Goal: Task Accomplishment & Management: Complete application form

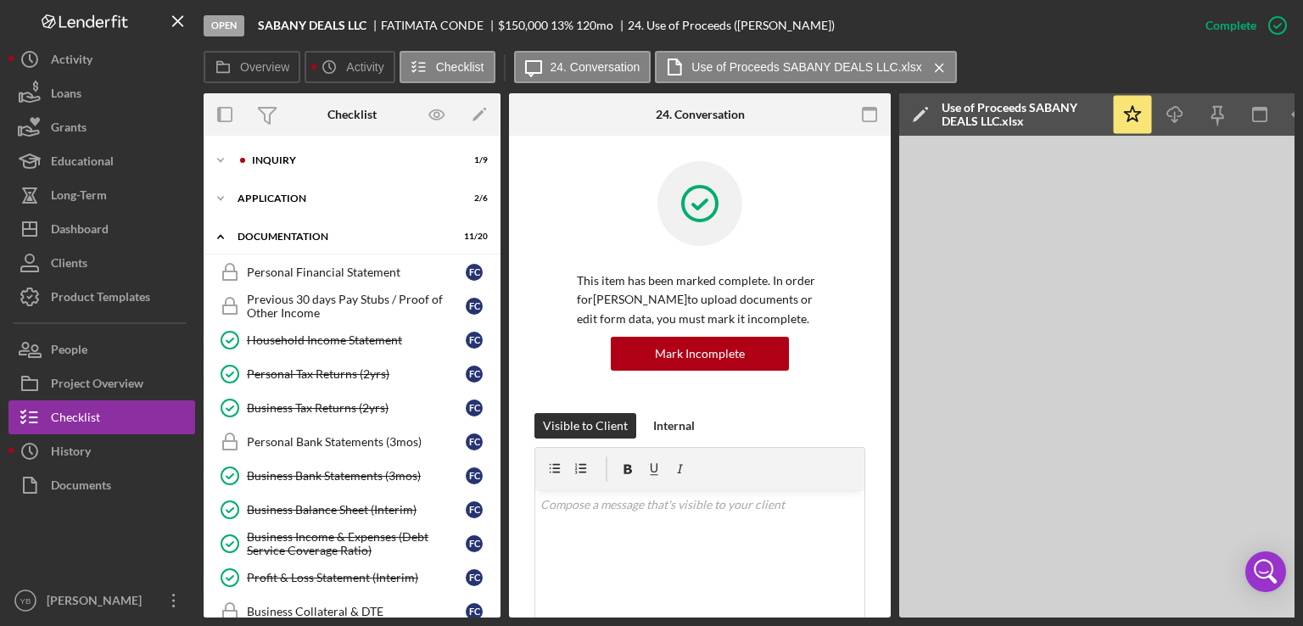
scroll to position [426, 0]
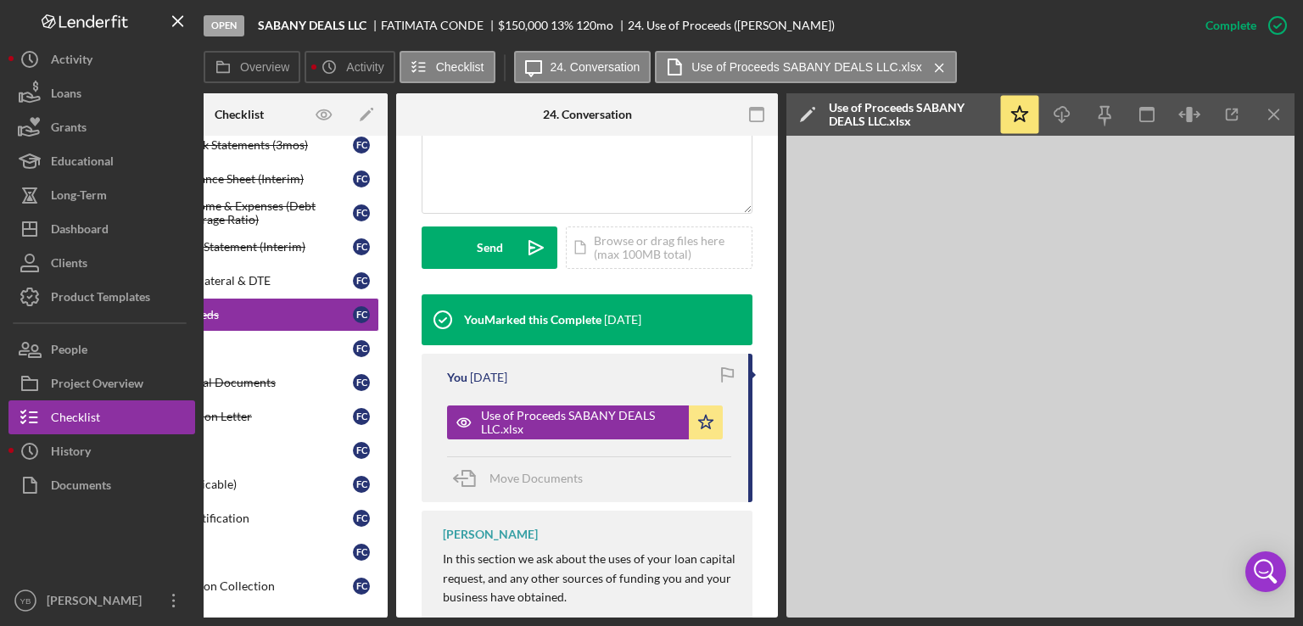
drag, startPoint x: 372, startPoint y: 612, endPoint x: 325, endPoint y: 614, distance: 47.6
click at [325, 614] on div "Overview Internal Workflow Stage Open Icon/Dropdown Arrow Archive (can unarchiv…" at bounding box center [749, 355] width 1091 height 524
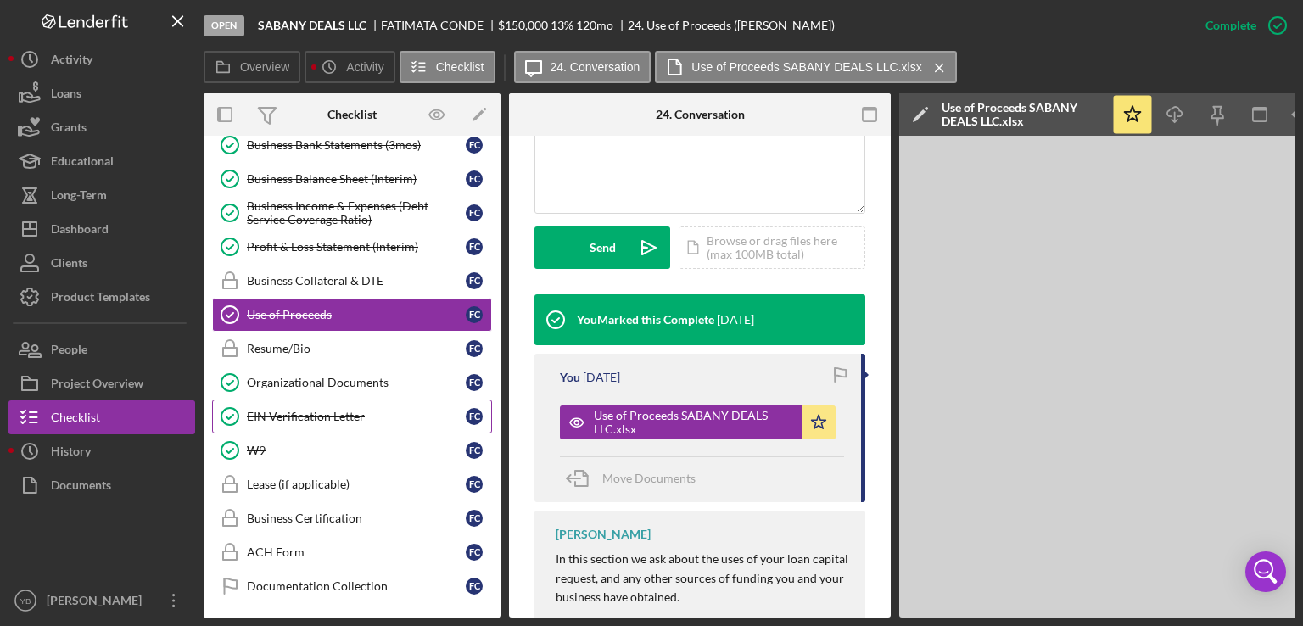
click at [314, 414] on div "EIN Verification Letter" at bounding box center [356, 417] width 219 height 14
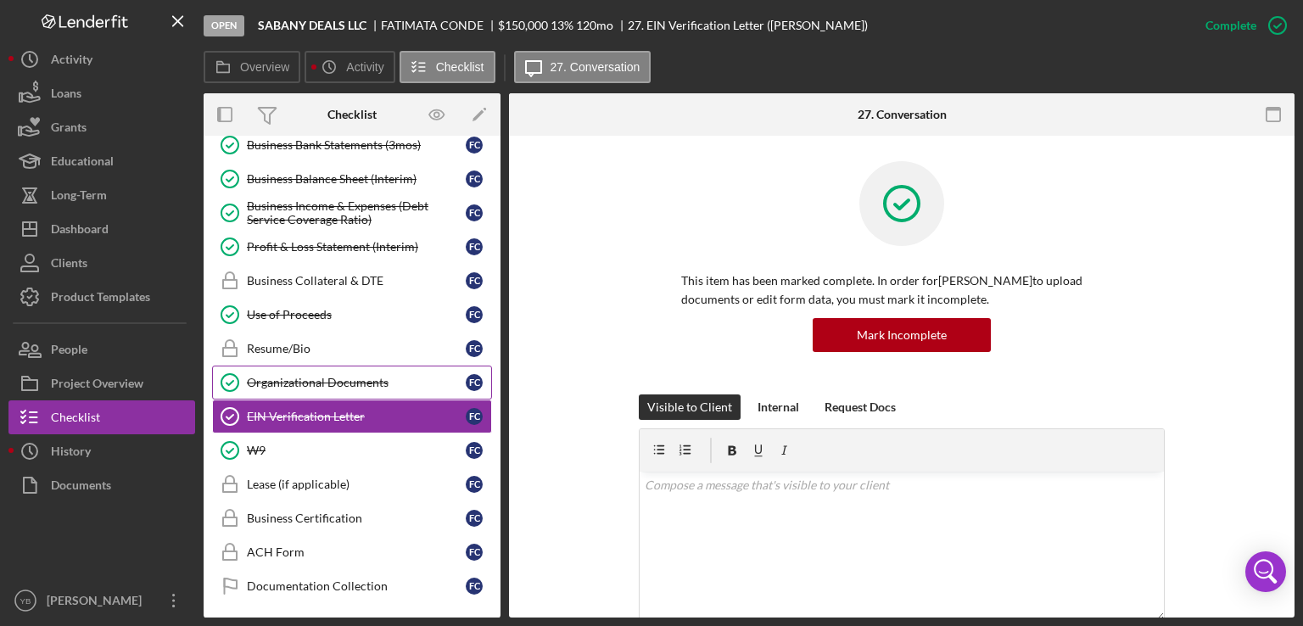
click at [323, 376] on div "Organizational Documents" at bounding box center [356, 383] width 219 height 14
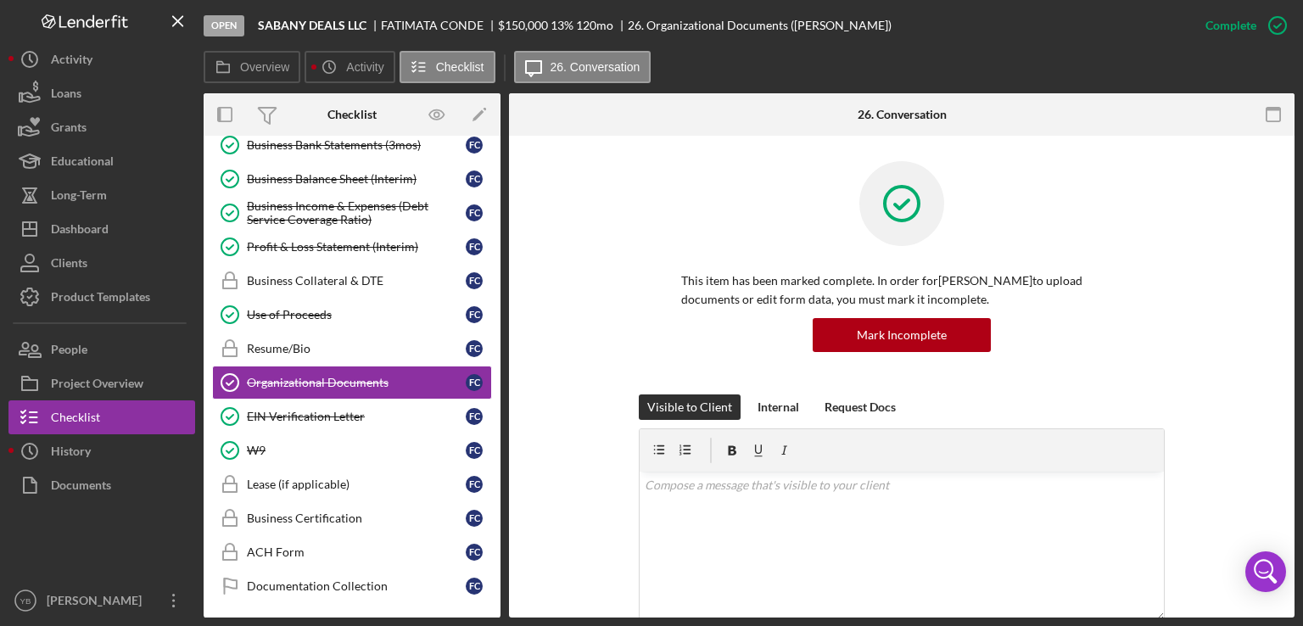
click at [1243, 347] on div "This item has been marked complete. In order for [PERSON_NAME] to upload docume…" at bounding box center [902, 277] width 735 height 233
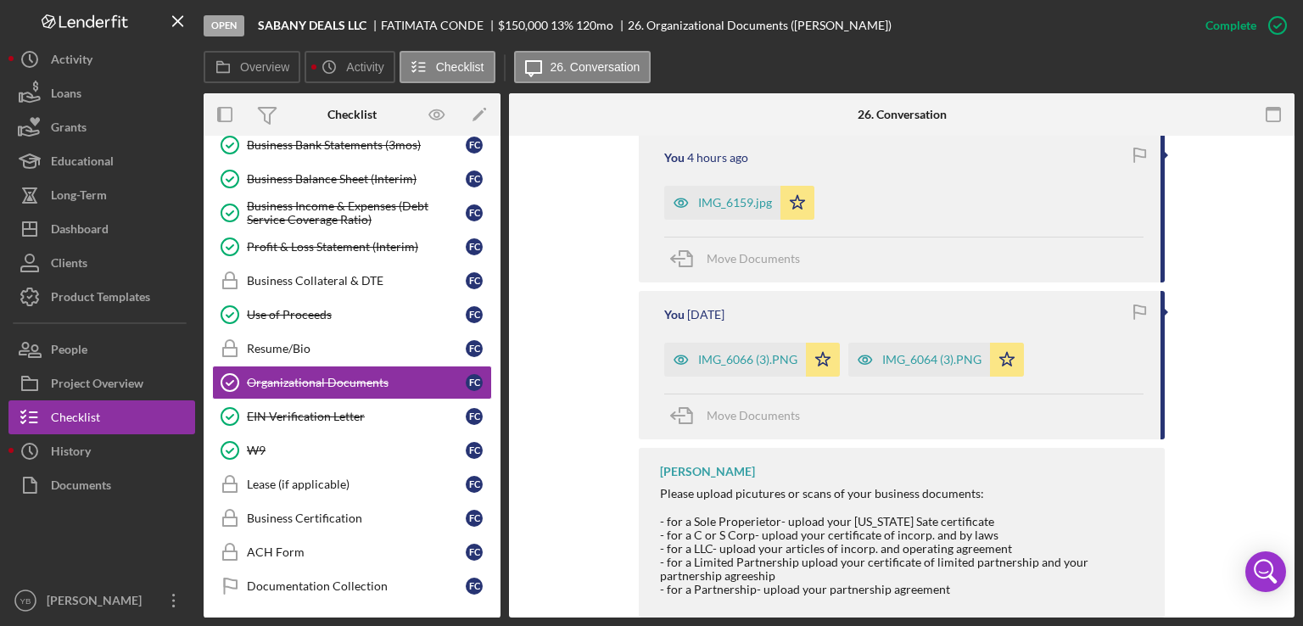
scroll to position [682, 0]
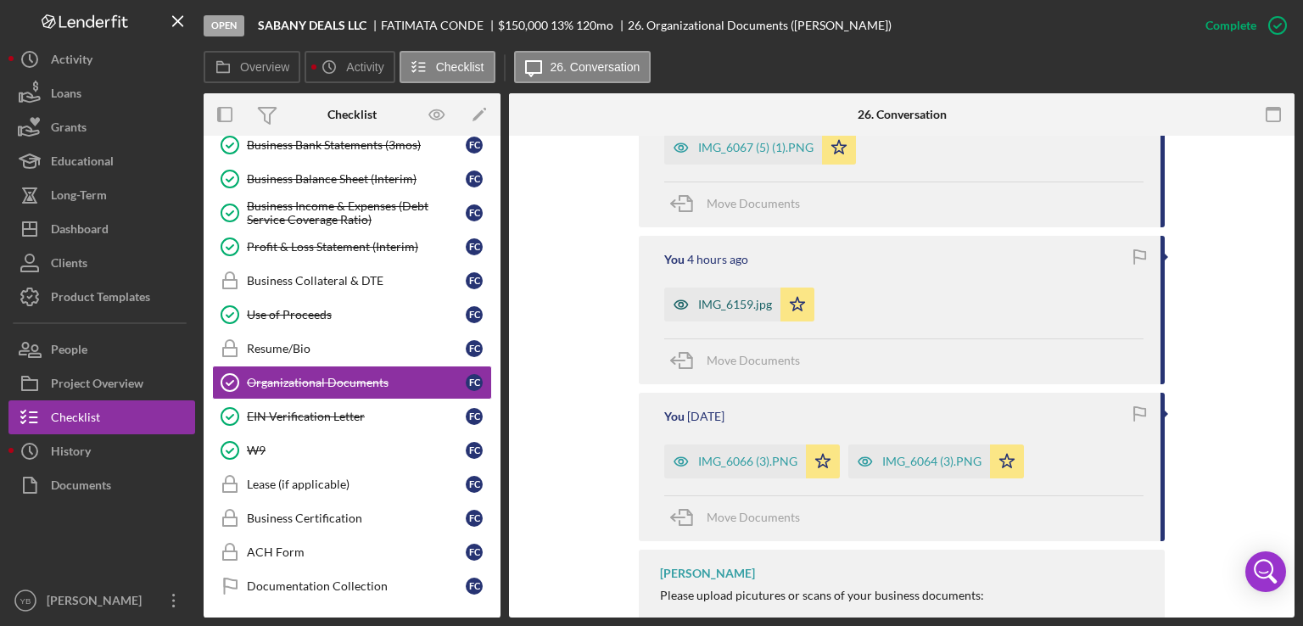
click at [736, 301] on div "IMG_6159.jpg" at bounding box center [735, 305] width 74 height 14
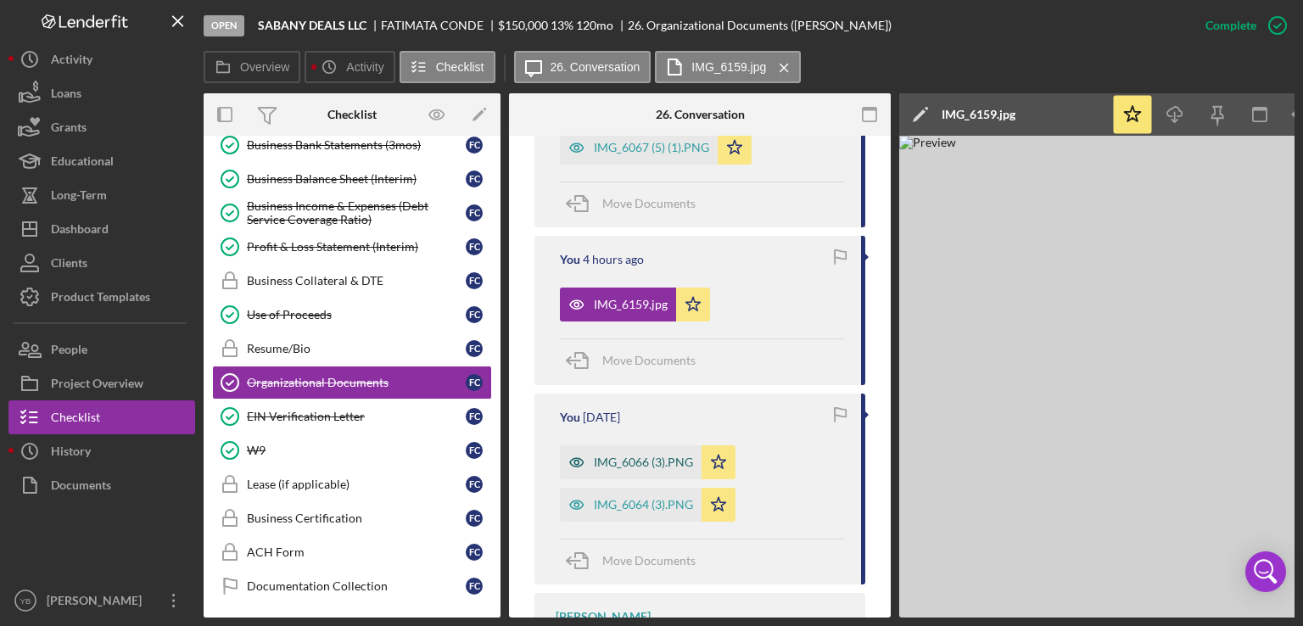
click at [620, 462] on div "IMG_6066 (3).PNG" at bounding box center [643, 463] width 99 height 14
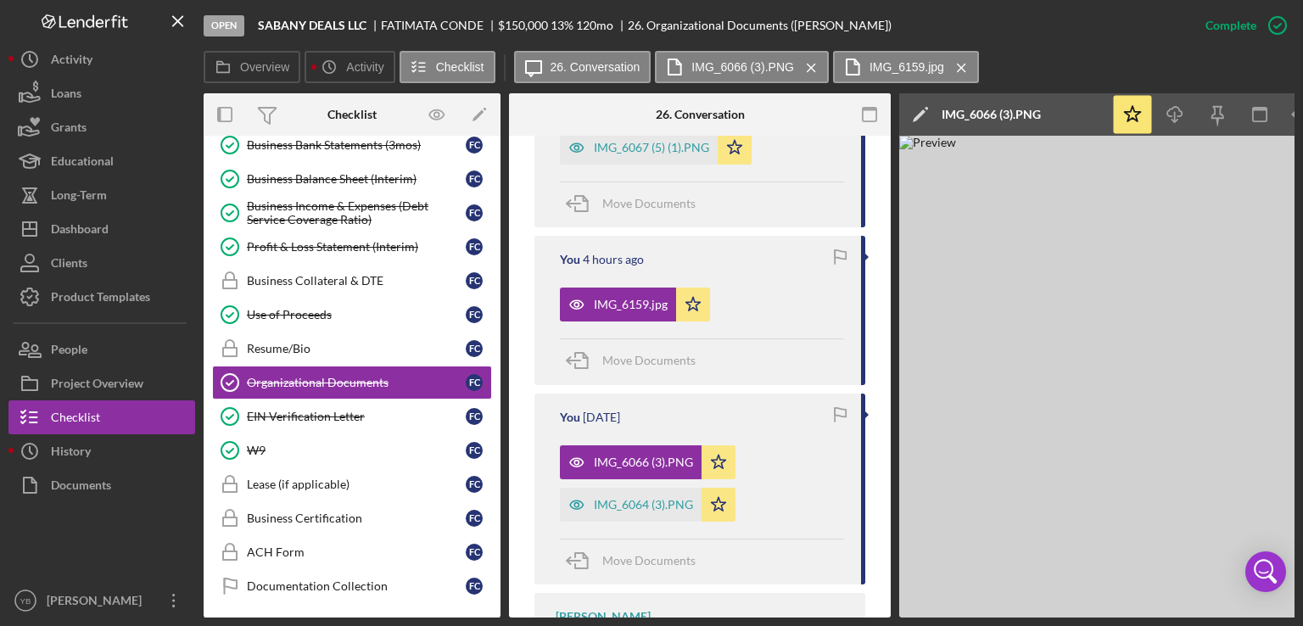
scroll to position [0, 0]
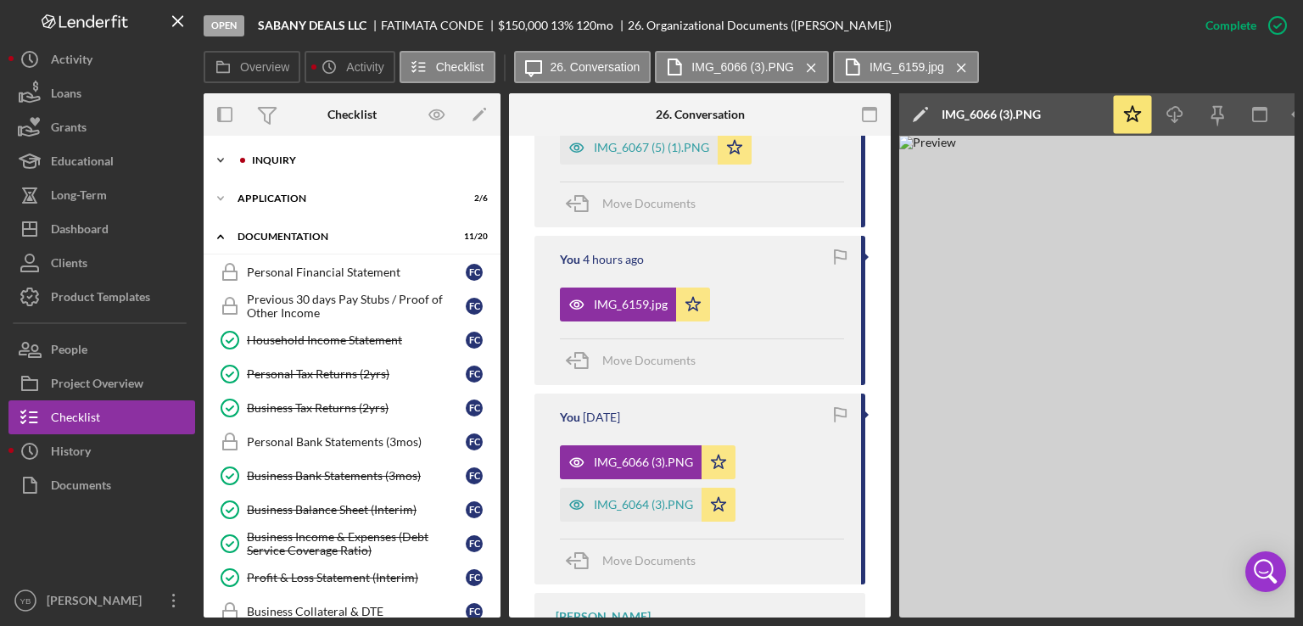
click at [288, 150] on div "Icon/Expander Inquiry 1 / 9" at bounding box center [352, 160] width 297 height 34
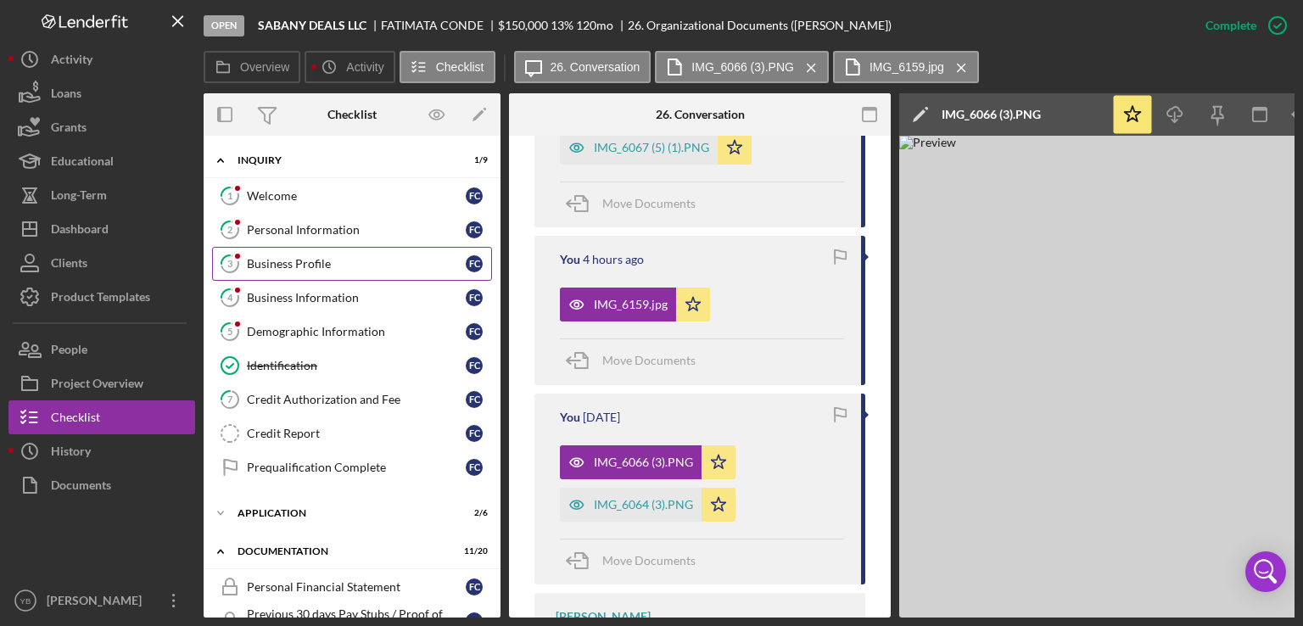
click at [309, 257] on div "Business Profile" at bounding box center [356, 264] width 219 height 14
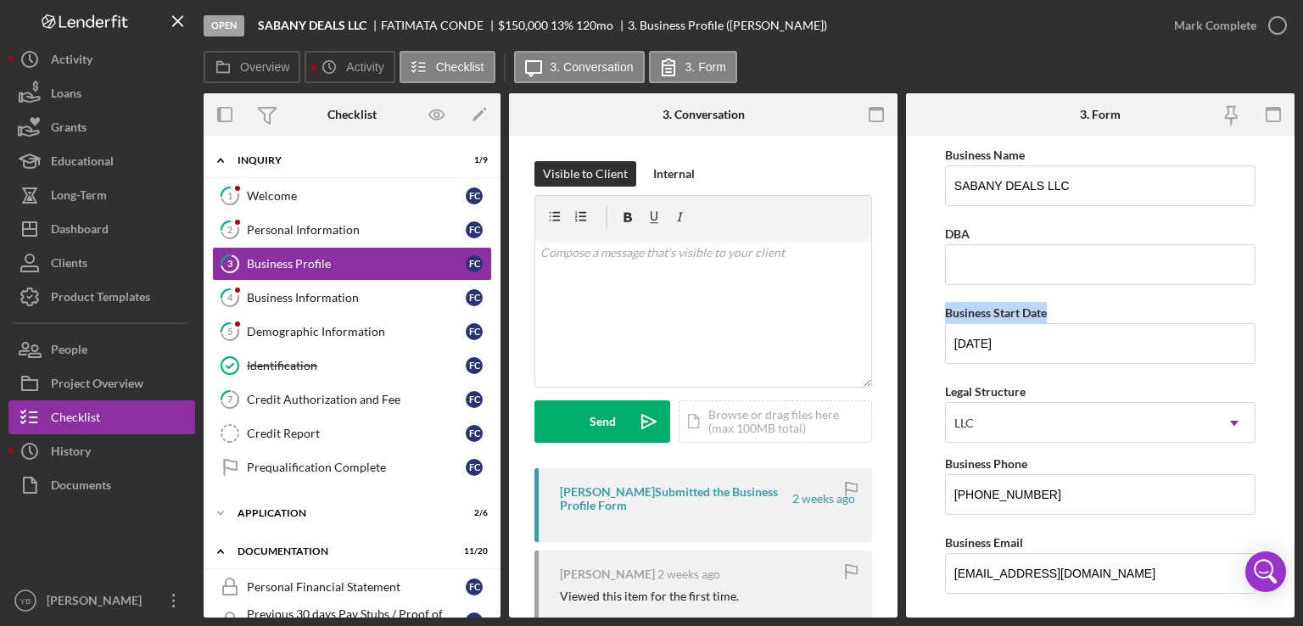
drag, startPoint x: 1297, startPoint y: 232, endPoint x: 1277, endPoint y: 323, distance: 93.9
click at [1277, 323] on div "Open SABANY DEALS LLC [PERSON_NAME] $150,000 $150,000 13 % 120 mo 3. Business P…" at bounding box center [651, 313] width 1303 height 626
click at [1277, 323] on form "Business Name SABANY DEALS LLC DBA Business Start Date [DATE] Legal Structure L…" at bounding box center [1100, 377] width 389 height 482
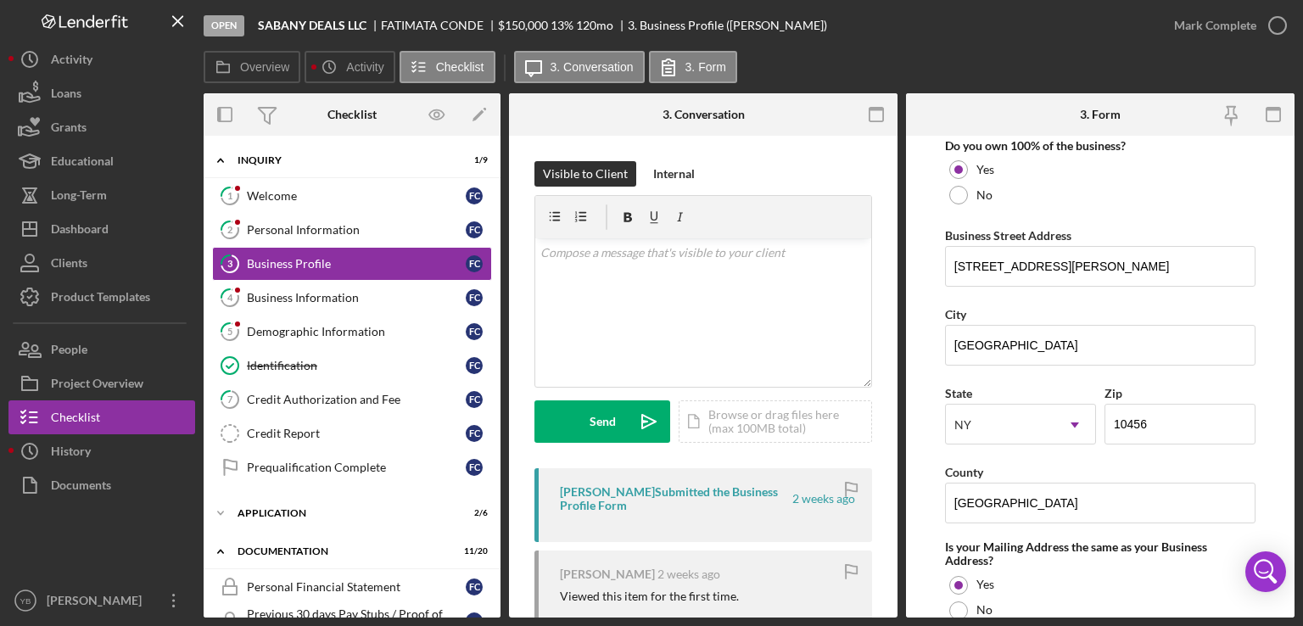
scroll to position [950, 0]
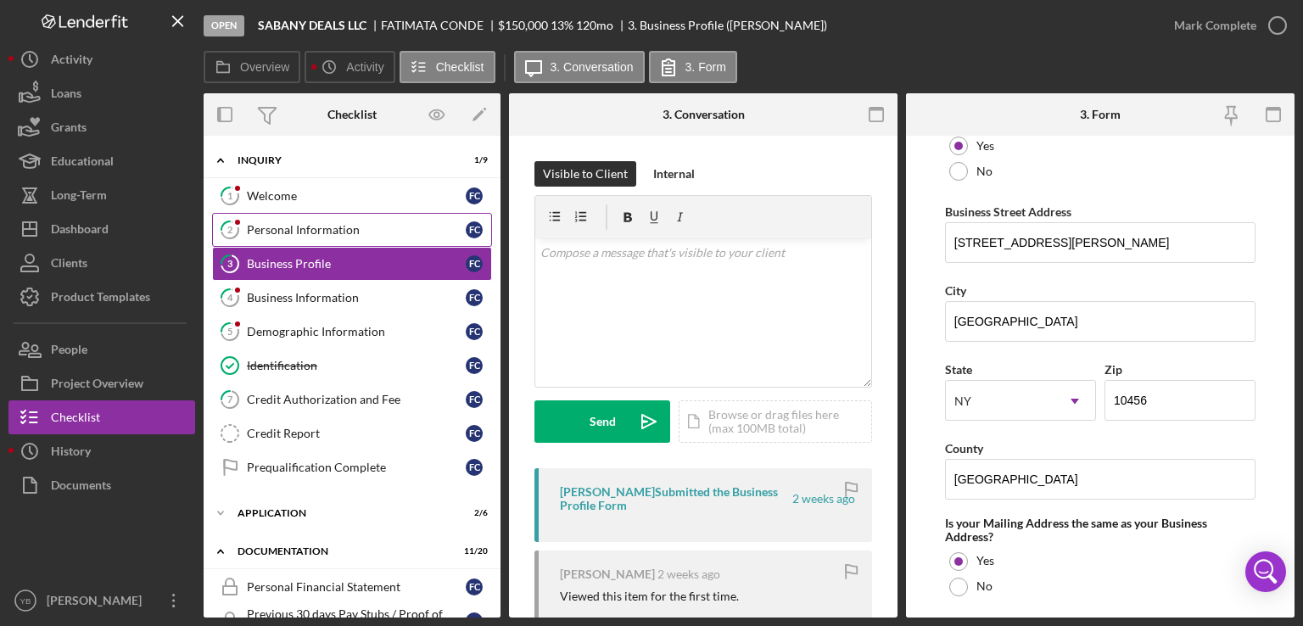
click at [318, 231] on div "Personal Information" at bounding box center [356, 230] width 219 height 14
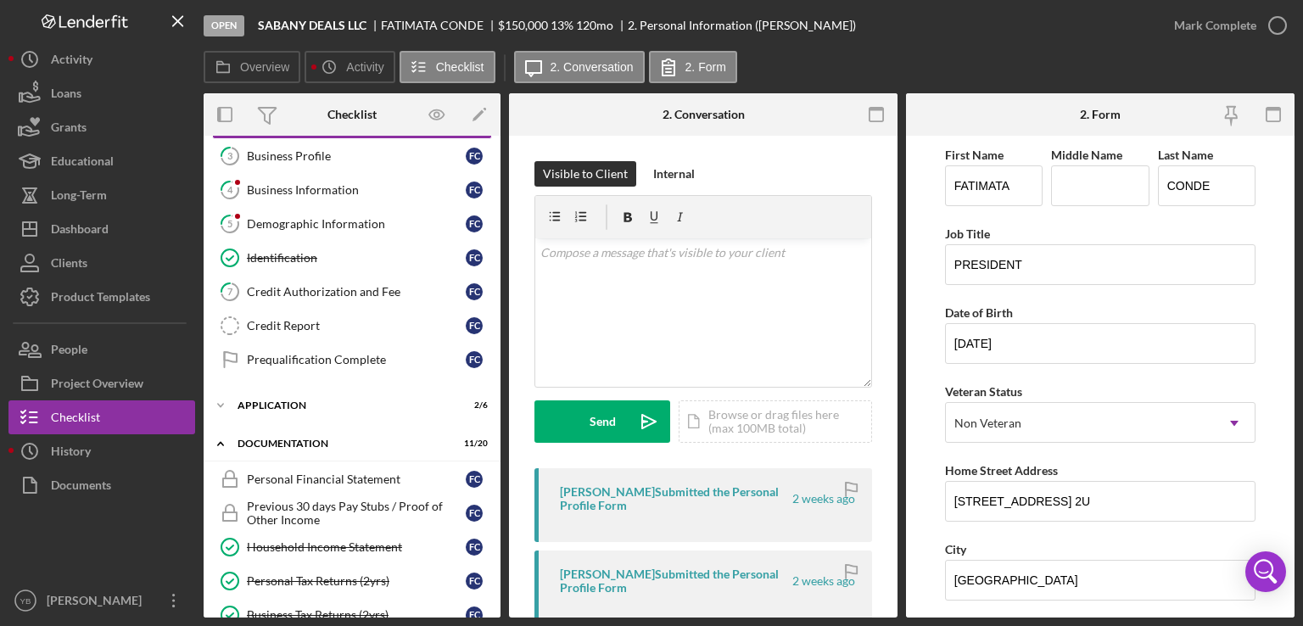
scroll to position [65, 0]
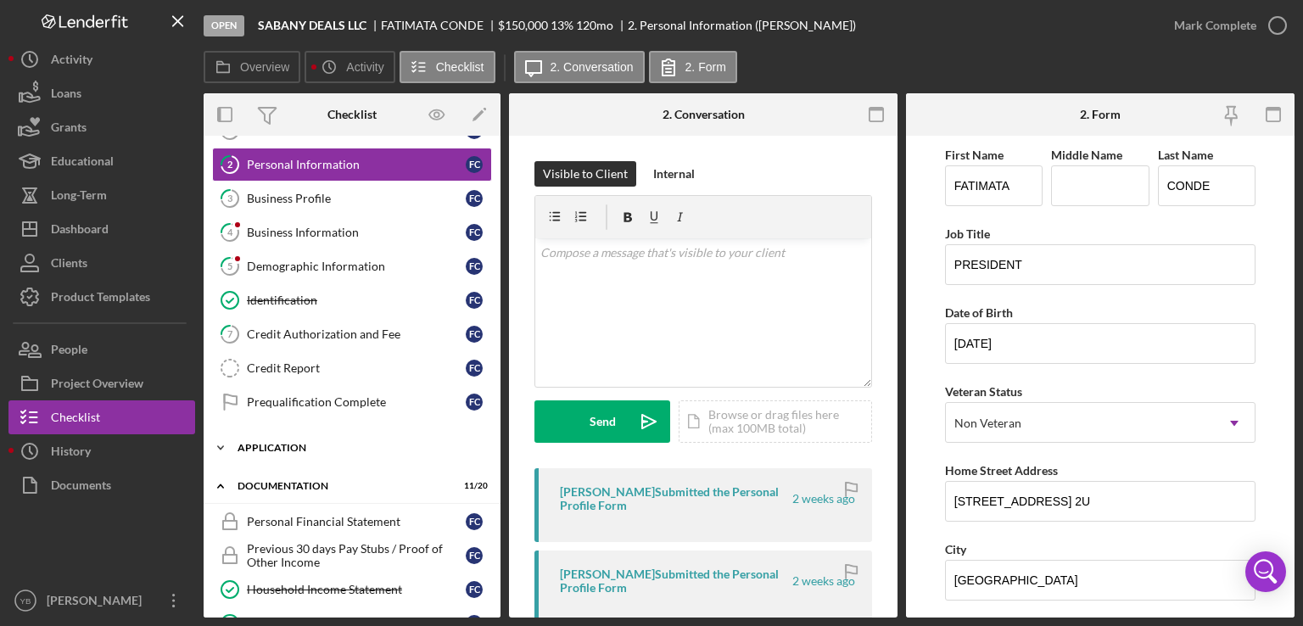
click at [288, 449] on div "Application" at bounding box center [359, 448] width 242 height 10
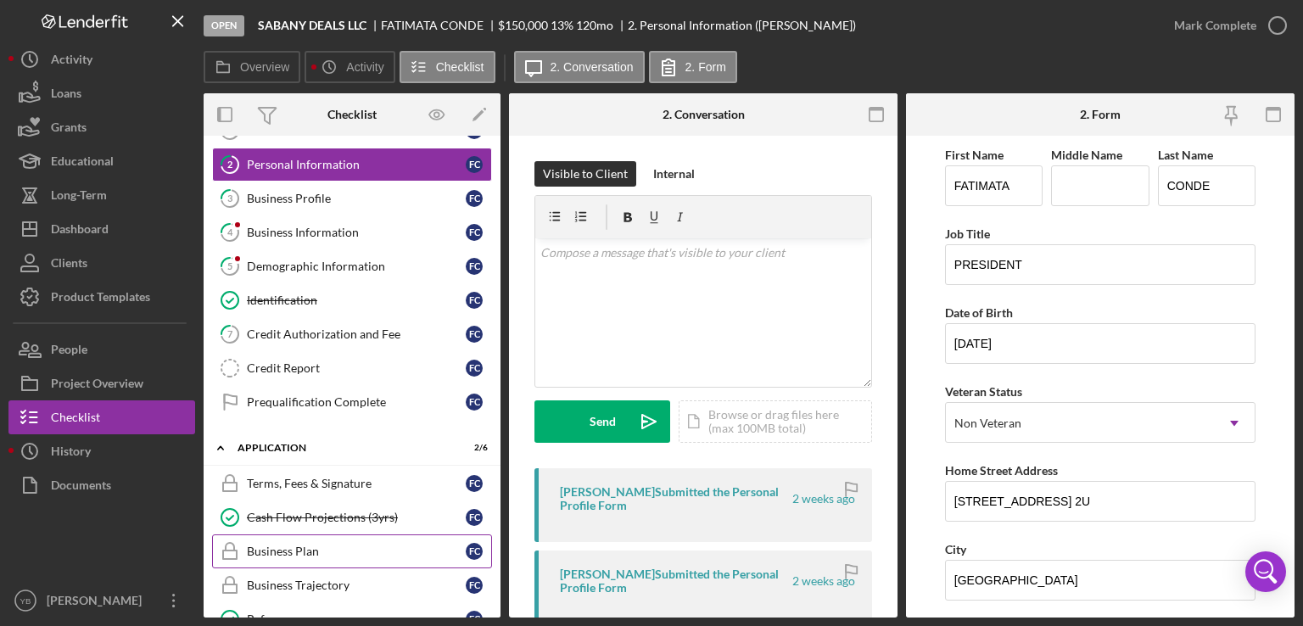
click at [304, 545] on div "Business Plan" at bounding box center [356, 552] width 219 height 14
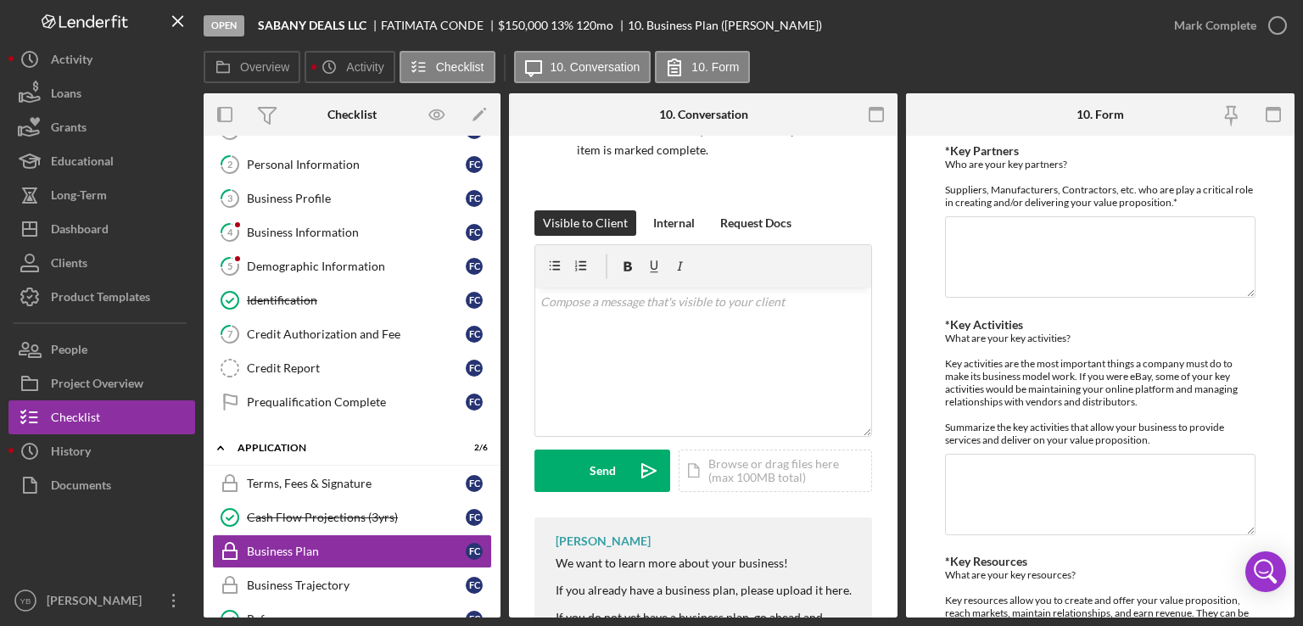
scroll to position [213, 0]
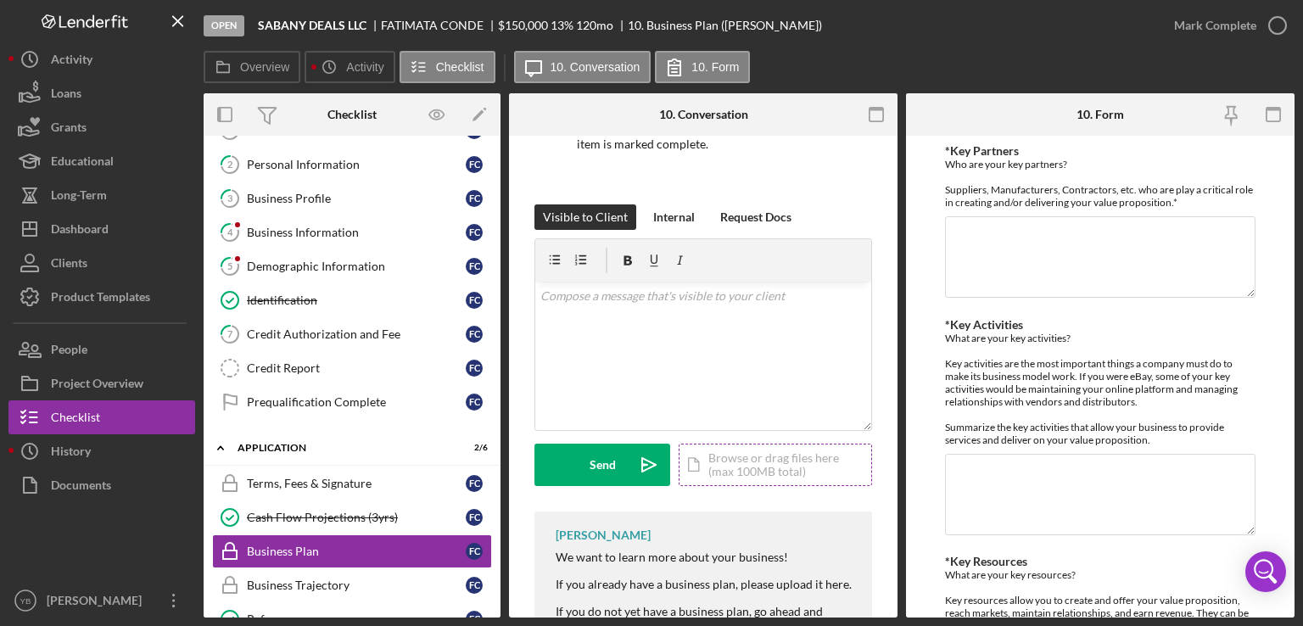
click at [759, 469] on div "Icon/Document Browse or drag files here (max 100MB total) Tap to choose files o…" at bounding box center [775, 465] width 193 height 42
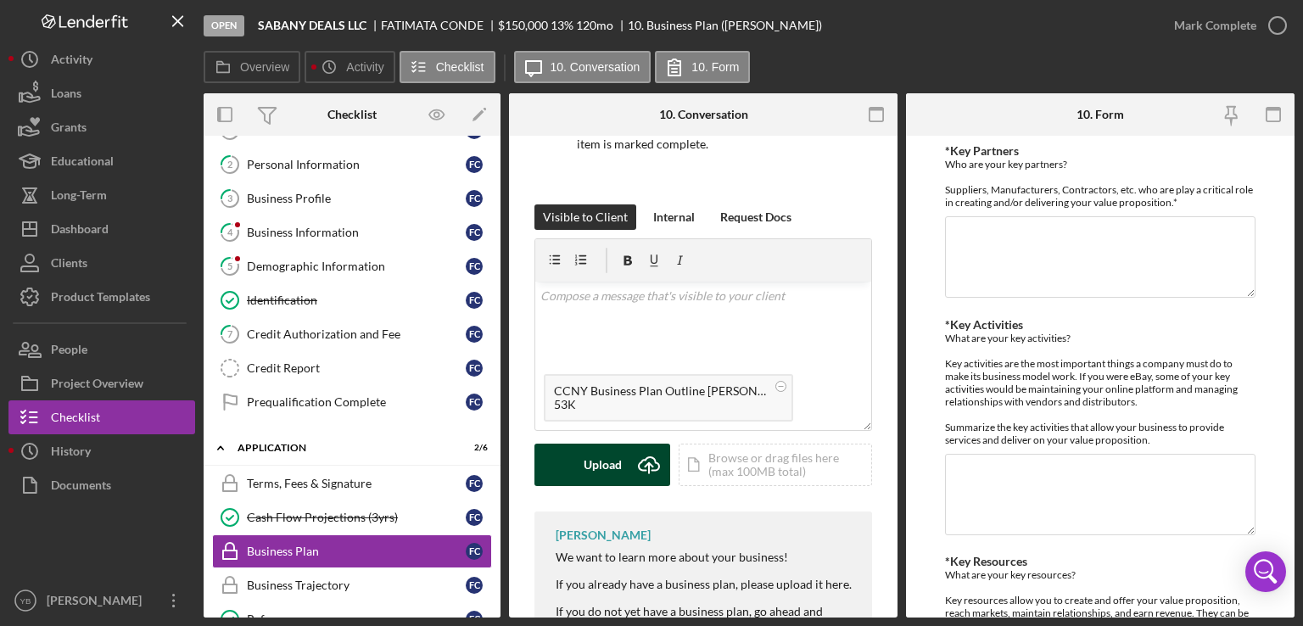
click at [594, 462] on div "Upload" at bounding box center [603, 465] width 38 height 42
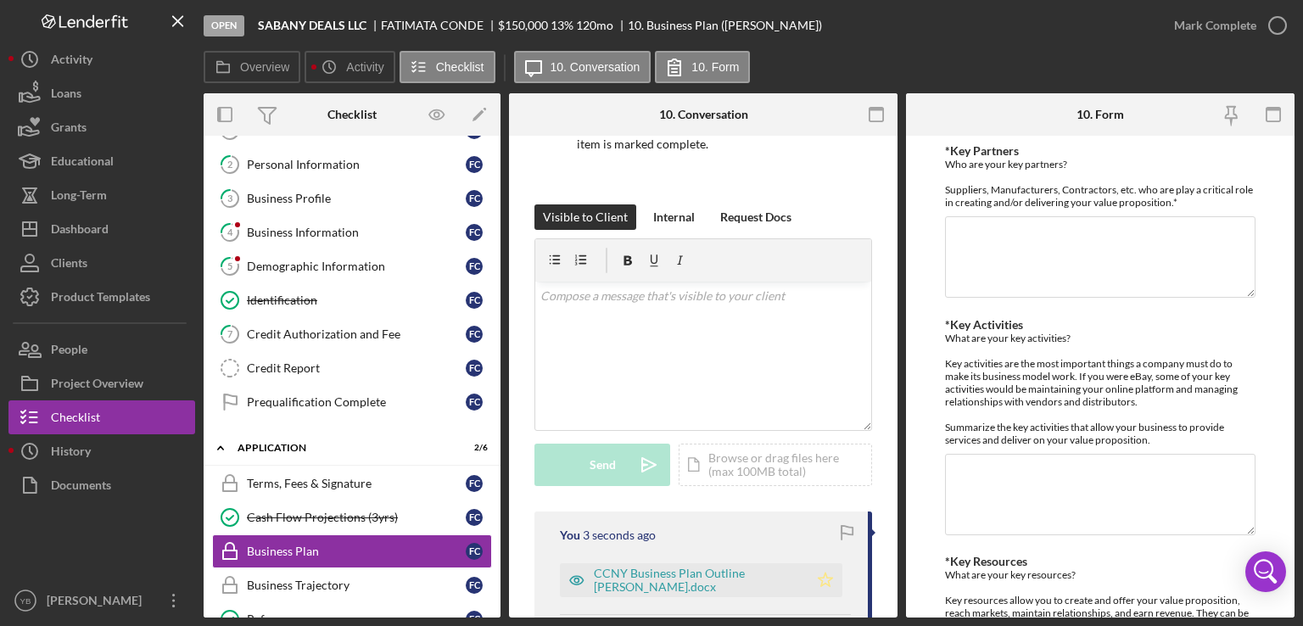
click at [824, 582] on polygon "button" at bounding box center [826, 580] width 14 height 14
click at [1209, 17] on div "Mark Complete" at bounding box center [1215, 25] width 82 height 34
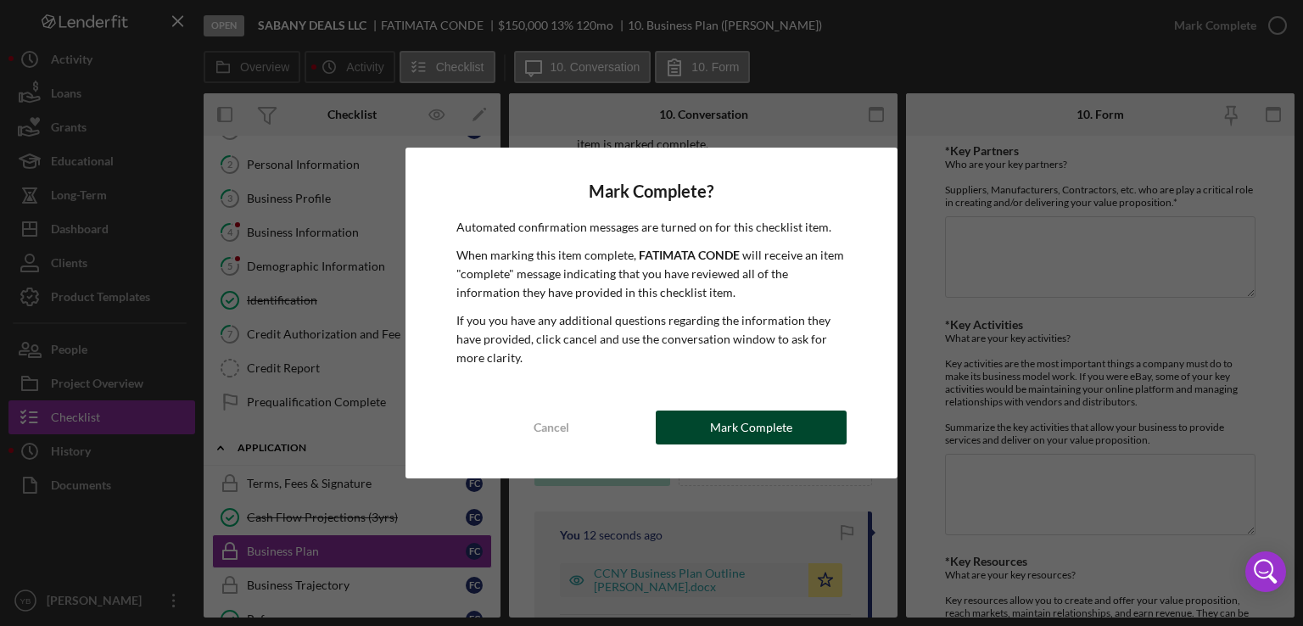
click at [736, 415] on div "Mark Complete" at bounding box center [751, 428] width 82 height 34
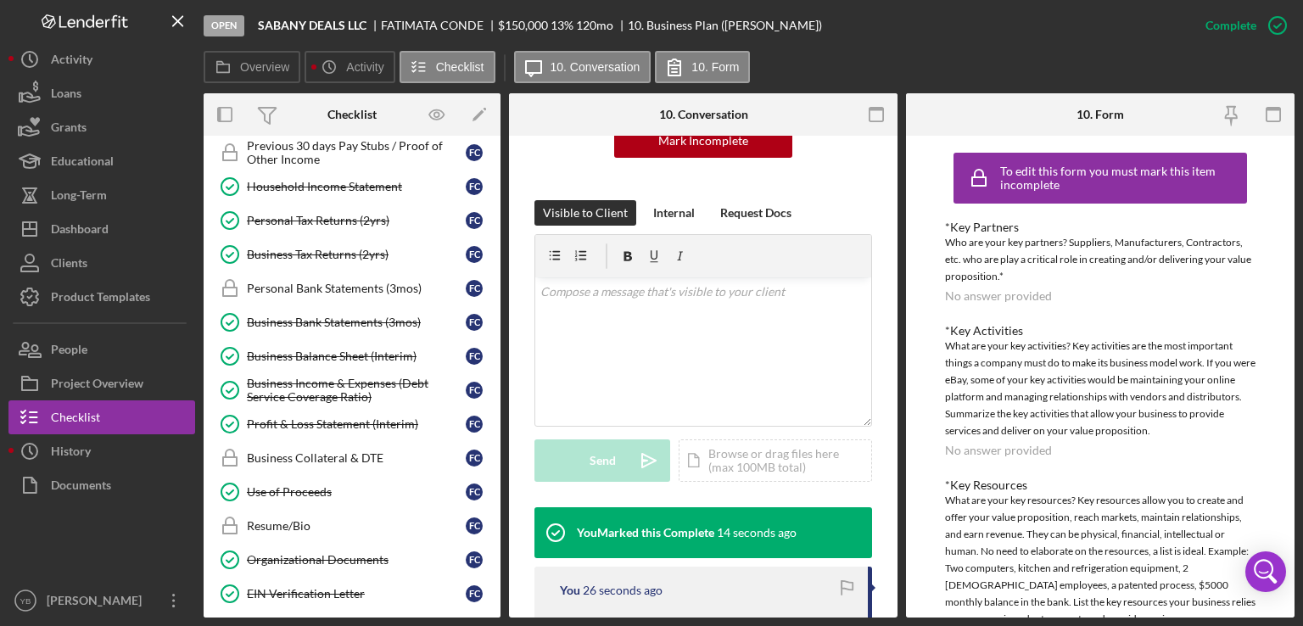
scroll to position [675, 0]
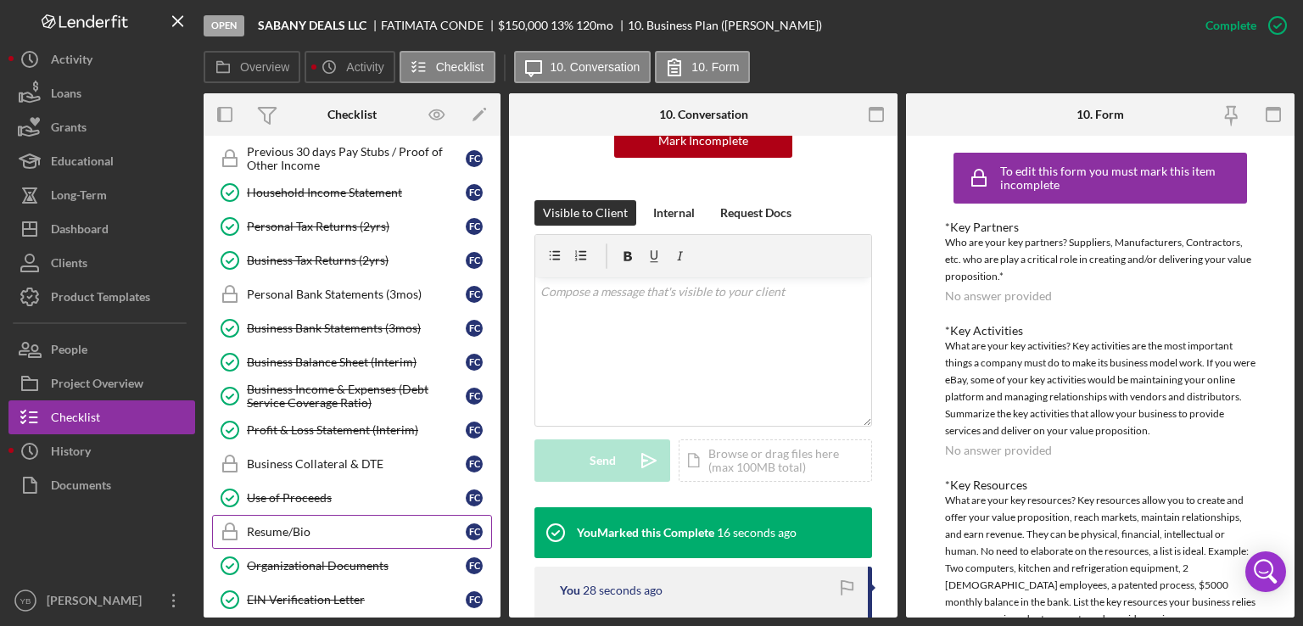
click at [300, 527] on div "Resume/Bio" at bounding box center [356, 532] width 219 height 14
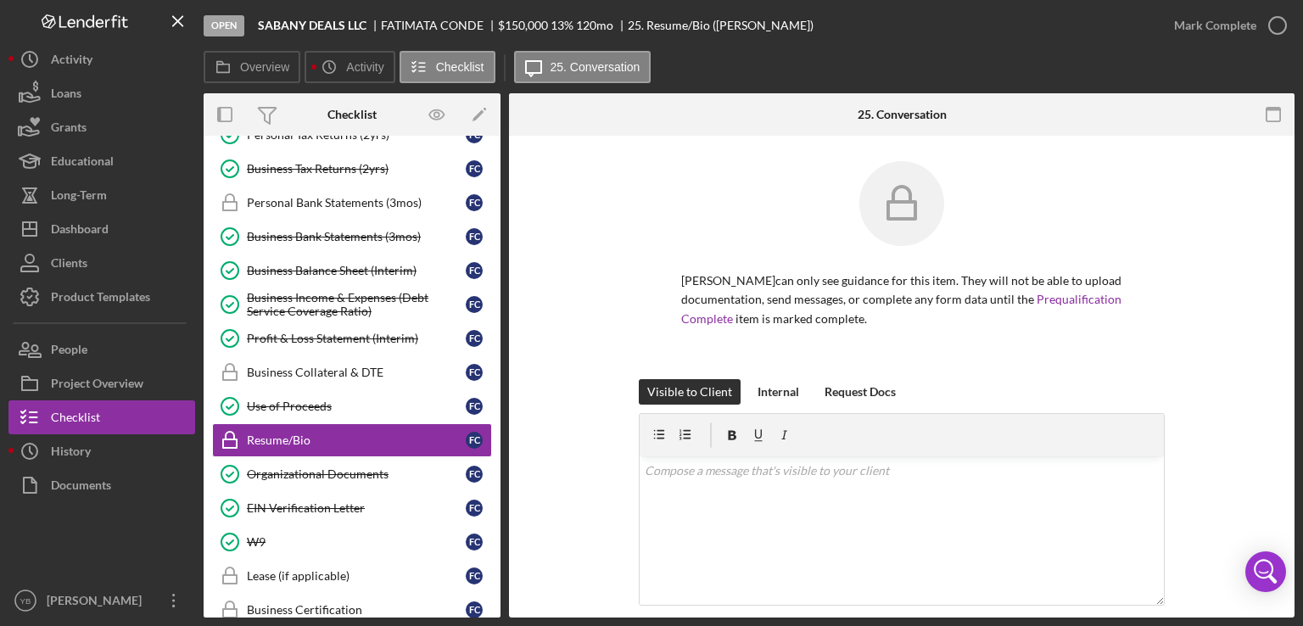
scroll to position [811, 0]
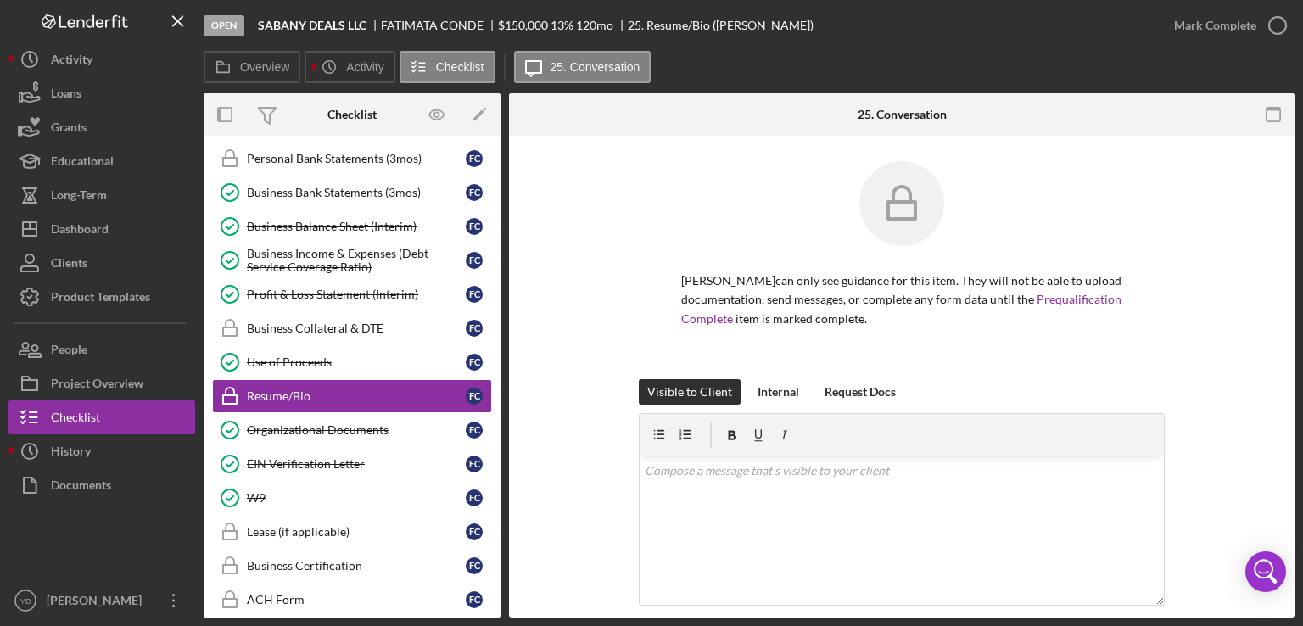
click at [1219, 249] on div "[PERSON_NAME] can only see guidance for this item. They will not be able to upl…" at bounding box center [902, 270] width 735 height 218
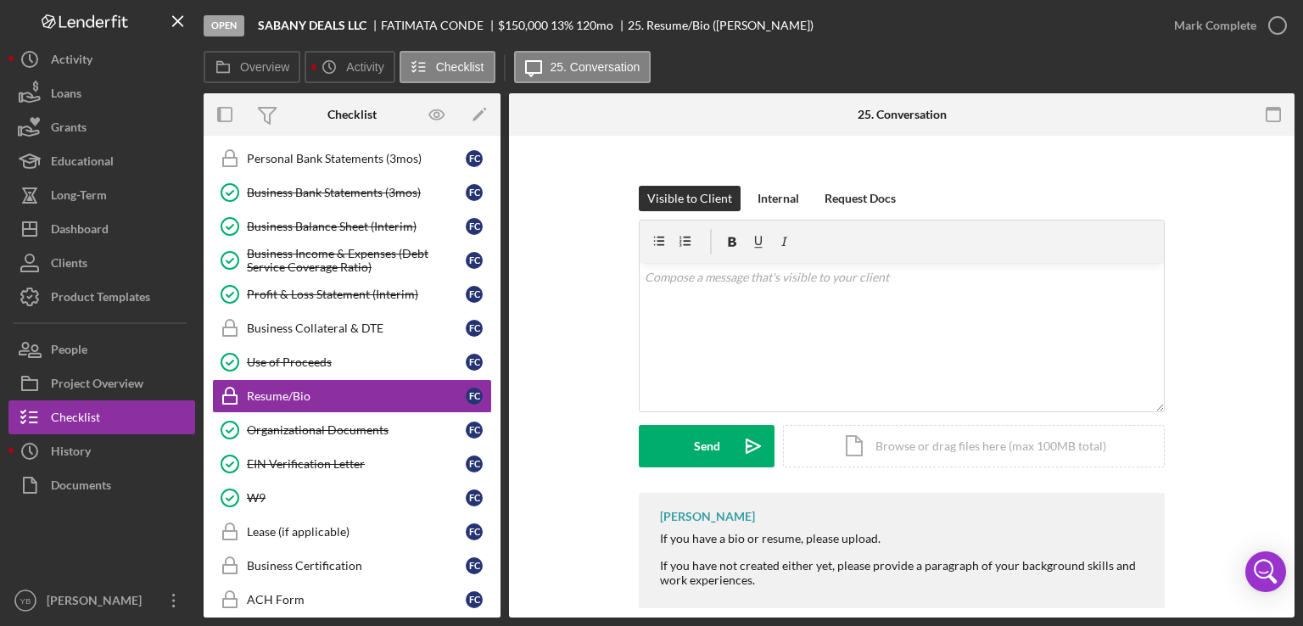
scroll to position [217, 0]
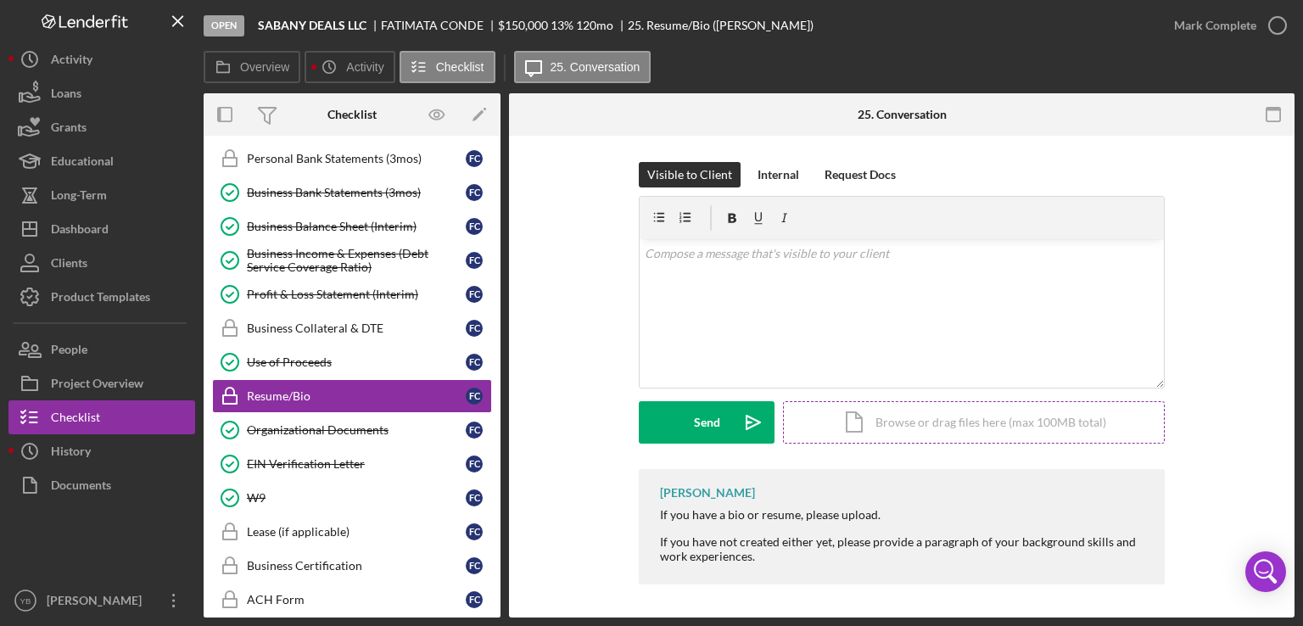
click at [992, 420] on div "Icon/Document Browse or drag files here (max 100MB total) Tap to choose files o…" at bounding box center [974, 422] width 382 height 42
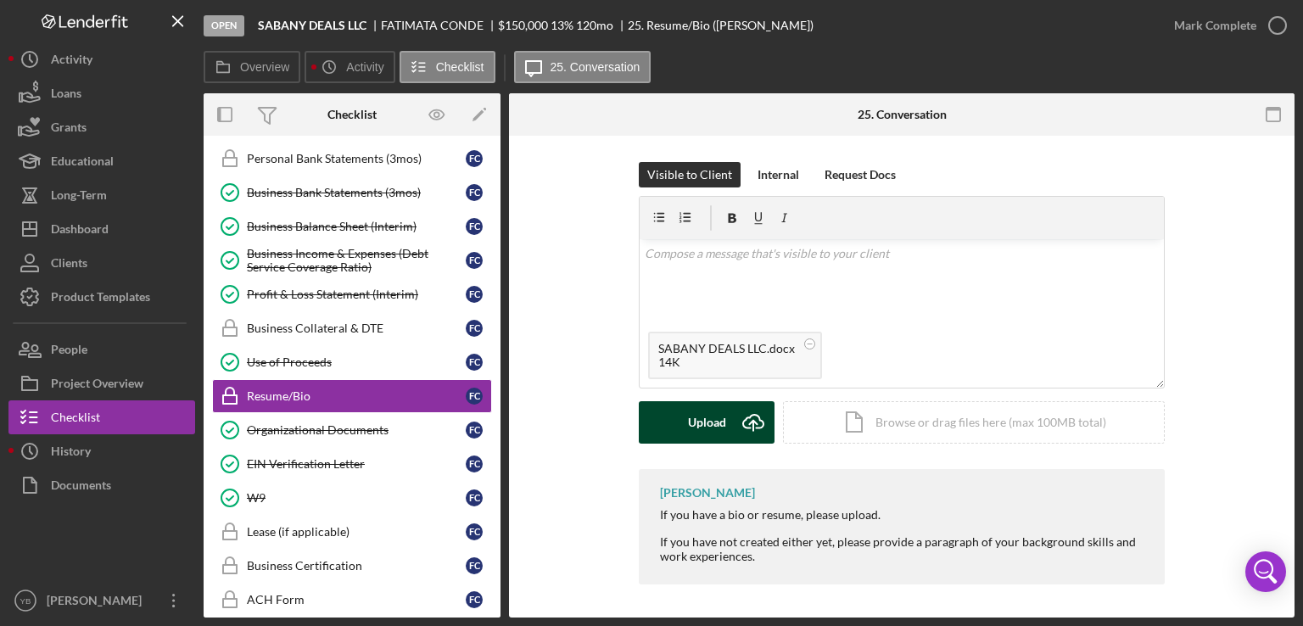
click at [666, 411] on button "Upload Icon/Upload" at bounding box center [707, 422] width 136 height 42
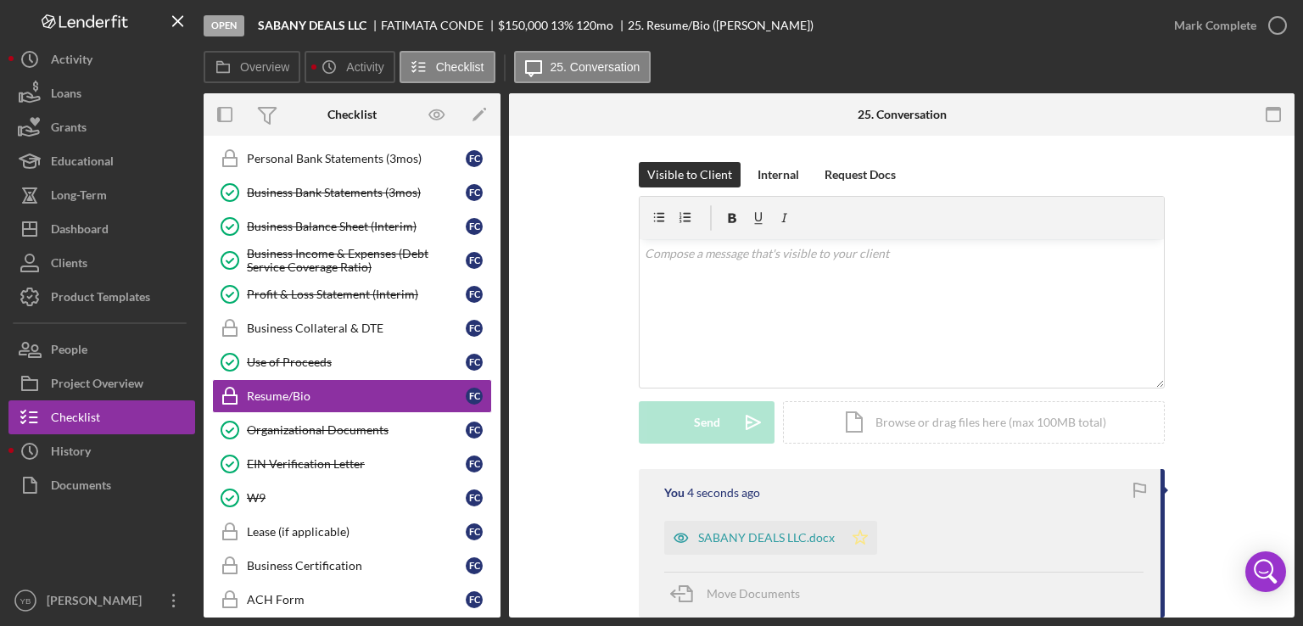
click at [862, 534] on icon "Icon/Star" at bounding box center [860, 538] width 34 height 34
click at [1201, 28] on div "Mark Complete" at bounding box center [1215, 25] width 82 height 34
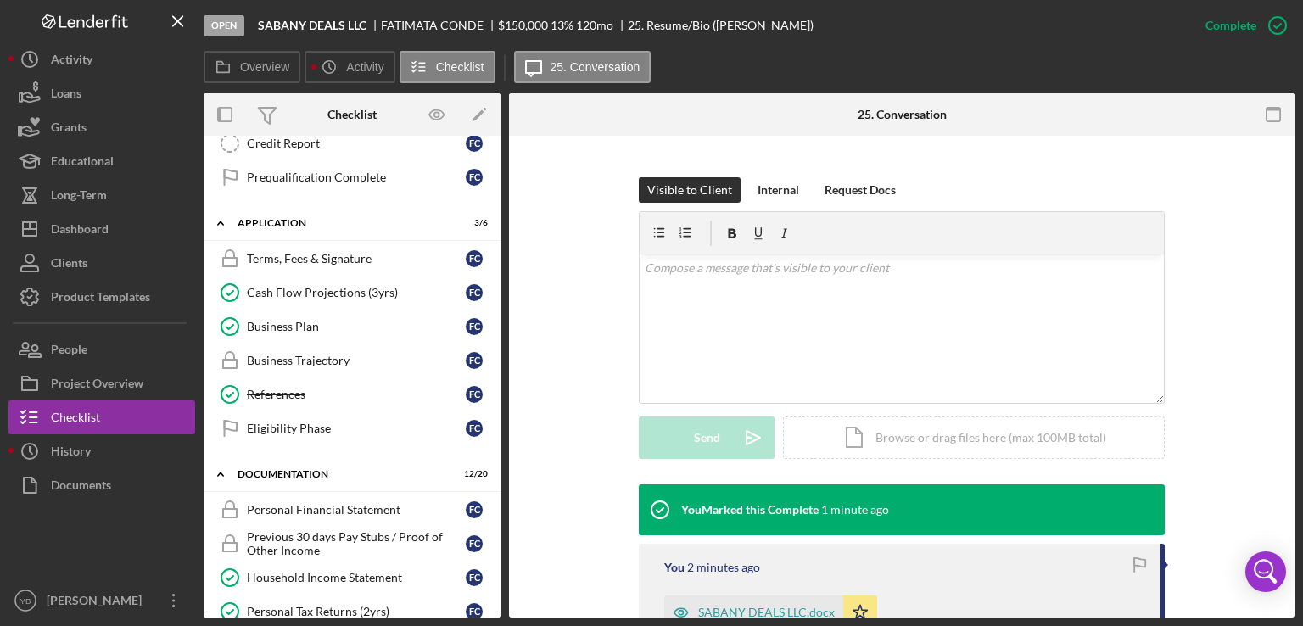
scroll to position [276, 0]
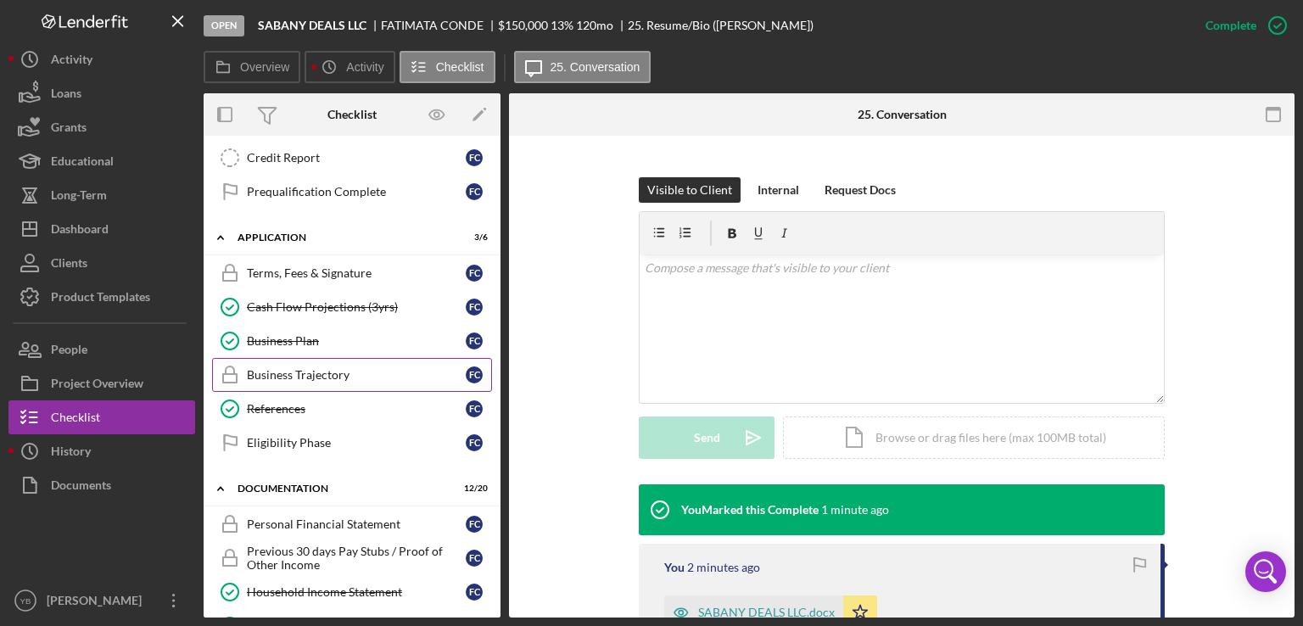
click at [333, 371] on div "Business Trajectory" at bounding box center [356, 375] width 219 height 14
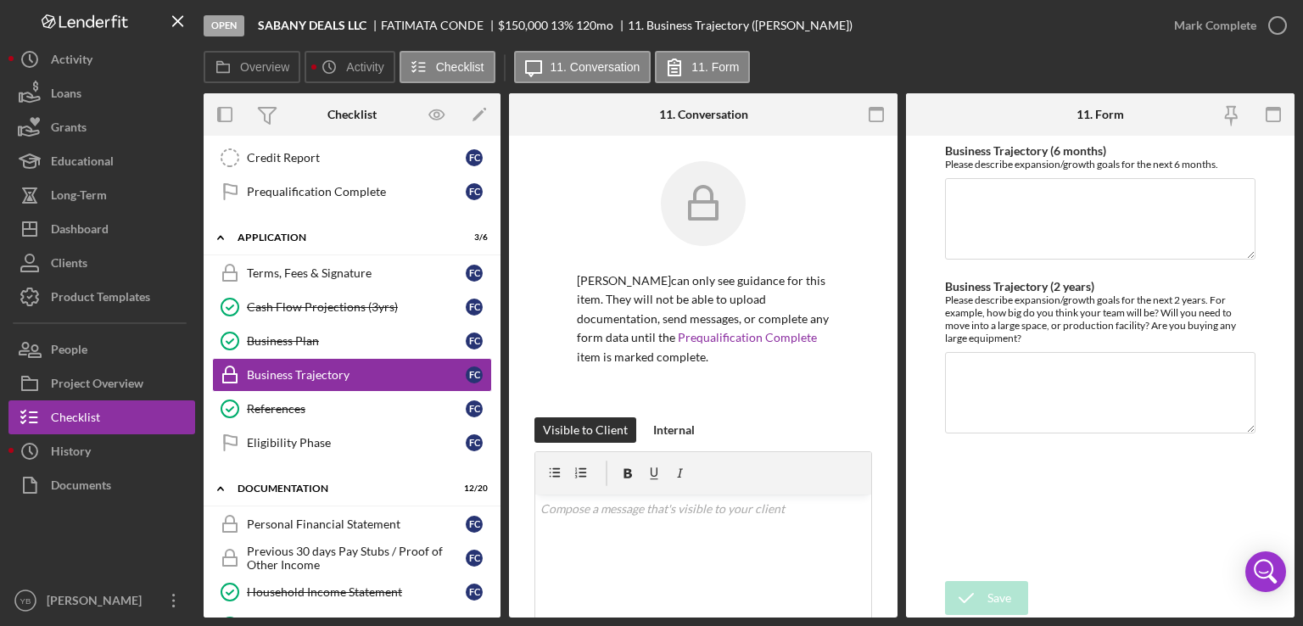
click at [882, 313] on div "[PERSON_NAME] can only see guidance for this item. They will not be able to upl…" at bounding box center [703, 518] width 389 height 765
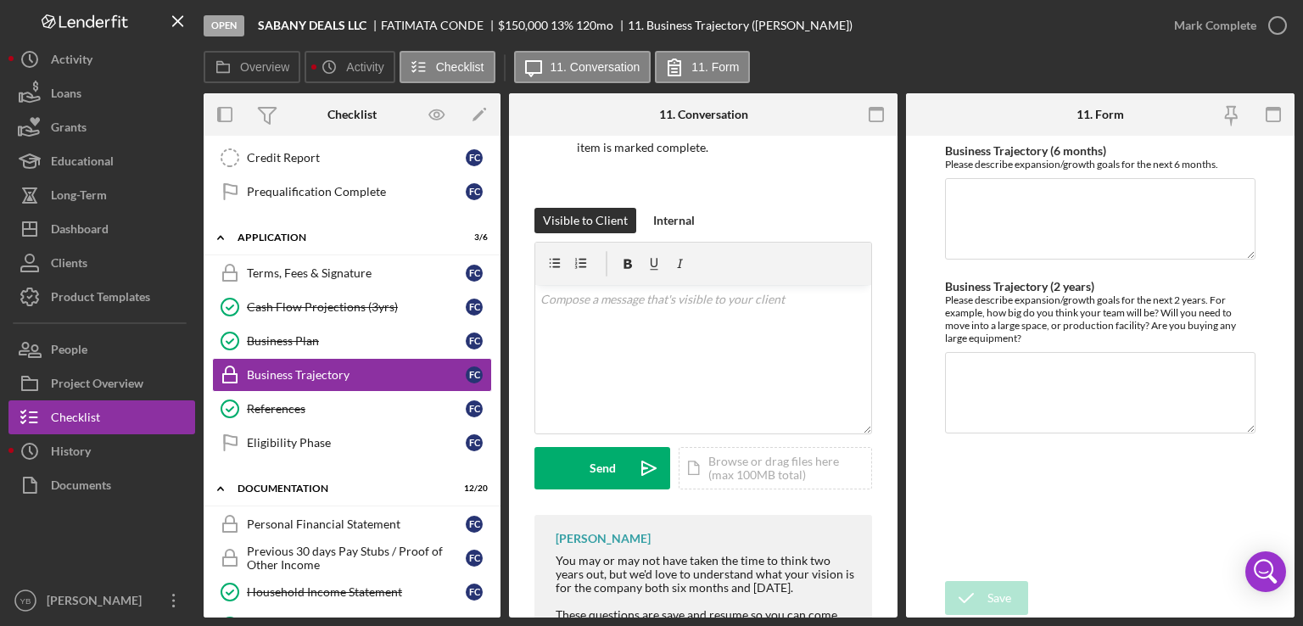
scroll to position [296, 0]
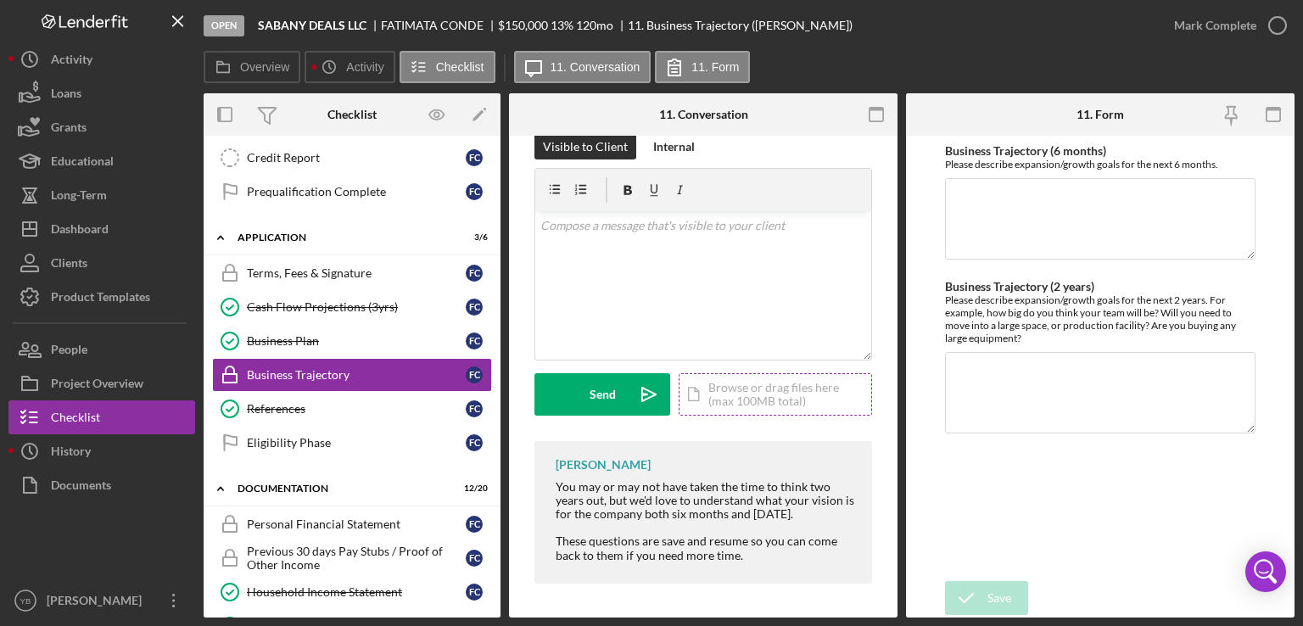
click at [764, 386] on div "Icon/Document Browse or drag files here (max 100MB total) Tap to choose files o…" at bounding box center [775, 394] width 193 height 42
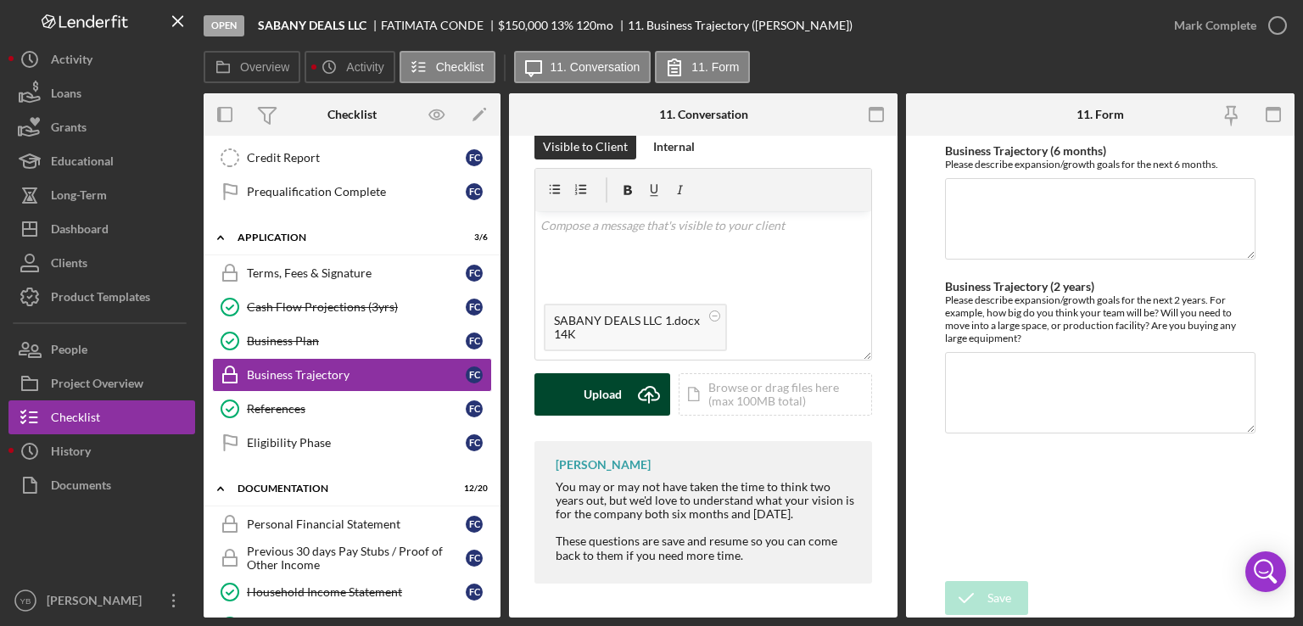
click at [592, 386] on div "Upload" at bounding box center [603, 394] width 38 height 42
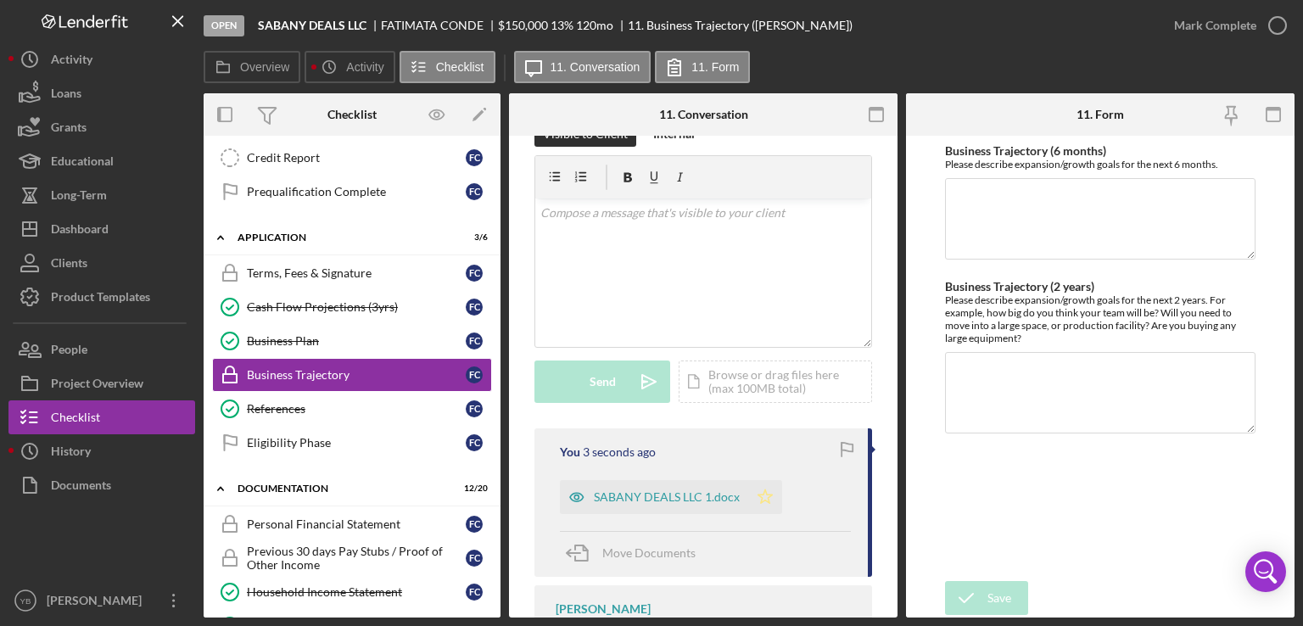
click at [757, 501] on icon "Icon/Star" at bounding box center [765, 497] width 34 height 34
click at [1218, 21] on div "Mark Complete" at bounding box center [1215, 25] width 82 height 34
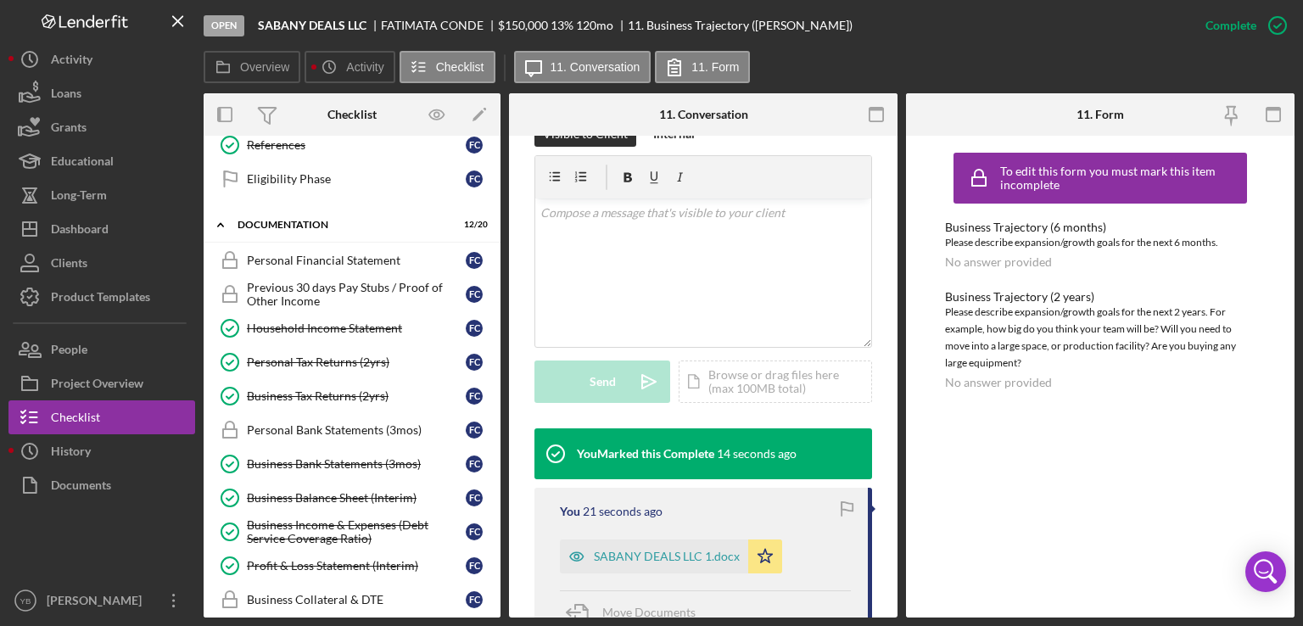
scroll to position [0, 0]
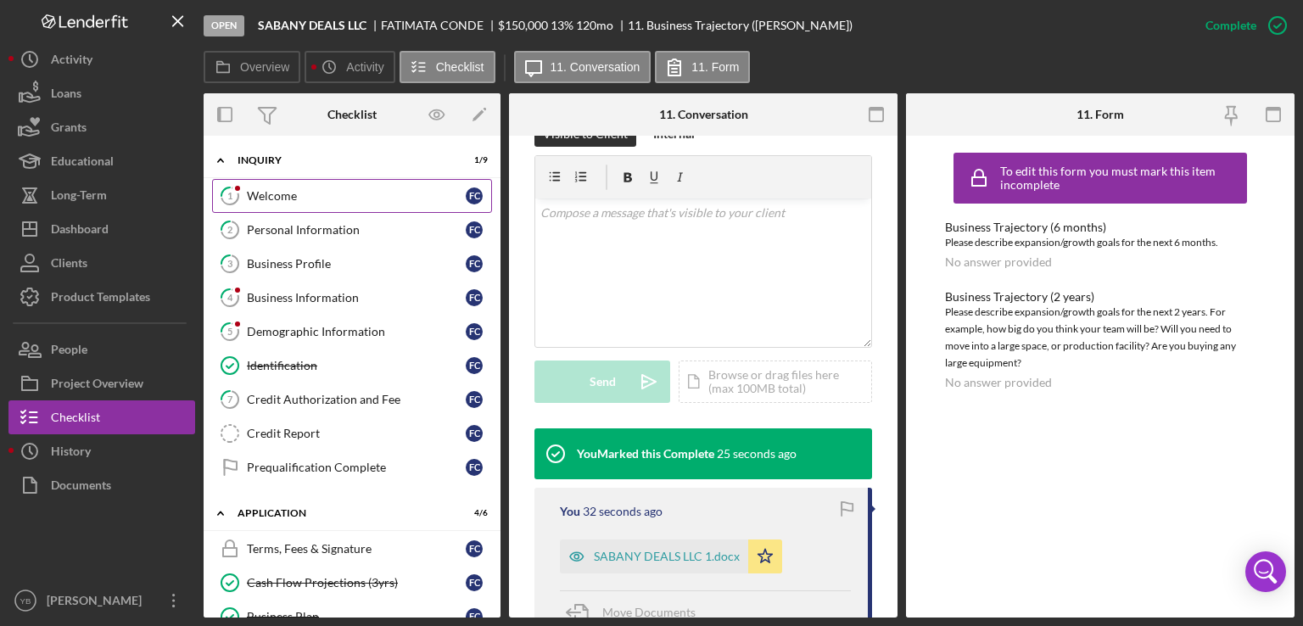
click at [299, 197] on div "Welcome" at bounding box center [356, 196] width 219 height 14
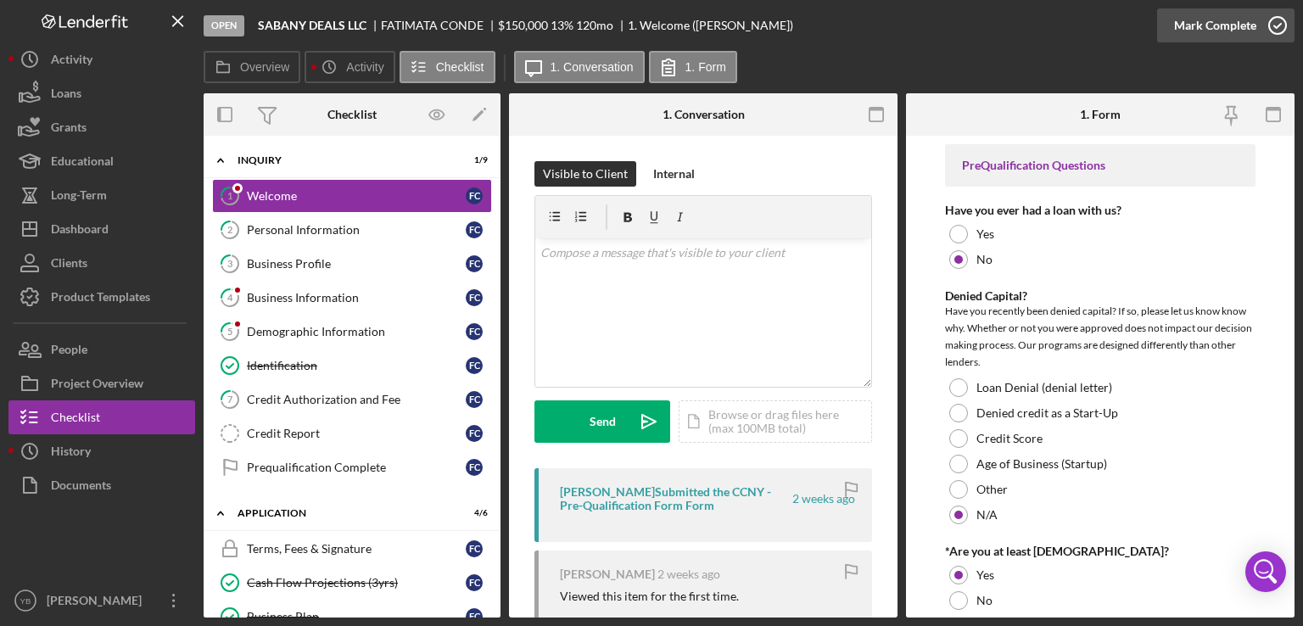
click at [1220, 31] on div "Mark Complete" at bounding box center [1215, 25] width 82 height 34
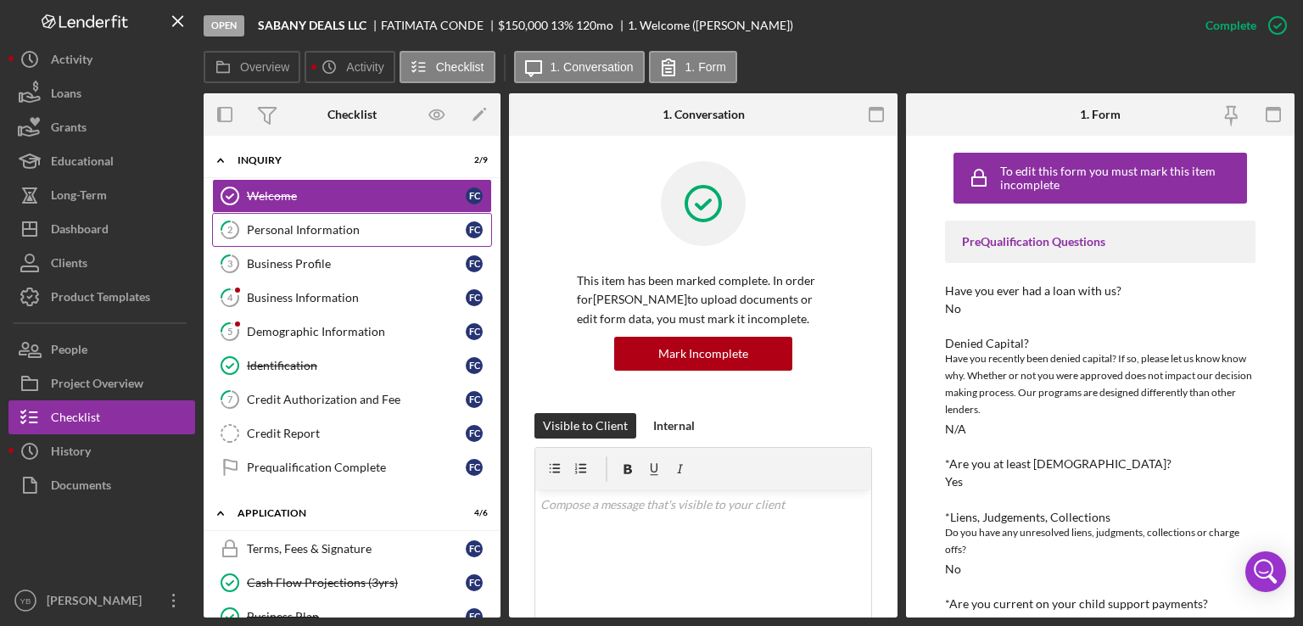
click at [342, 232] on div "Personal Information" at bounding box center [356, 230] width 219 height 14
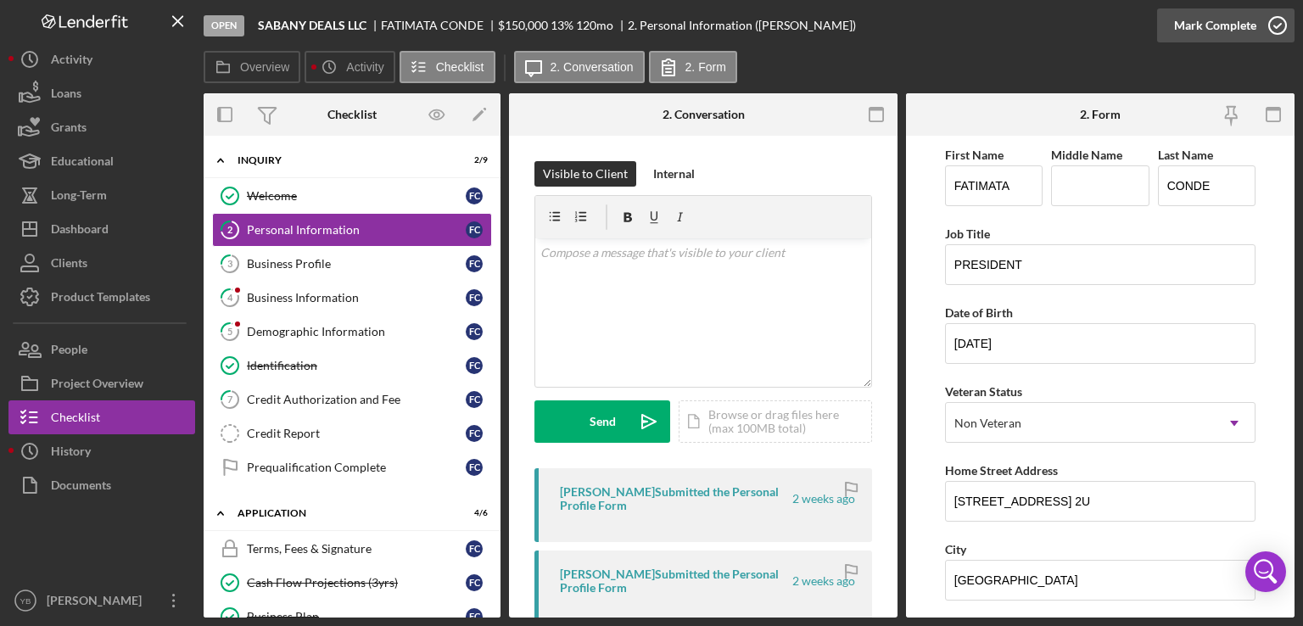
click at [1218, 25] on div "Mark Complete" at bounding box center [1215, 25] width 82 height 34
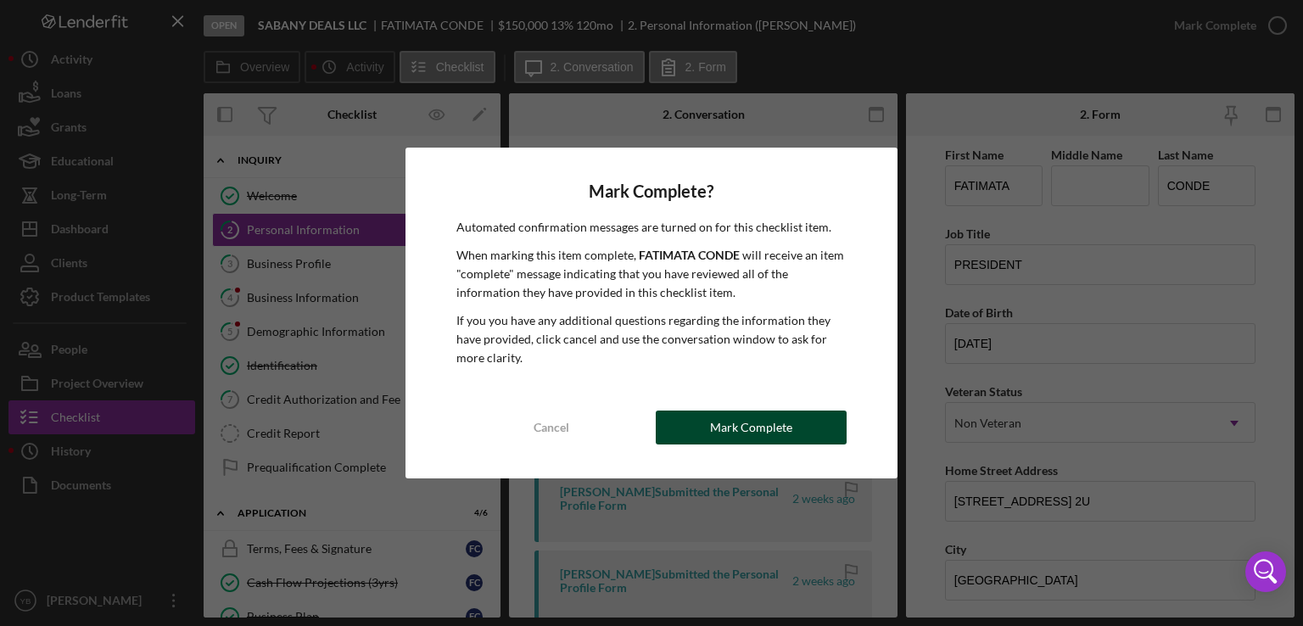
click at [753, 434] on div "Mark Complete" at bounding box center [751, 428] width 82 height 34
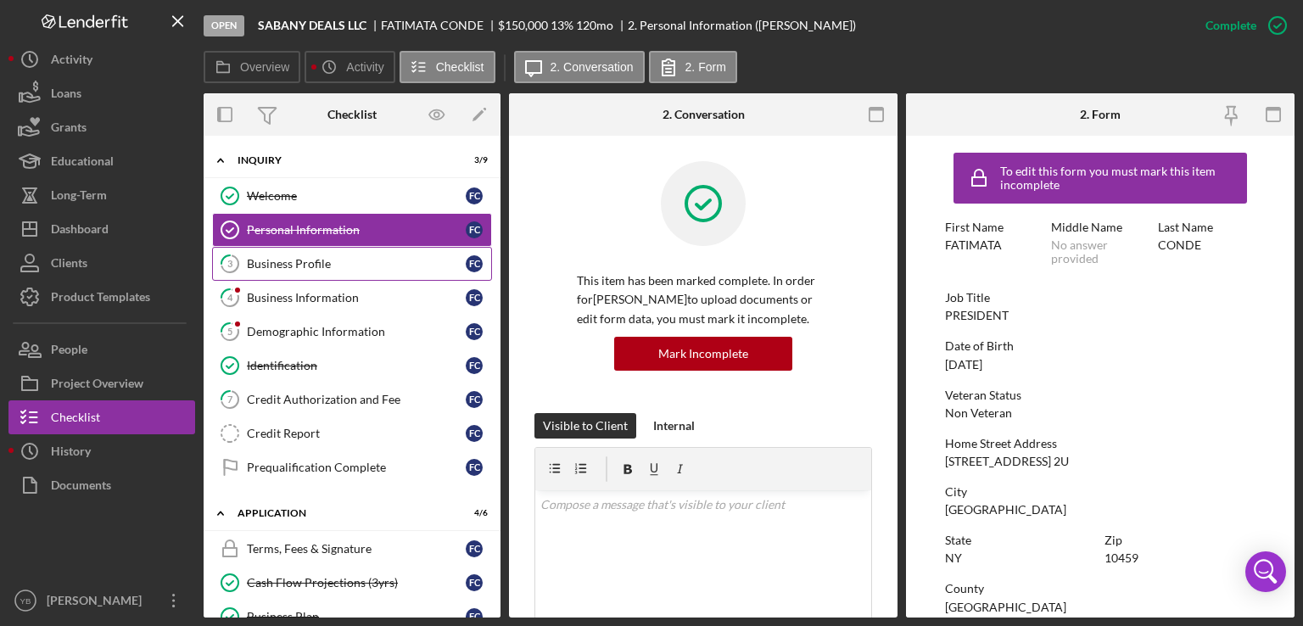
click at [300, 260] on div "Business Profile" at bounding box center [356, 264] width 219 height 14
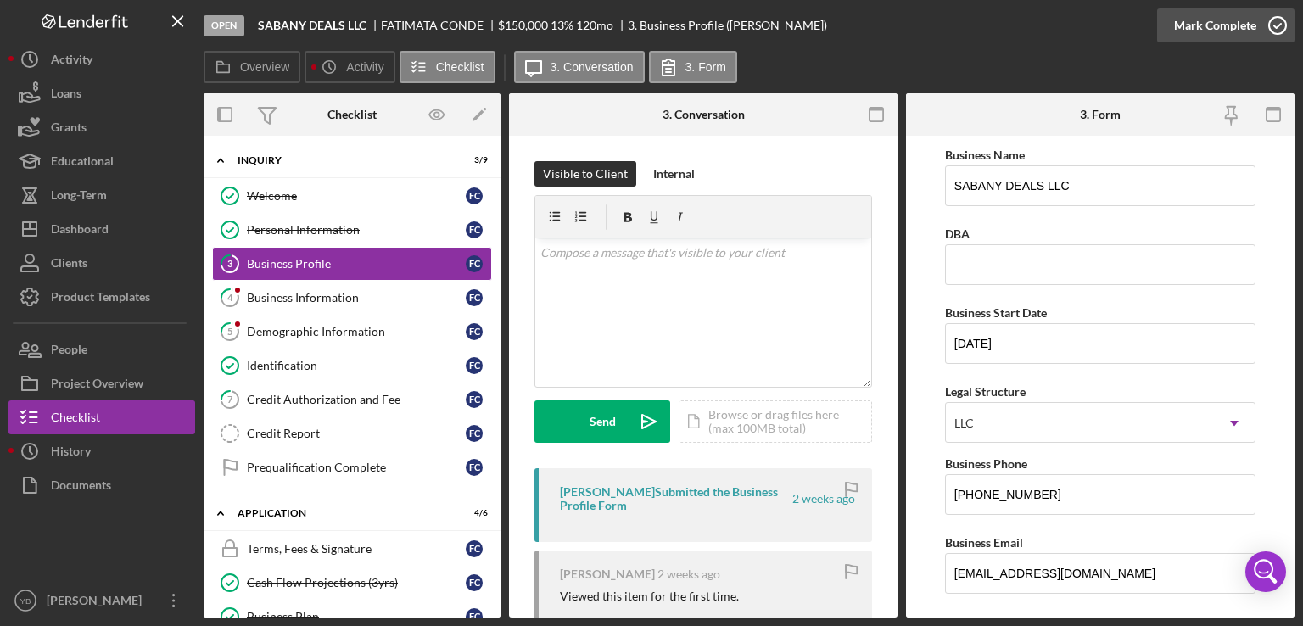
click at [1205, 21] on div "Mark Complete" at bounding box center [1215, 25] width 82 height 34
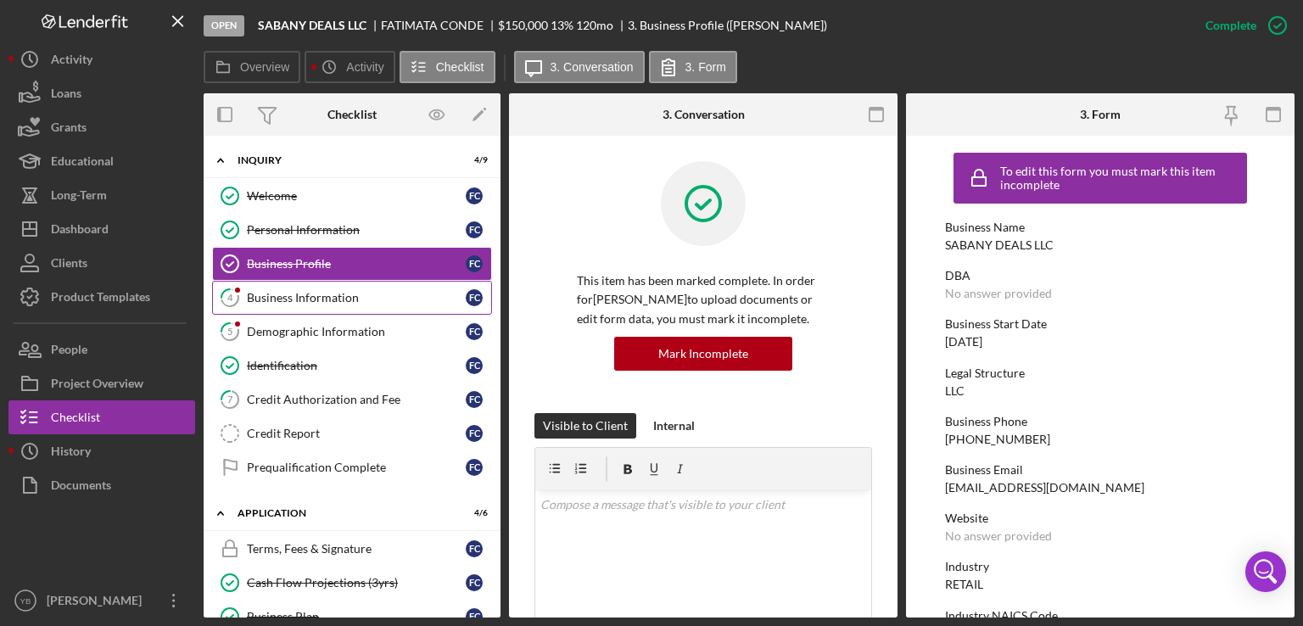
click at [319, 292] on div "Business Information" at bounding box center [356, 298] width 219 height 14
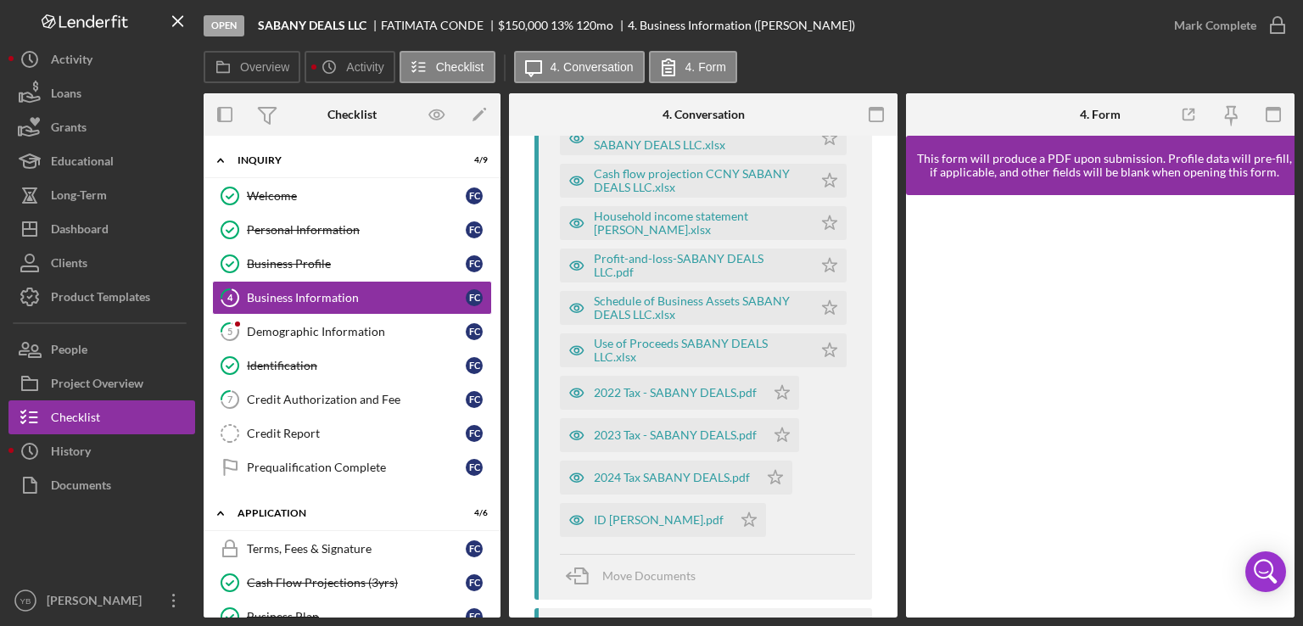
scroll to position [458, 0]
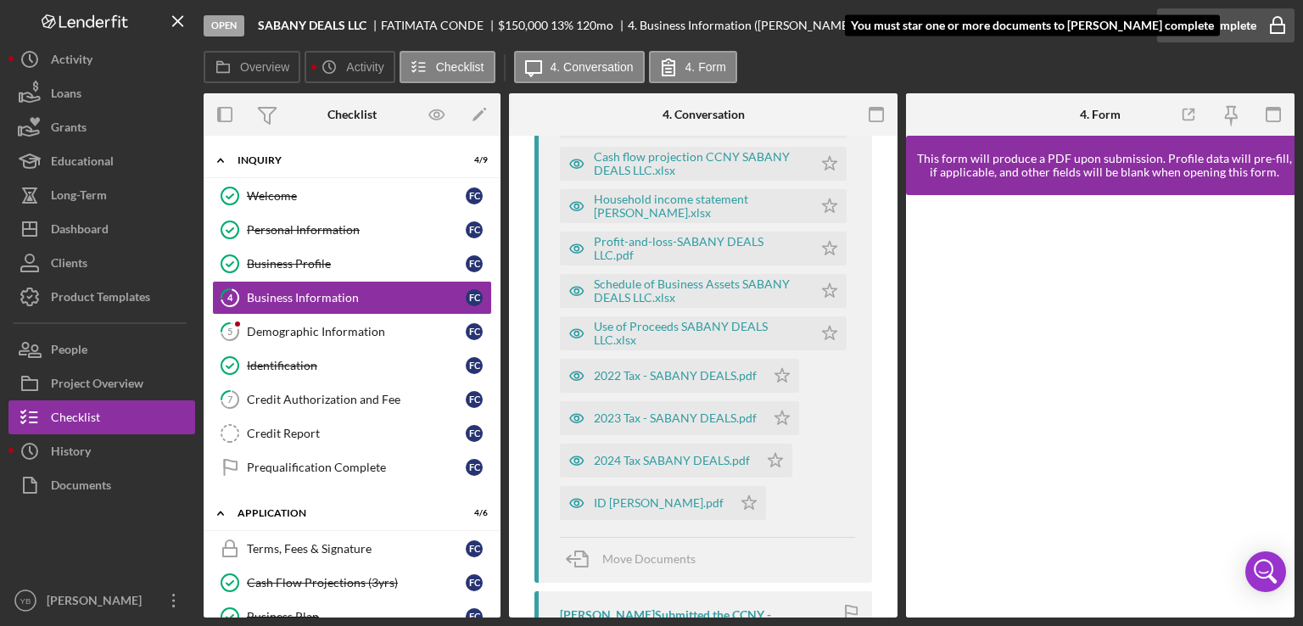
click at [1227, 36] on div "Mark Complete" at bounding box center [1215, 25] width 82 height 34
click at [1203, 35] on div "Mark Complete" at bounding box center [1215, 25] width 82 height 34
click at [1216, 18] on div "Mark Complete" at bounding box center [1215, 25] width 82 height 34
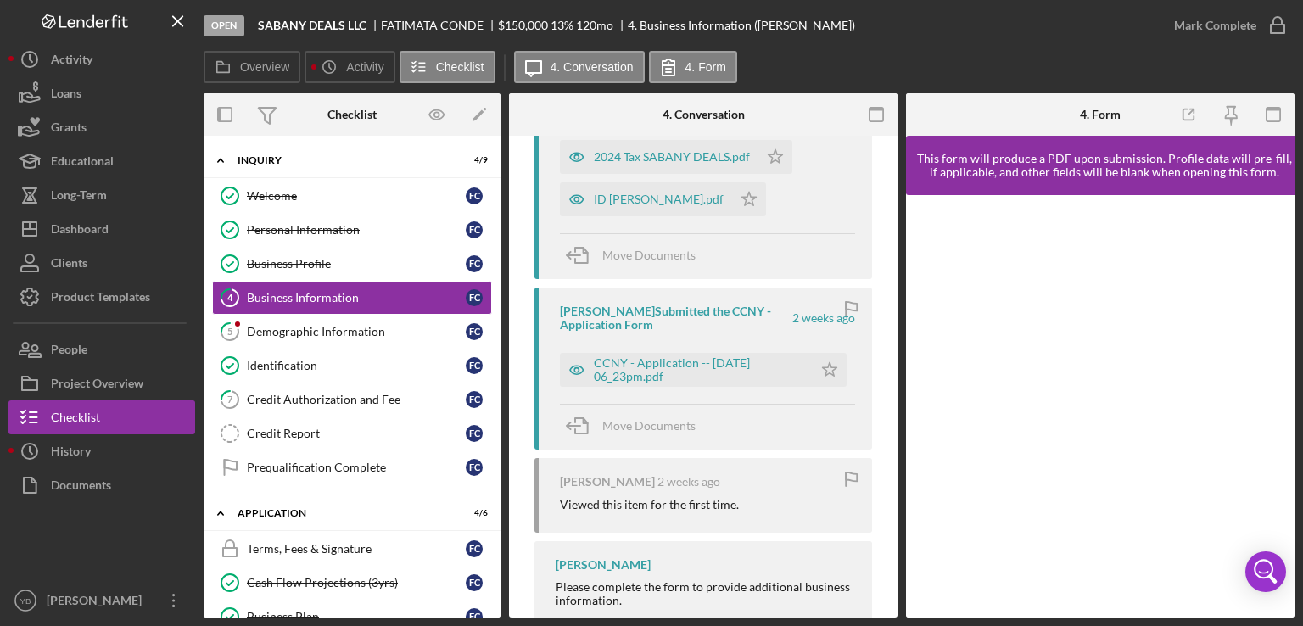
scroll to position [767, 0]
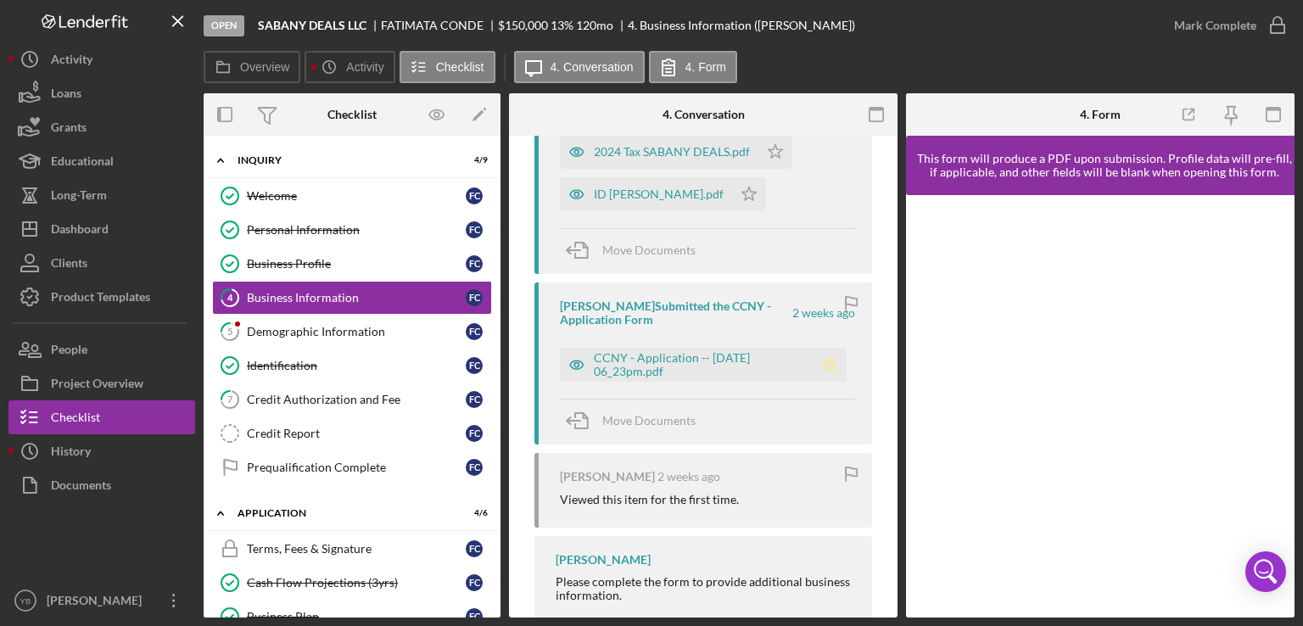
click at [826, 365] on icon "Icon/Star" at bounding box center [830, 365] width 34 height 34
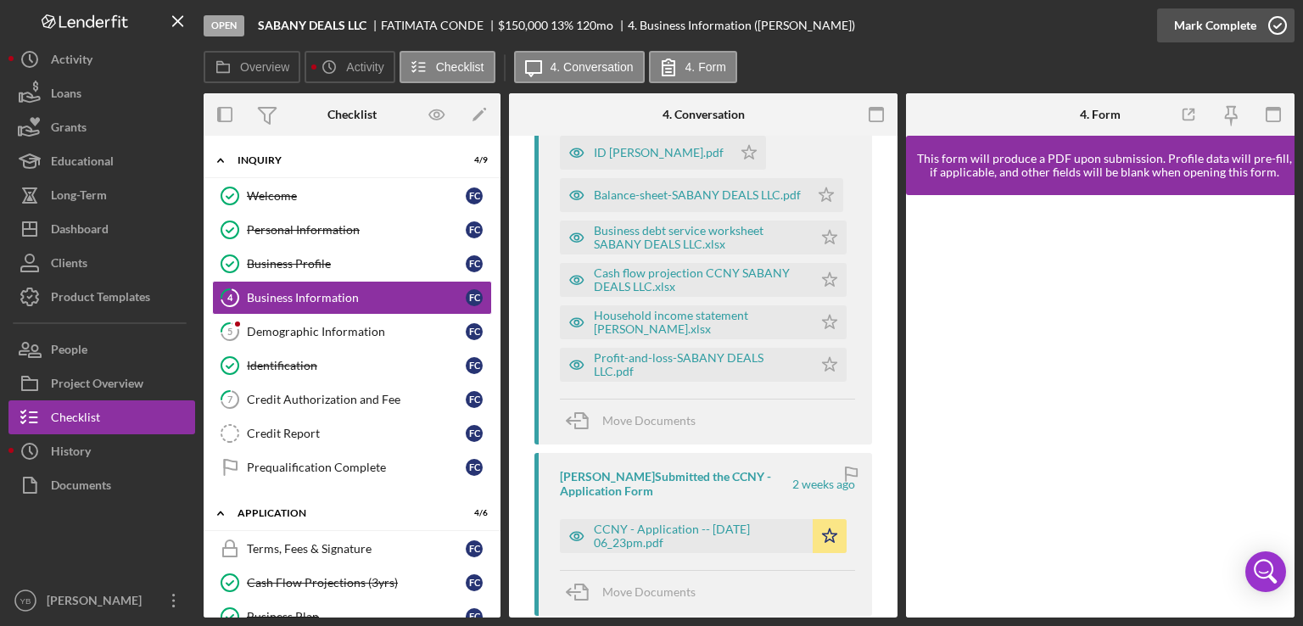
scroll to position [726, 0]
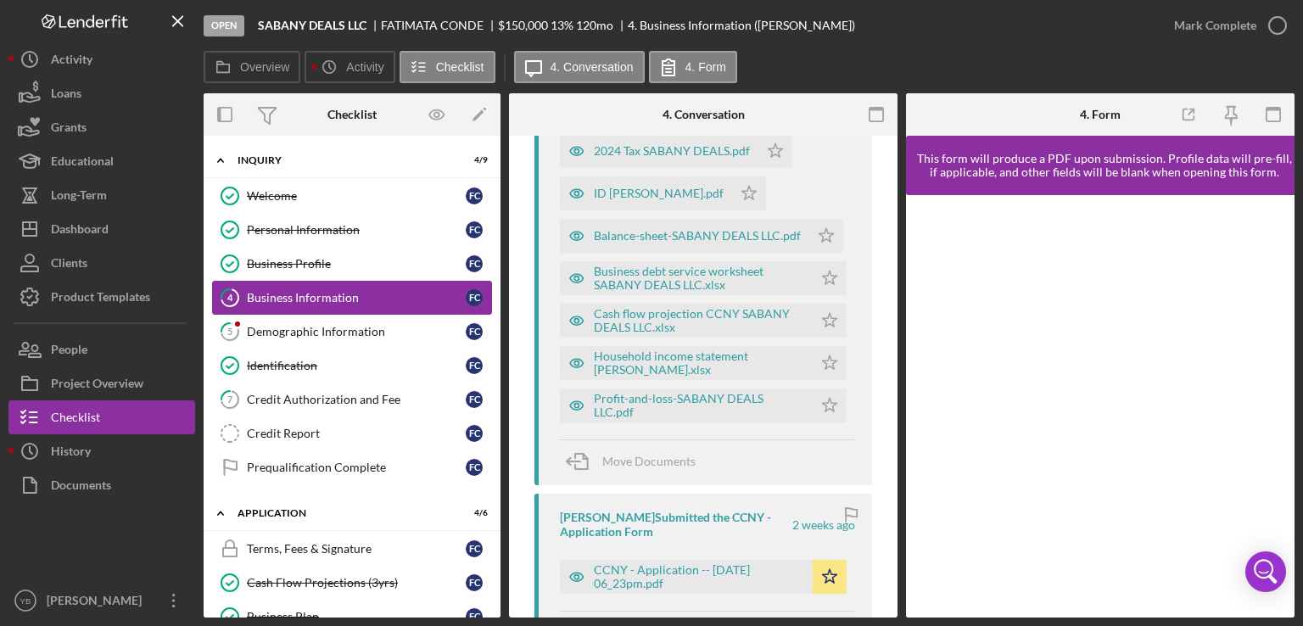
click at [353, 301] on div "Business Information" at bounding box center [356, 298] width 219 height 14
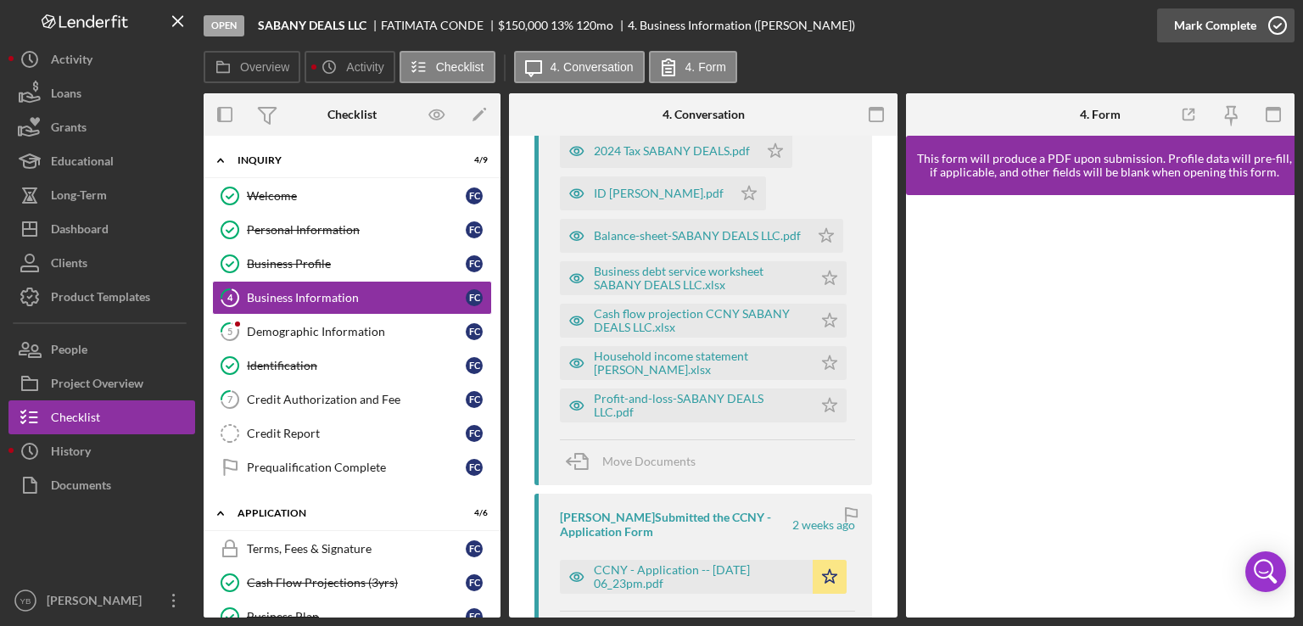
click at [1224, 31] on div "Mark Complete" at bounding box center [1215, 25] width 82 height 34
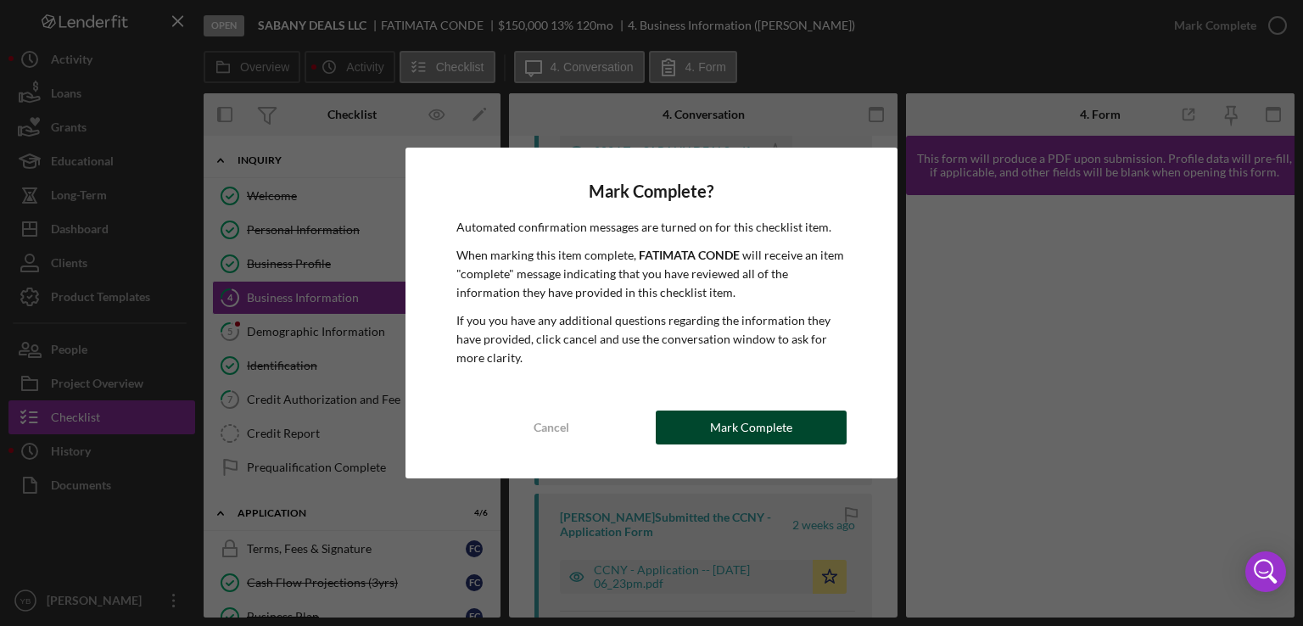
click at [767, 440] on div "Mark Complete" at bounding box center [751, 428] width 82 height 34
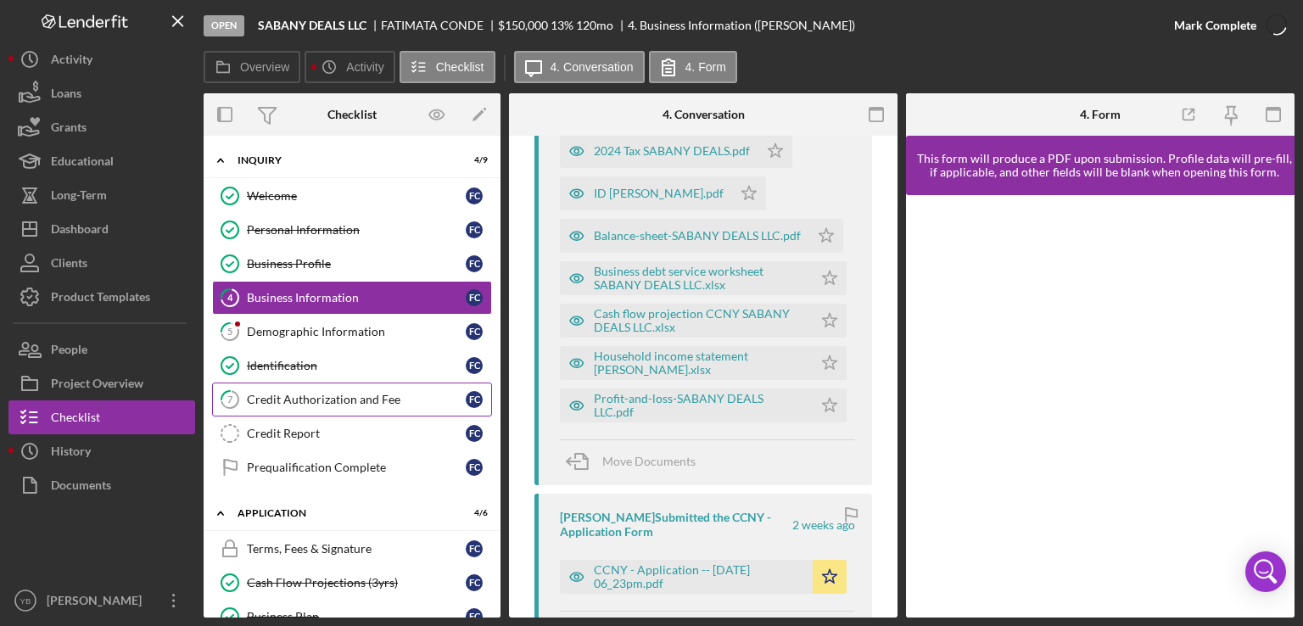
scroll to position [1038, 0]
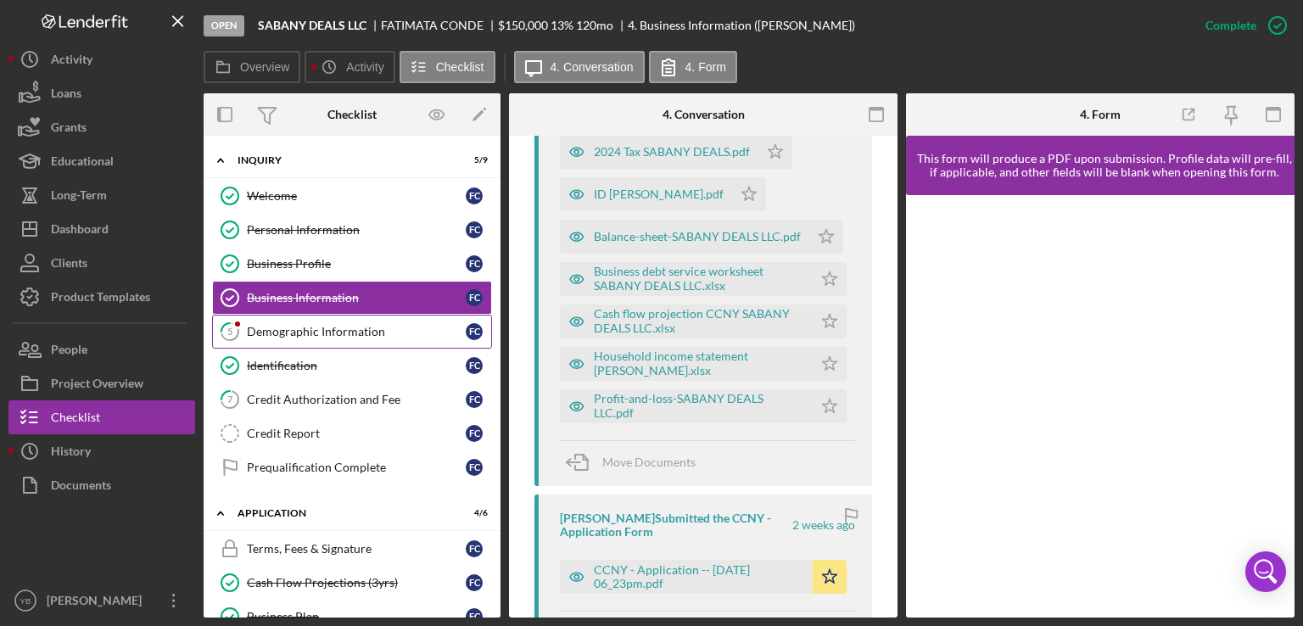
click at [342, 328] on div "Demographic Information" at bounding box center [356, 332] width 219 height 14
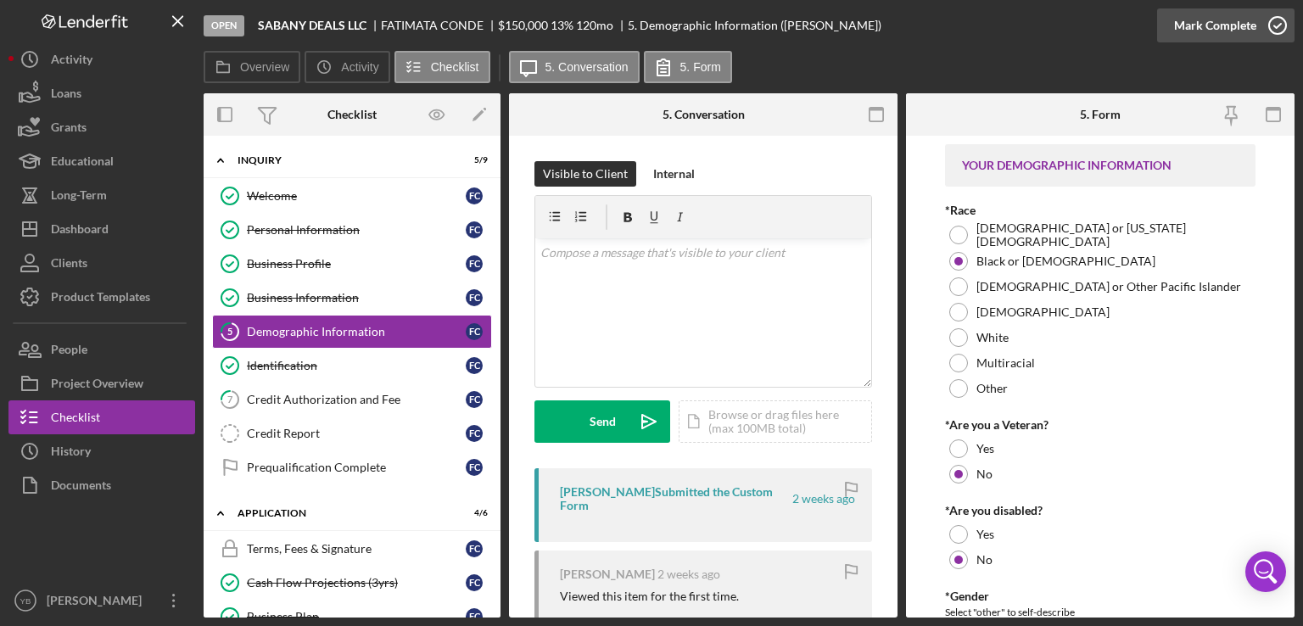
click at [1255, 34] on button "Mark Complete" at bounding box center [1225, 25] width 137 height 34
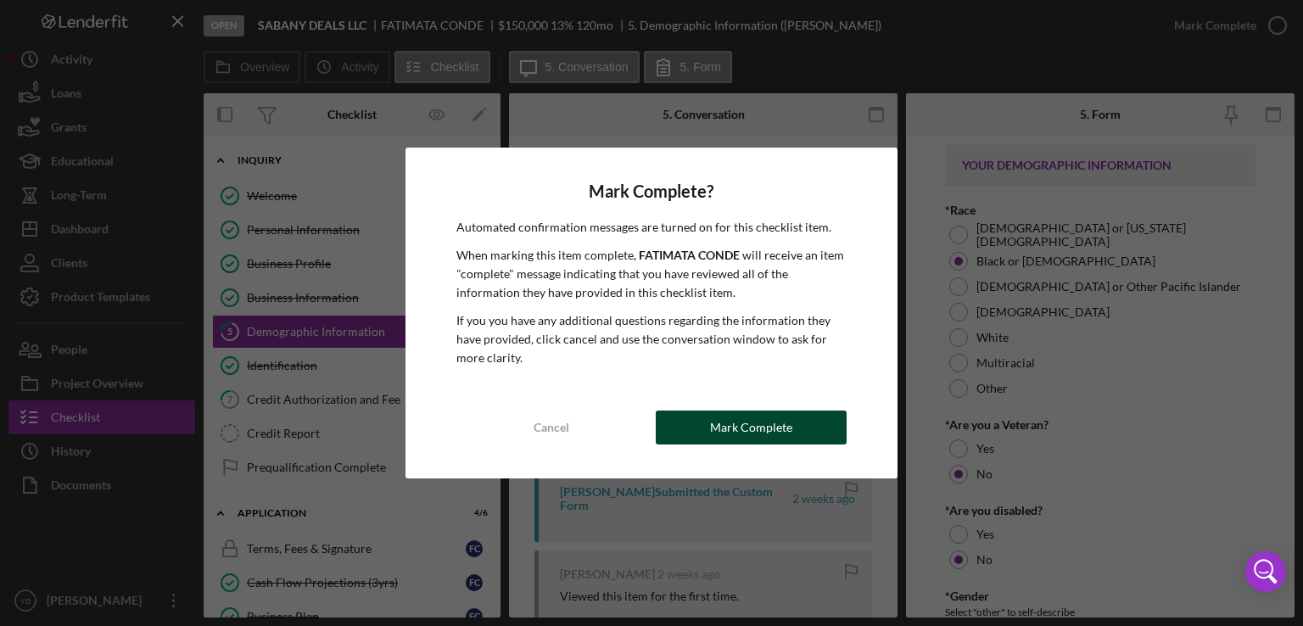
click at [760, 434] on div "Mark Complete" at bounding box center [751, 428] width 82 height 34
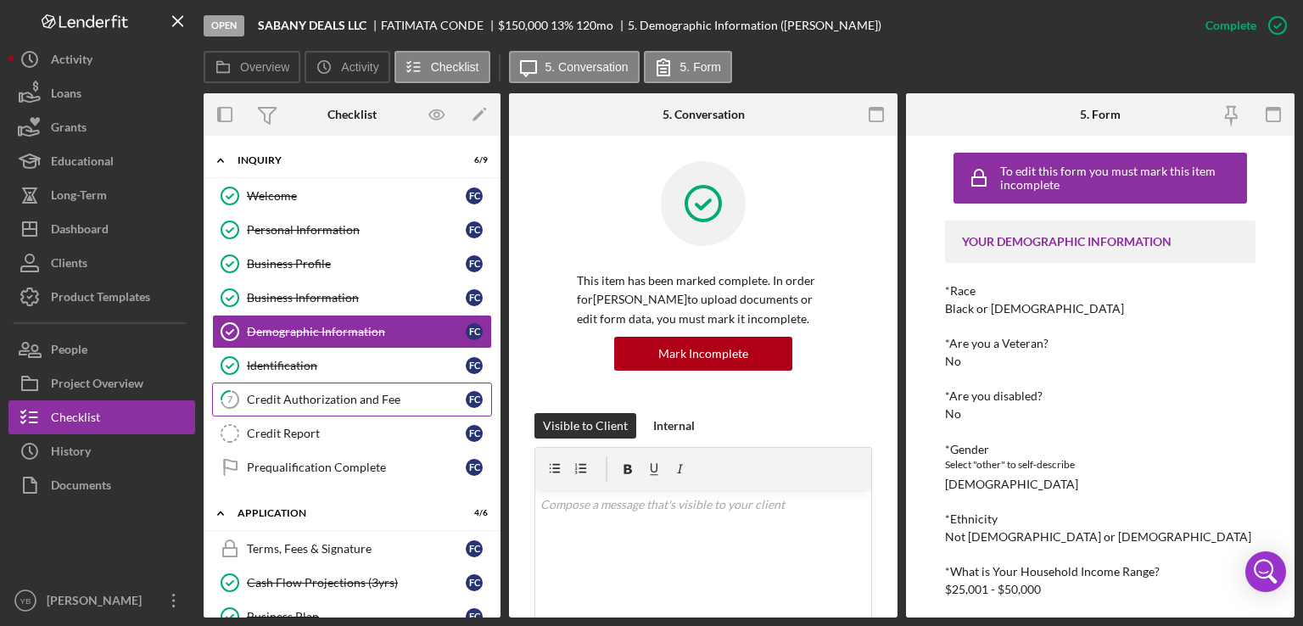
click at [309, 400] on div "Credit Authorization and Fee" at bounding box center [356, 400] width 219 height 14
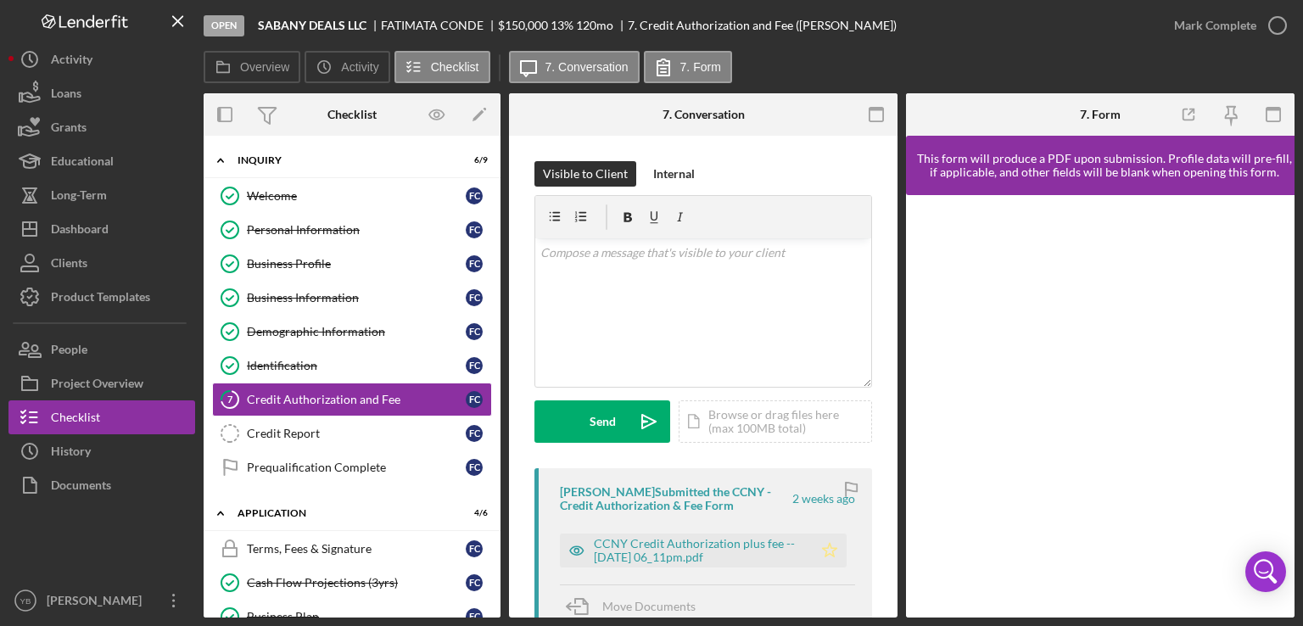
click at [826, 546] on polygon "button" at bounding box center [830, 550] width 14 height 14
click at [1206, 41] on div "Mark Complete" at bounding box center [1215, 25] width 82 height 34
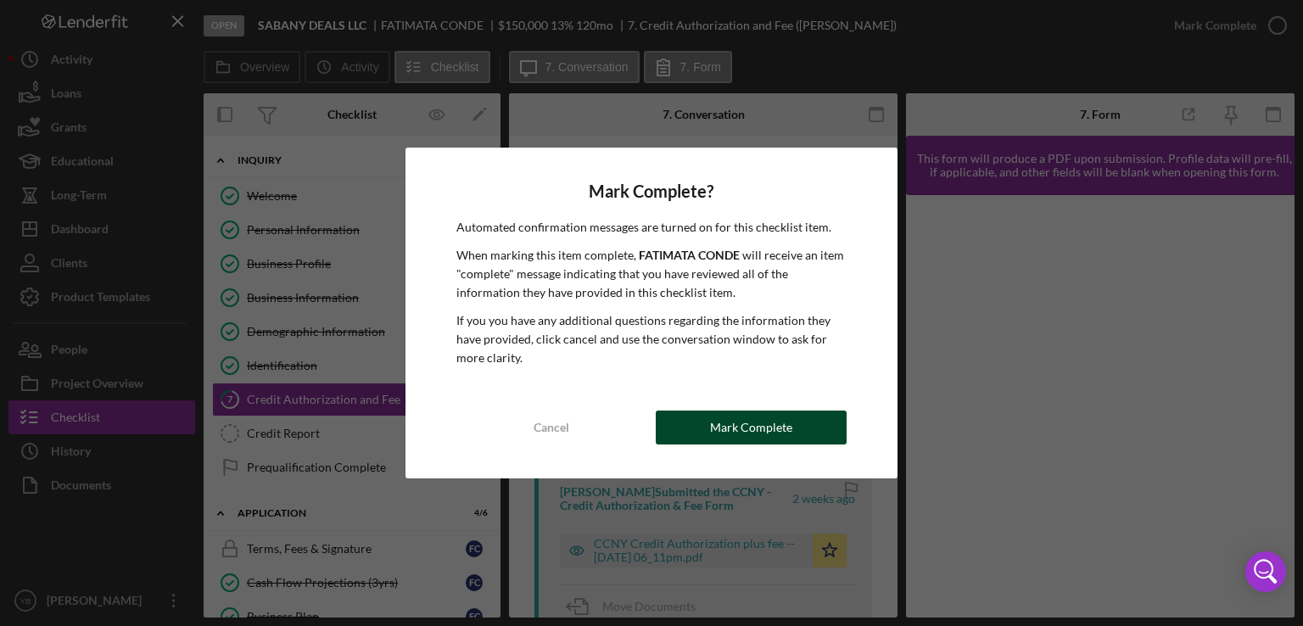
click at [781, 428] on div "Mark Complete" at bounding box center [751, 428] width 82 height 34
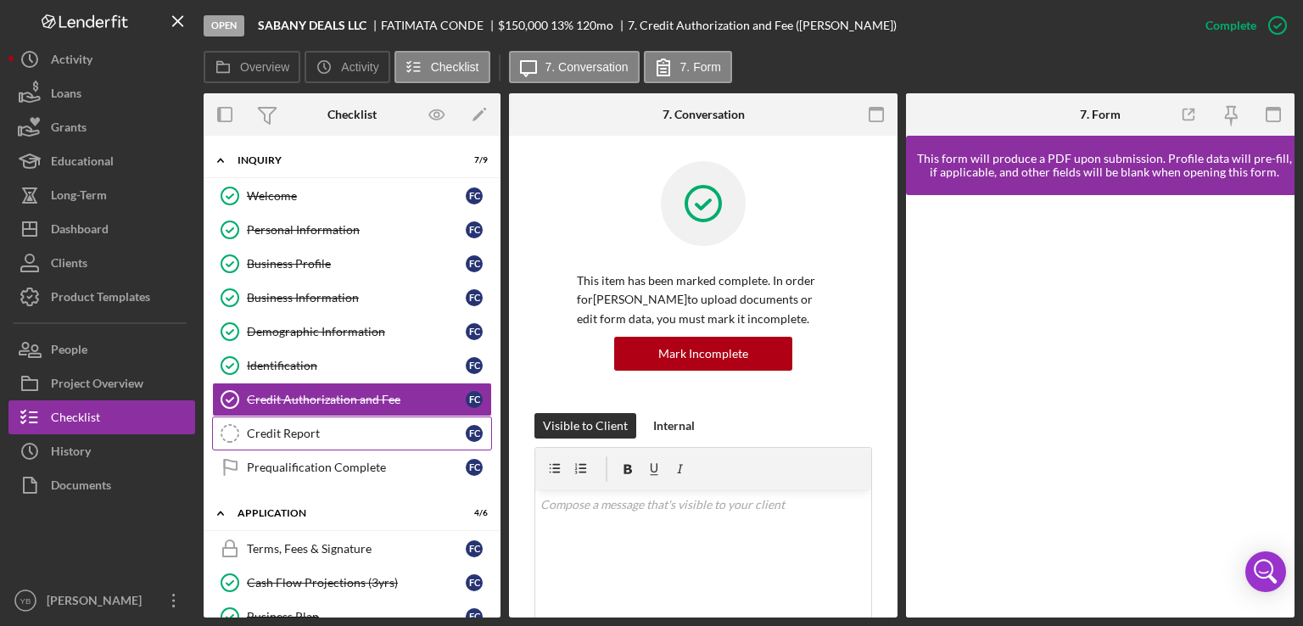
click at [286, 430] on div "Credit Report" at bounding box center [356, 434] width 219 height 14
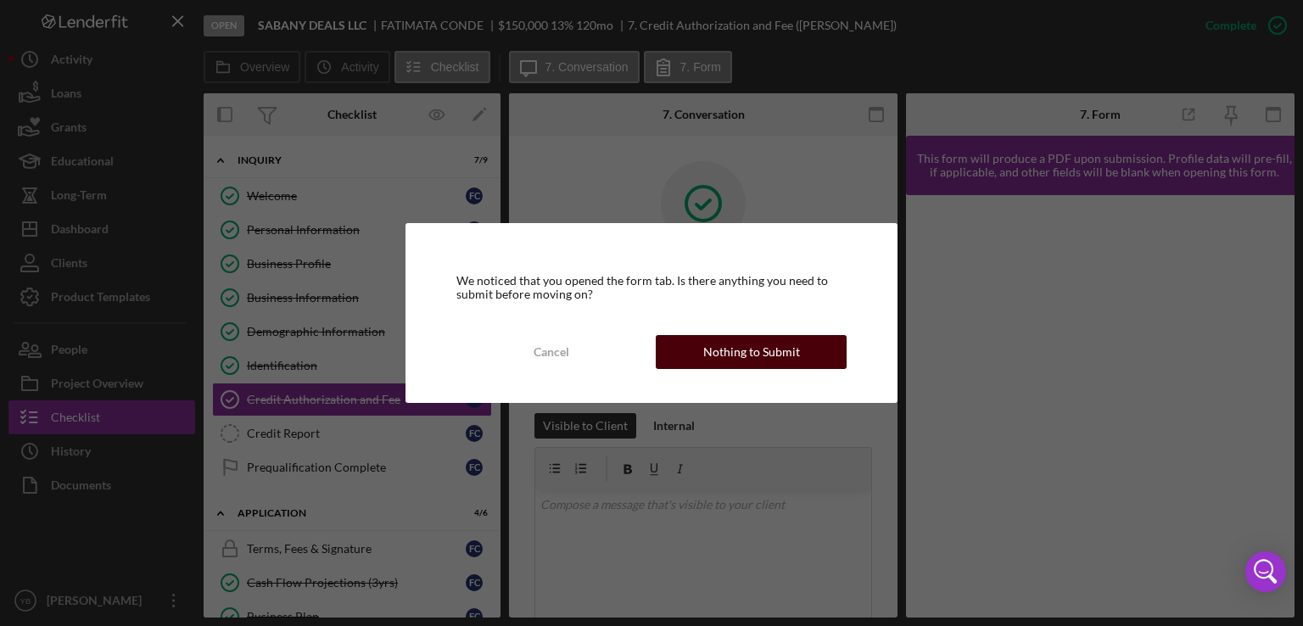
click at [733, 364] on div "Nothing to Submit" at bounding box center [751, 352] width 97 height 34
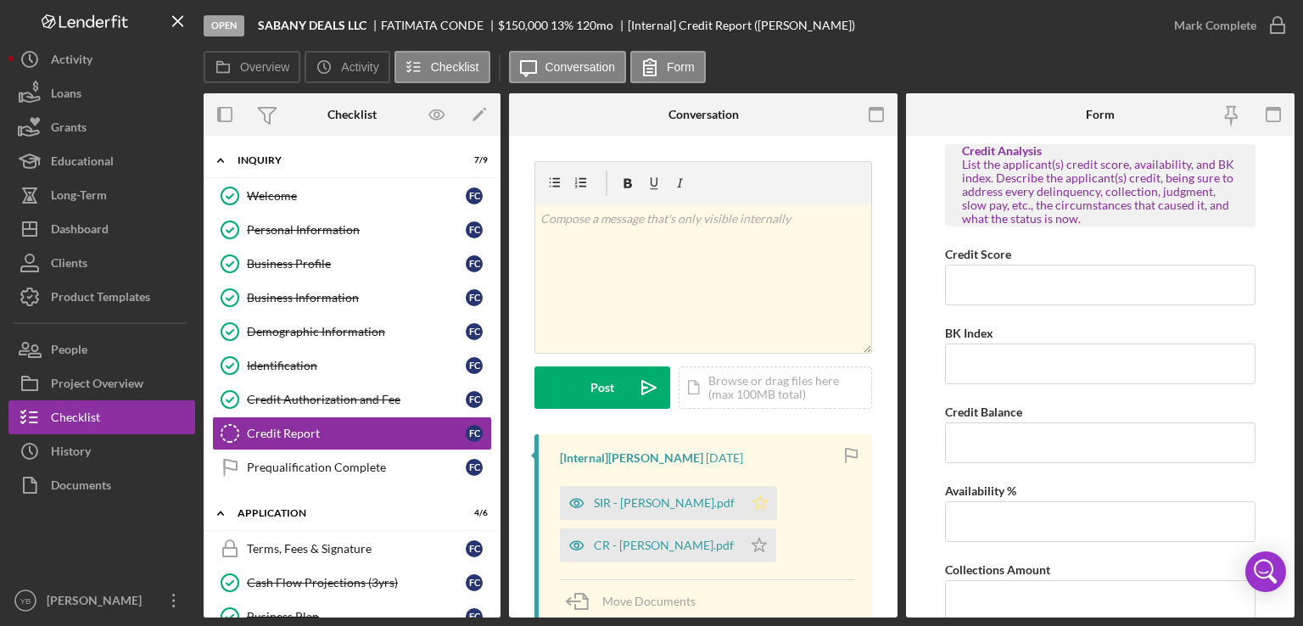
click at [743, 499] on icon "Icon/Star" at bounding box center [760, 503] width 34 height 34
click at [747, 540] on icon "Icon/Star" at bounding box center [759, 546] width 34 height 34
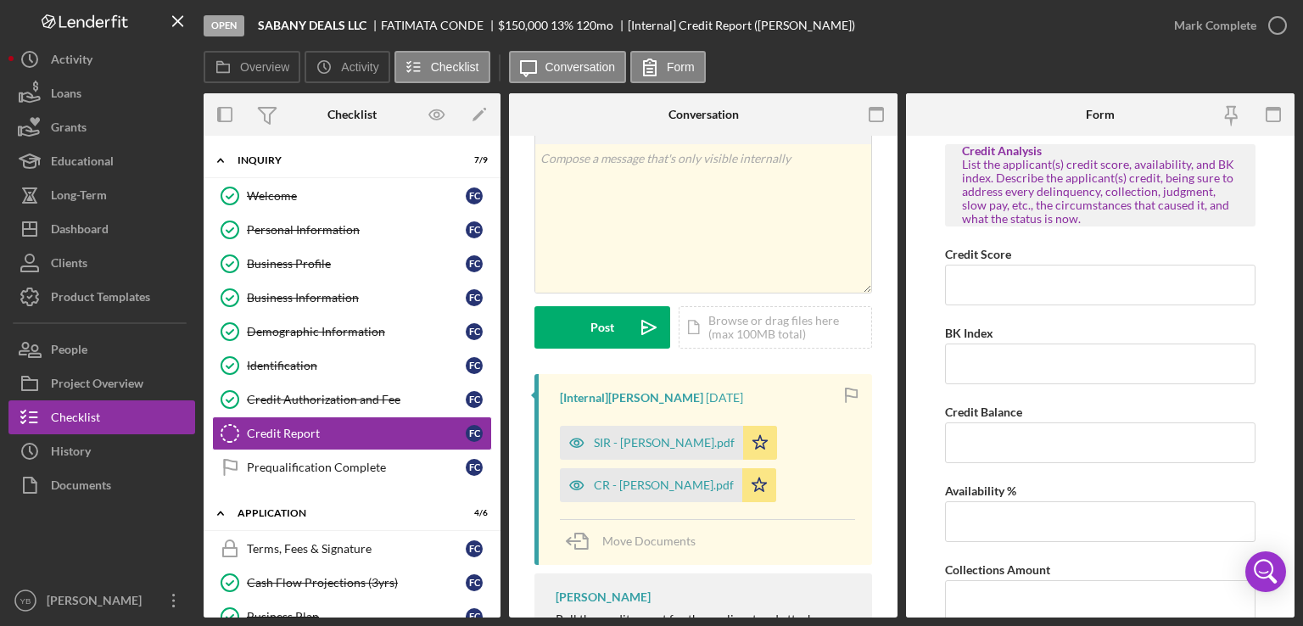
scroll to position [64, 0]
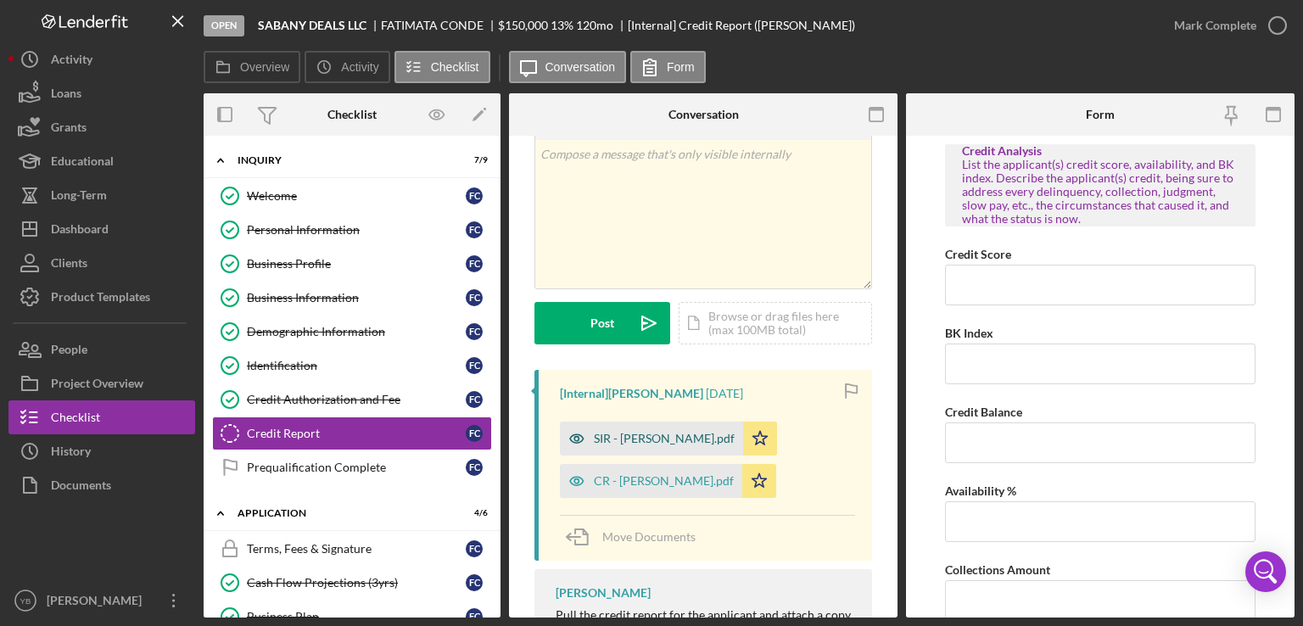
click at [625, 445] on div "SIR - [PERSON_NAME].pdf" at bounding box center [651, 439] width 183 height 34
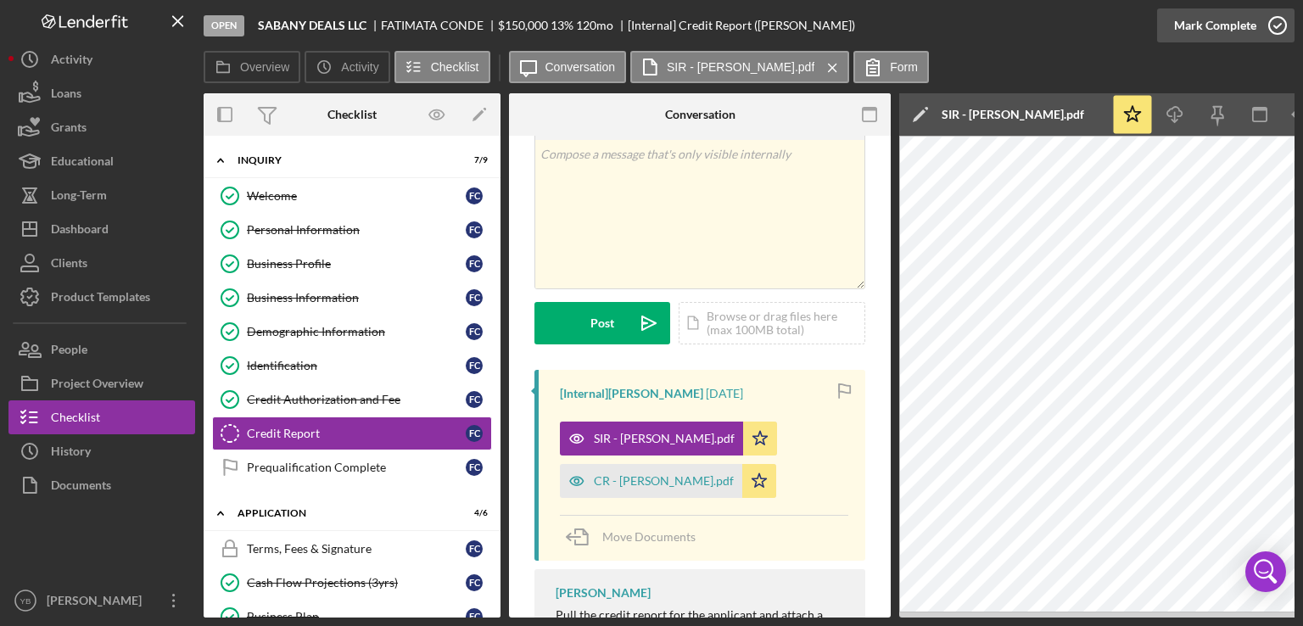
click at [1245, 35] on div "Mark Complete" at bounding box center [1215, 25] width 82 height 34
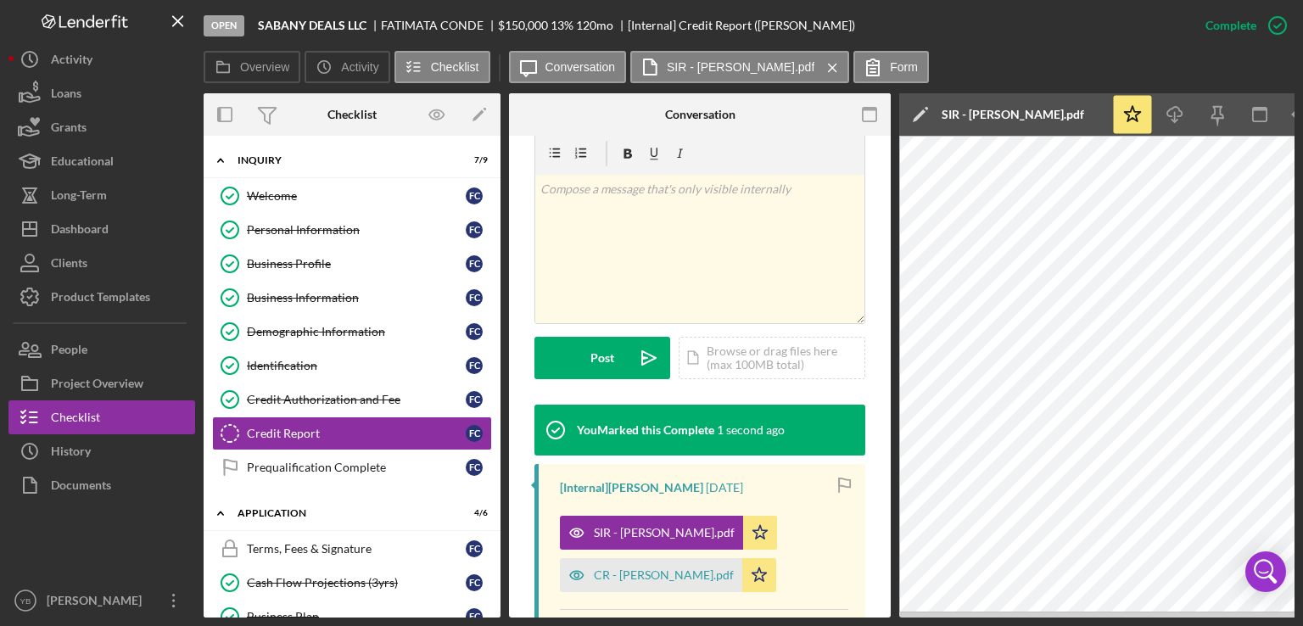
scroll to position [316, 0]
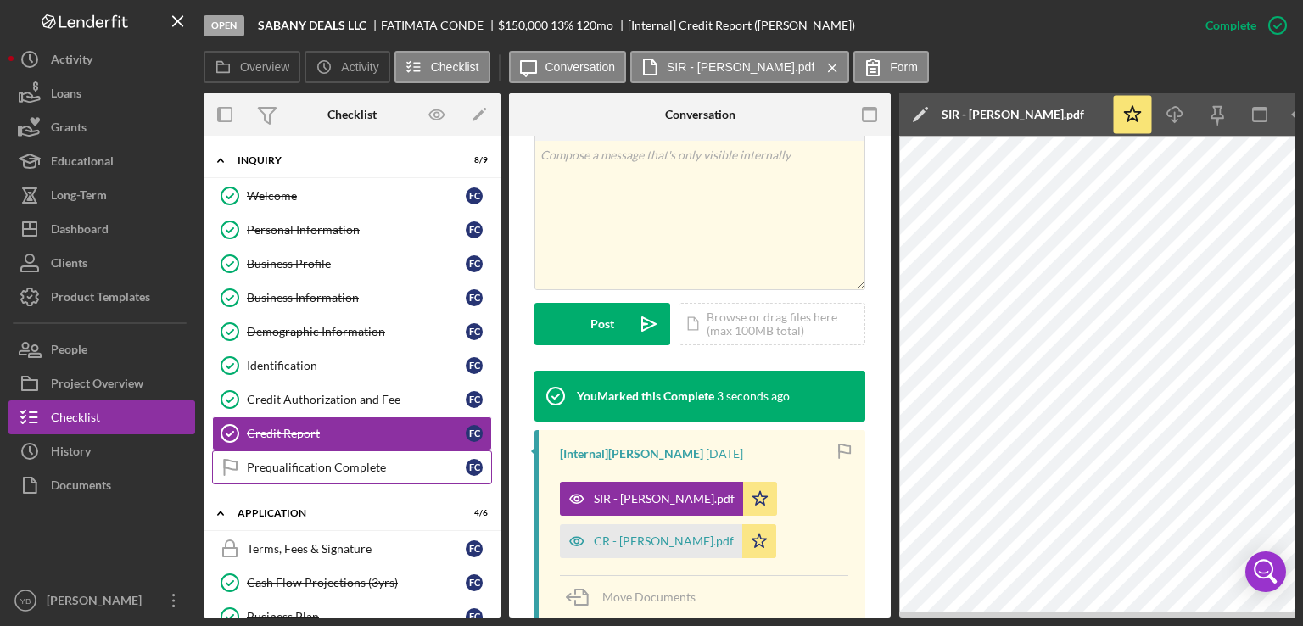
click at [295, 476] on link "Prequalification Complete Prequalification Complete F C" at bounding box center [352, 468] width 280 height 34
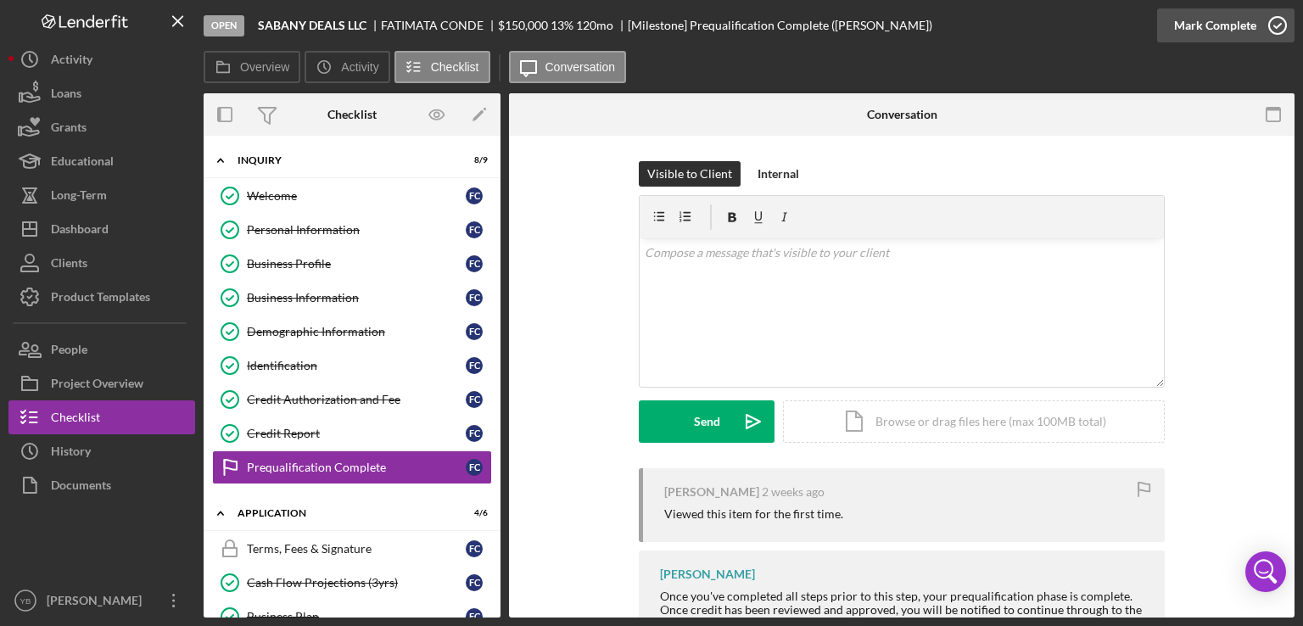
click at [1218, 34] on div "Mark Complete" at bounding box center [1215, 25] width 82 height 34
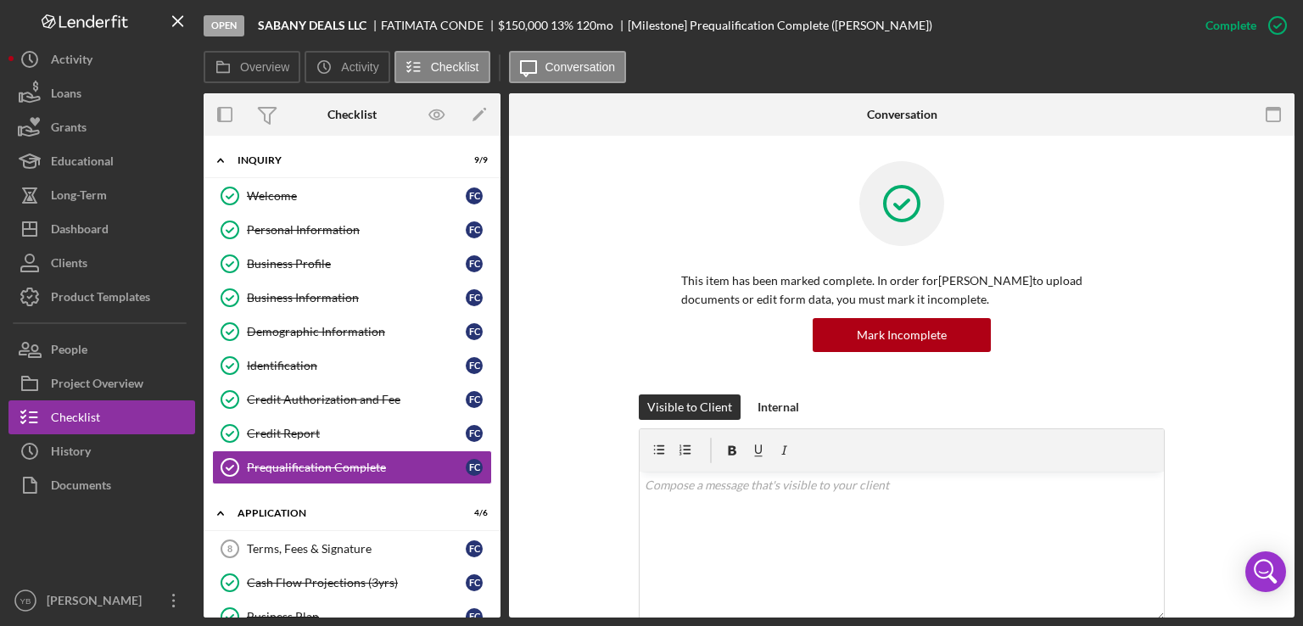
click at [501, 284] on div "Overview Internal Workflow Stage Open Icon/Dropdown Arrow Archive (can unarchiv…" at bounding box center [749, 355] width 1091 height 524
click at [498, 280] on div "Overview Internal Workflow Stage Open Icon/Dropdown Arrow Archive (can unarchiv…" at bounding box center [749, 355] width 1091 height 524
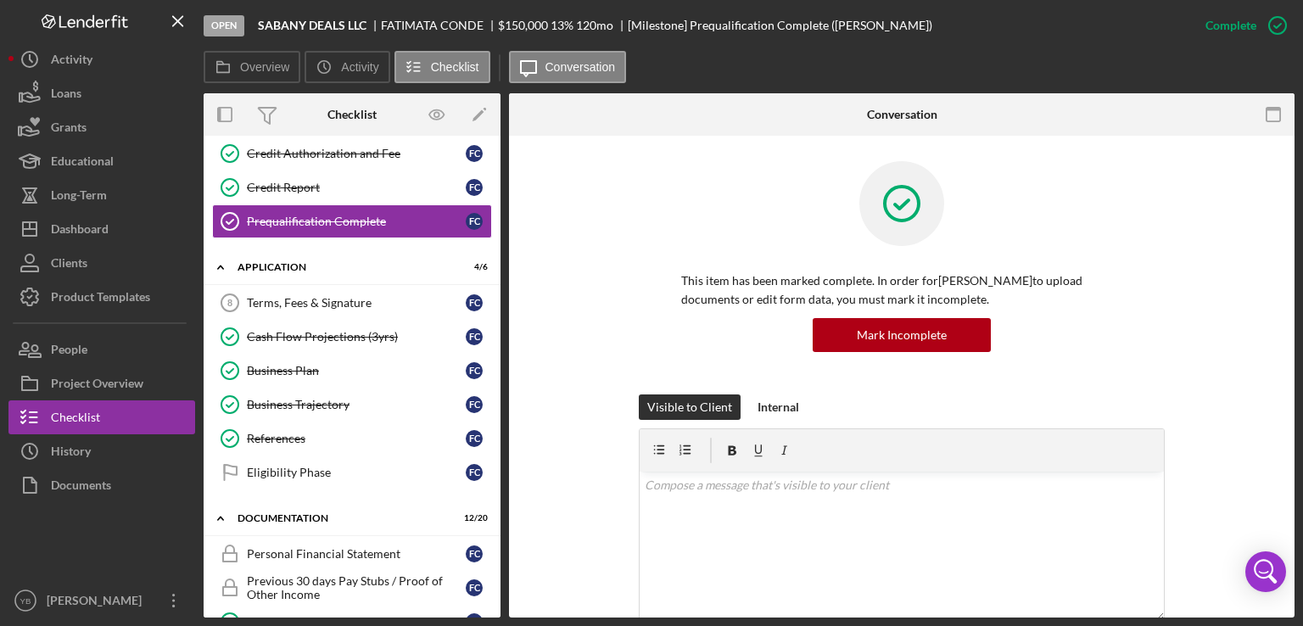
scroll to position [272, 0]
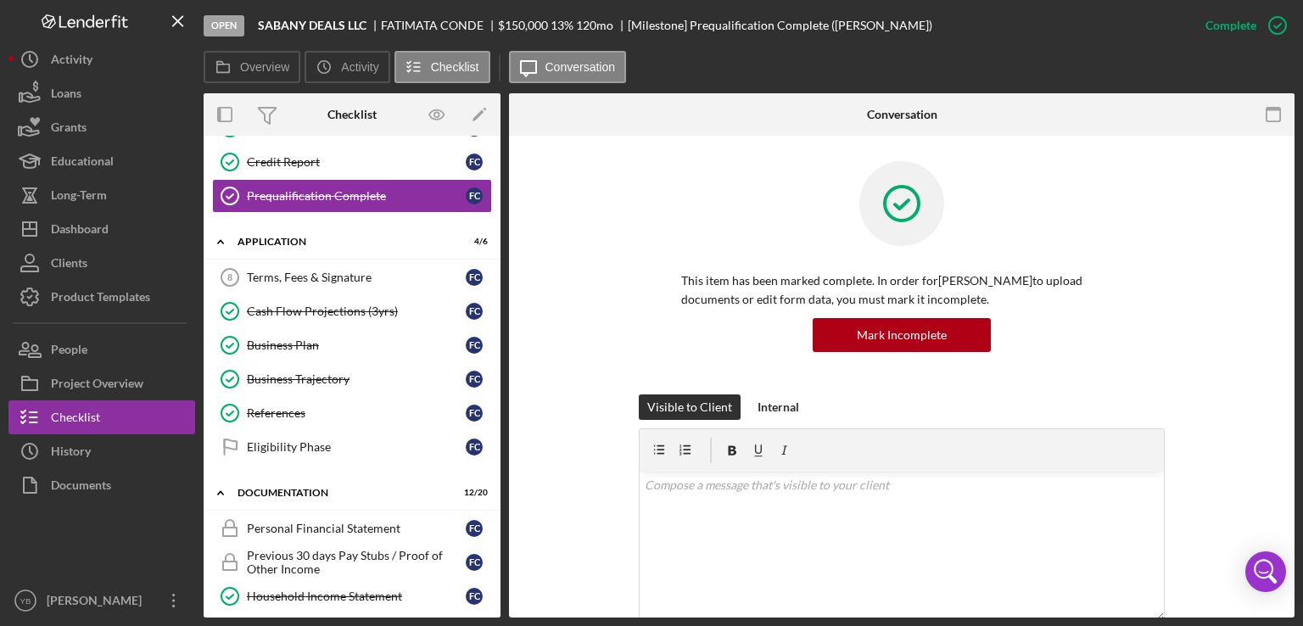
drag, startPoint x: 501, startPoint y: 316, endPoint x: 495, endPoint y: 367, distance: 52.2
click at [495, 367] on div "Overview Internal Workflow Stage Open Icon/Dropdown Arrow Archive (can unarchiv…" at bounding box center [749, 355] width 1091 height 524
click at [500, 367] on div "Icon/Expander Inquiry 9 / 9 Welcome Welcome F C Personal Information Personal I…" at bounding box center [352, 377] width 297 height 482
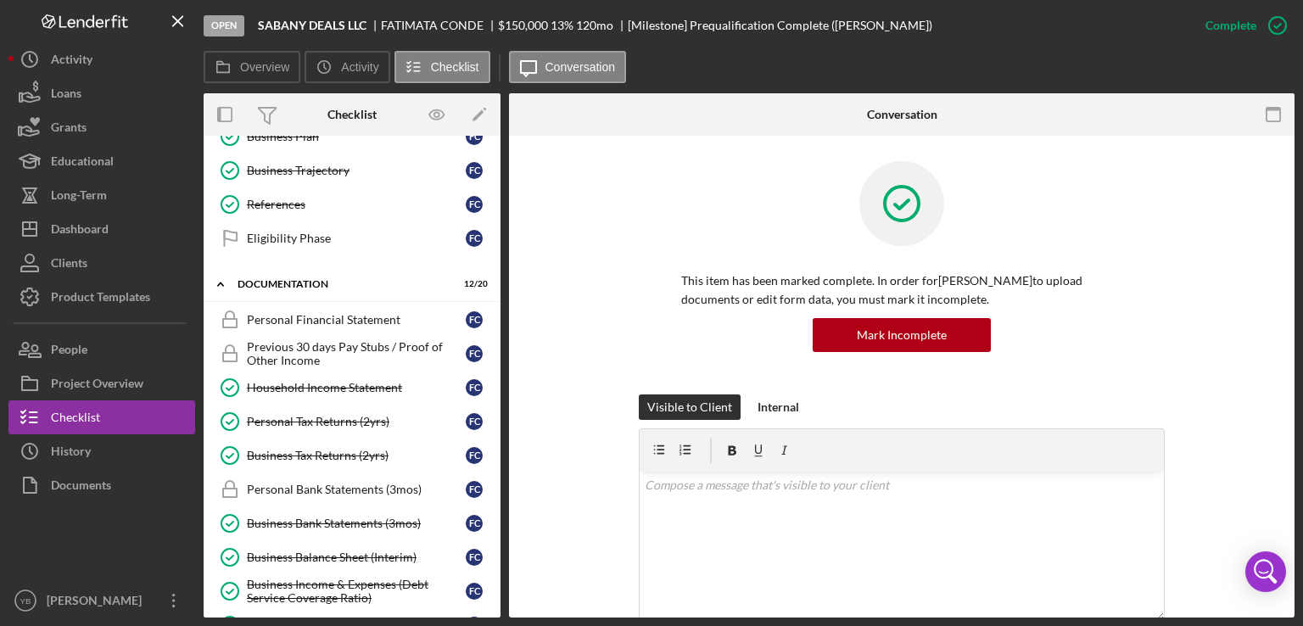
scroll to position [474, 0]
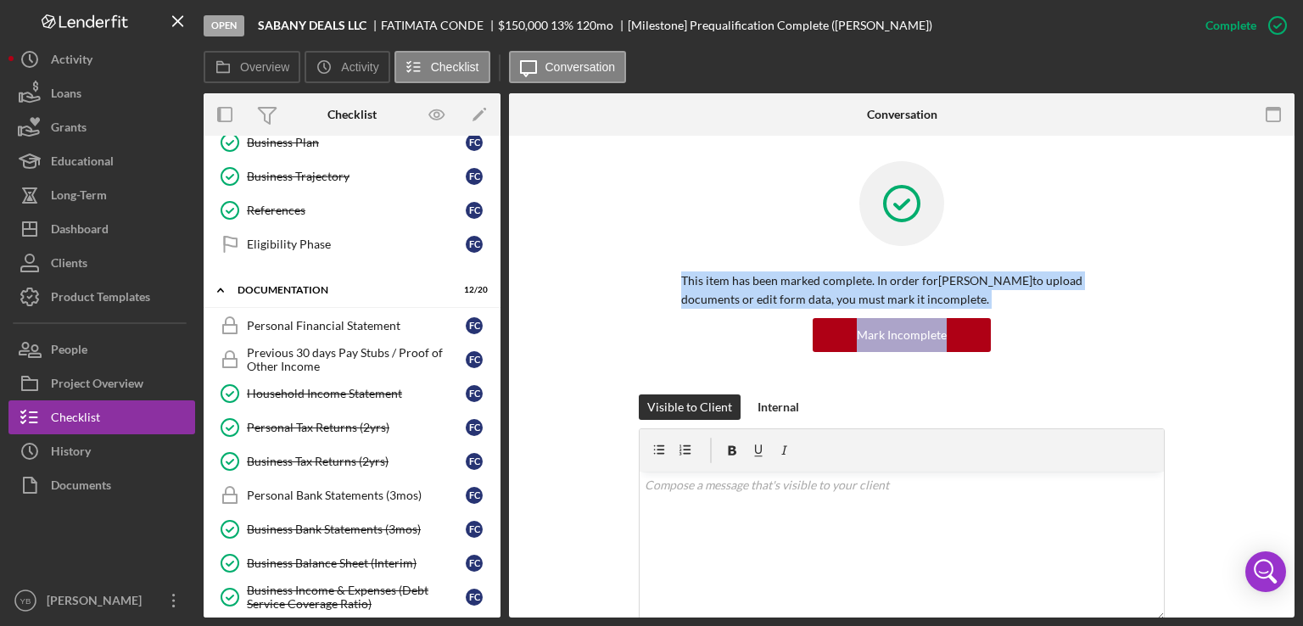
drag, startPoint x: 1298, startPoint y: 231, endPoint x: 1302, endPoint y: 354, distance: 123.1
click at [1302, 354] on div "Open SABANY DEALS LLC [PERSON_NAME] $150,000 $150,000 13 % 120 mo [Milestone] P…" at bounding box center [651, 313] width 1303 height 626
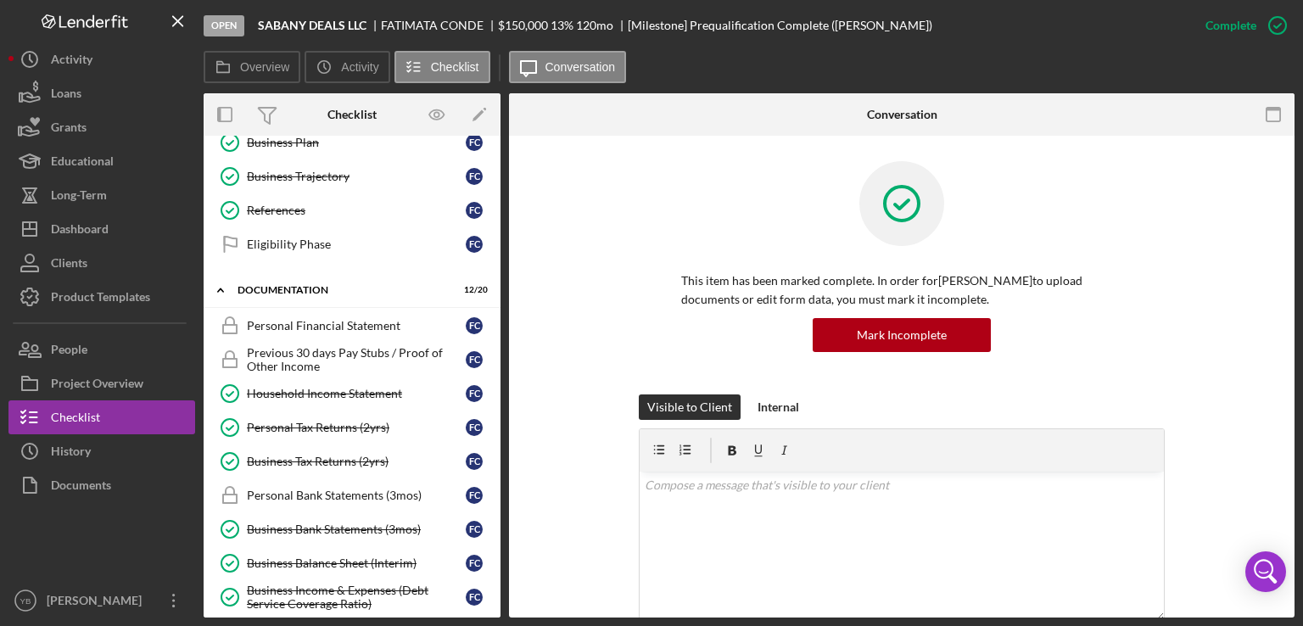
click at [1195, 188] on div "This item has been marked complete. In order for [PERSON_NAME] to upload docume…" at bounding box center [902, 277] width 735 height 233
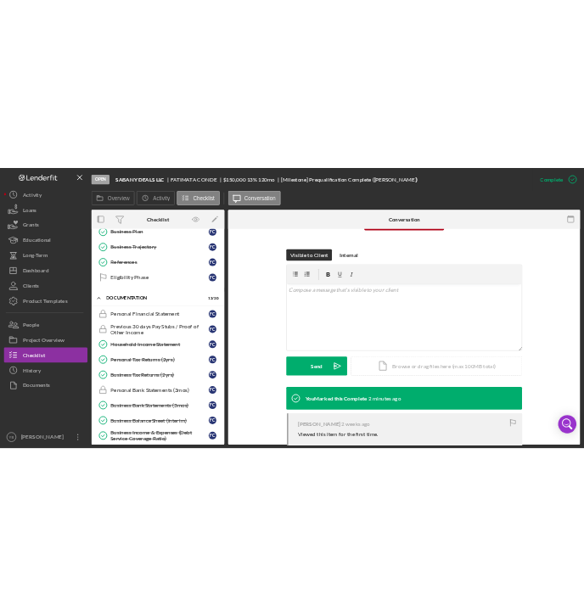
scroll to position [360, 0]
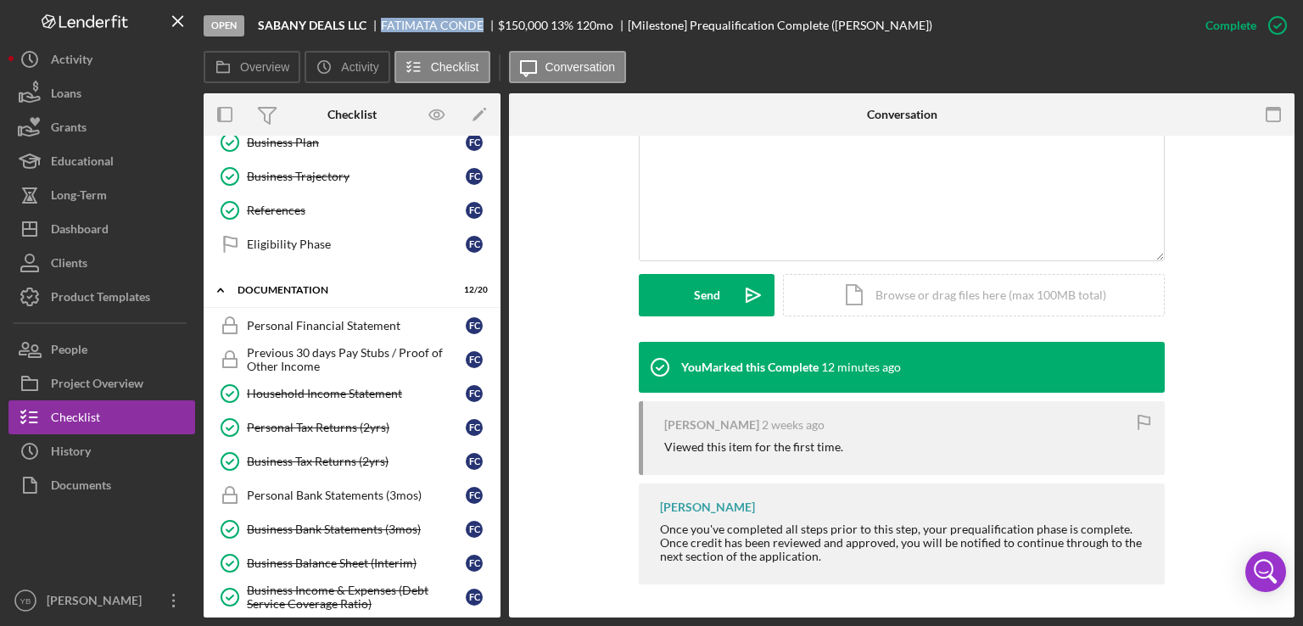
drag, startPoint x: 381, startPoint y: 21, endPoint x: 479, endPoint y: 20, distance: 98.4
click at [479, 20] on div "[PERSON_NAME]" at bounding box center [439, 26] width 117 height 14
copy div "[PERSON_NAME]"
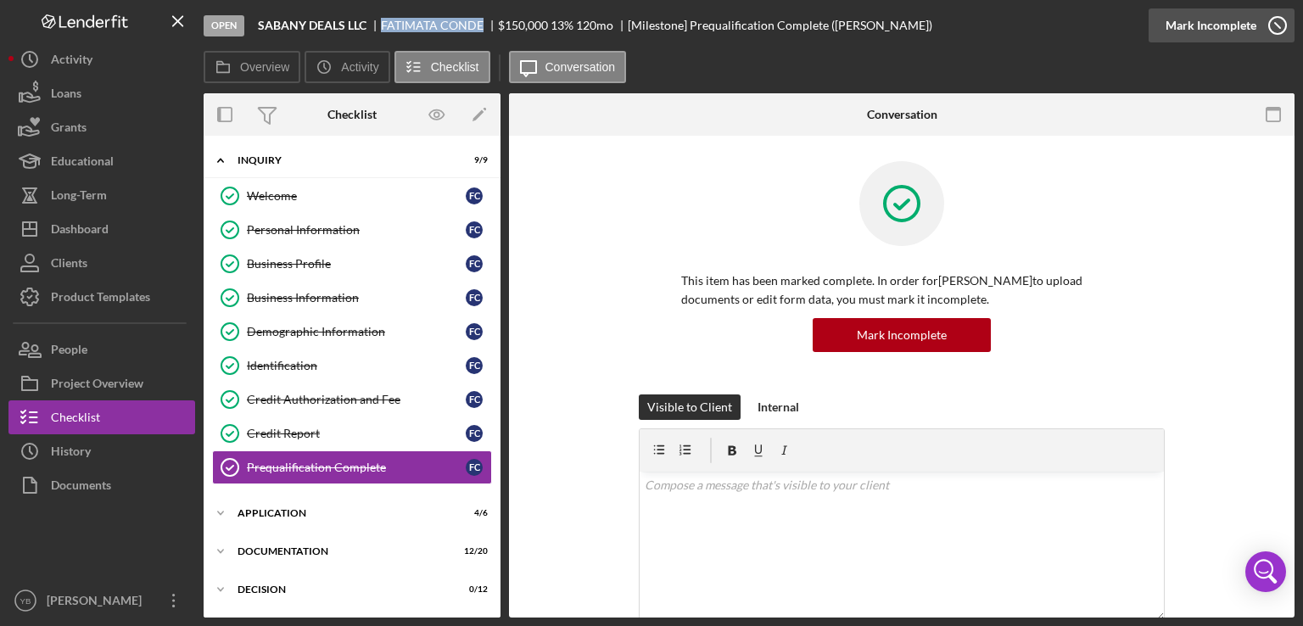
scroll to position [83, 0]
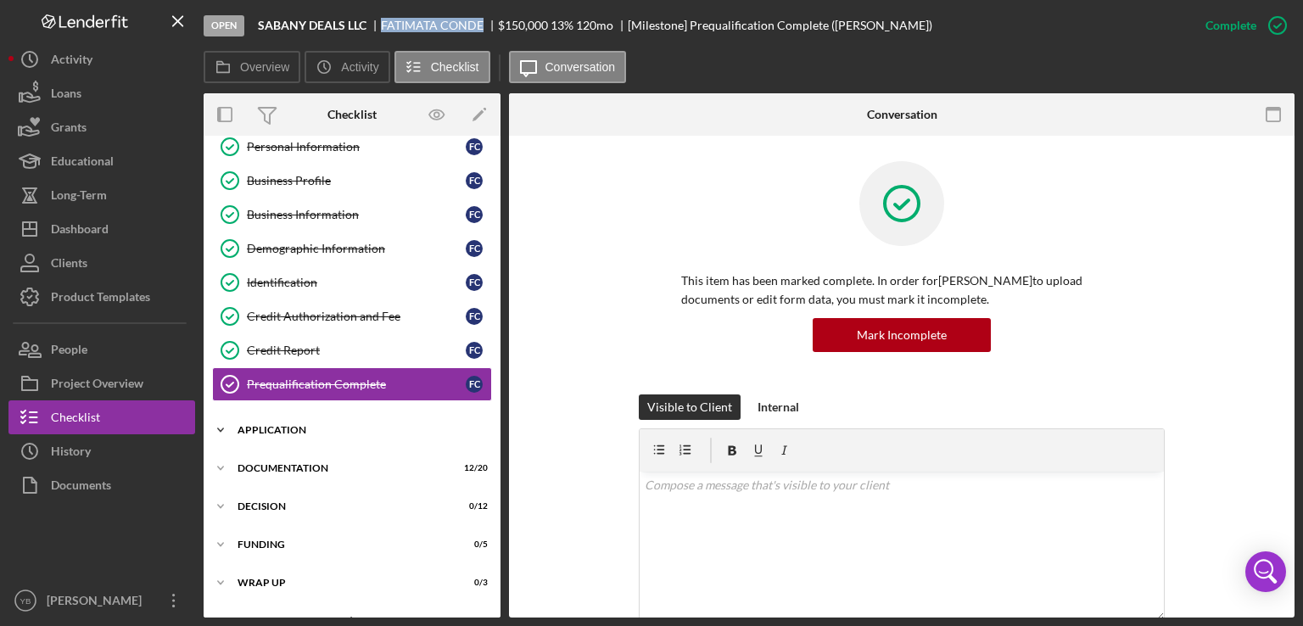
click at [303, 421] on div "Icon/Expander Application 4 / 6" at bounding box center [352, 430] width 297 height 34
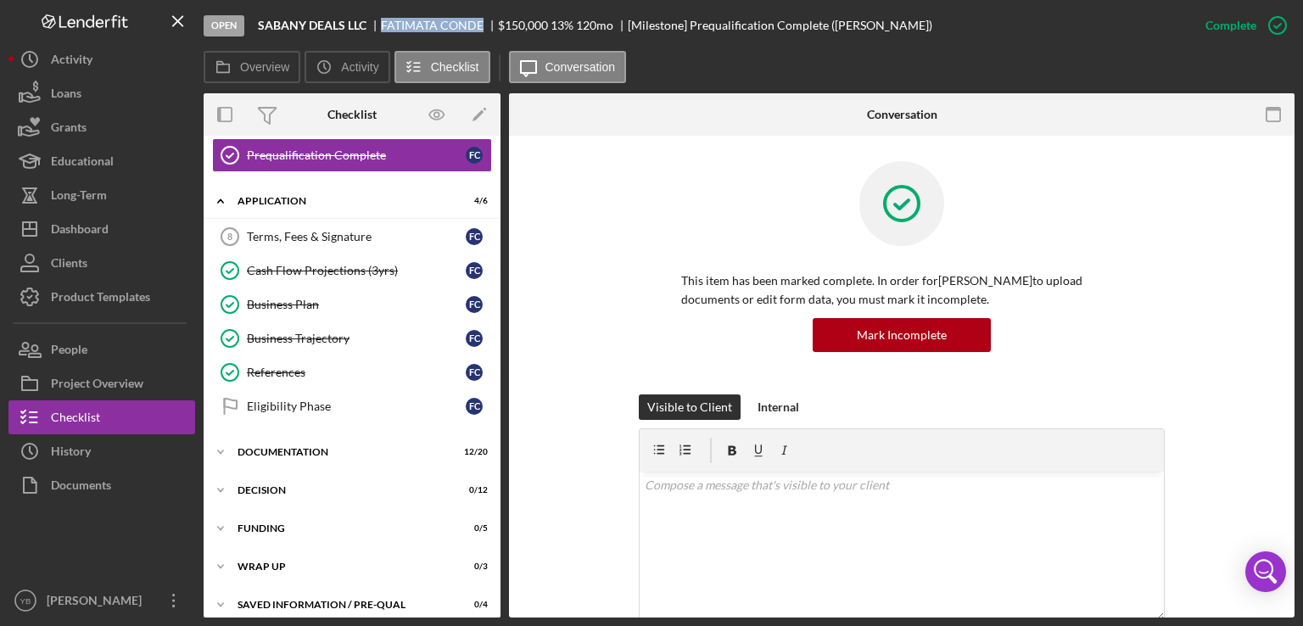
scroll to position [320, 0]
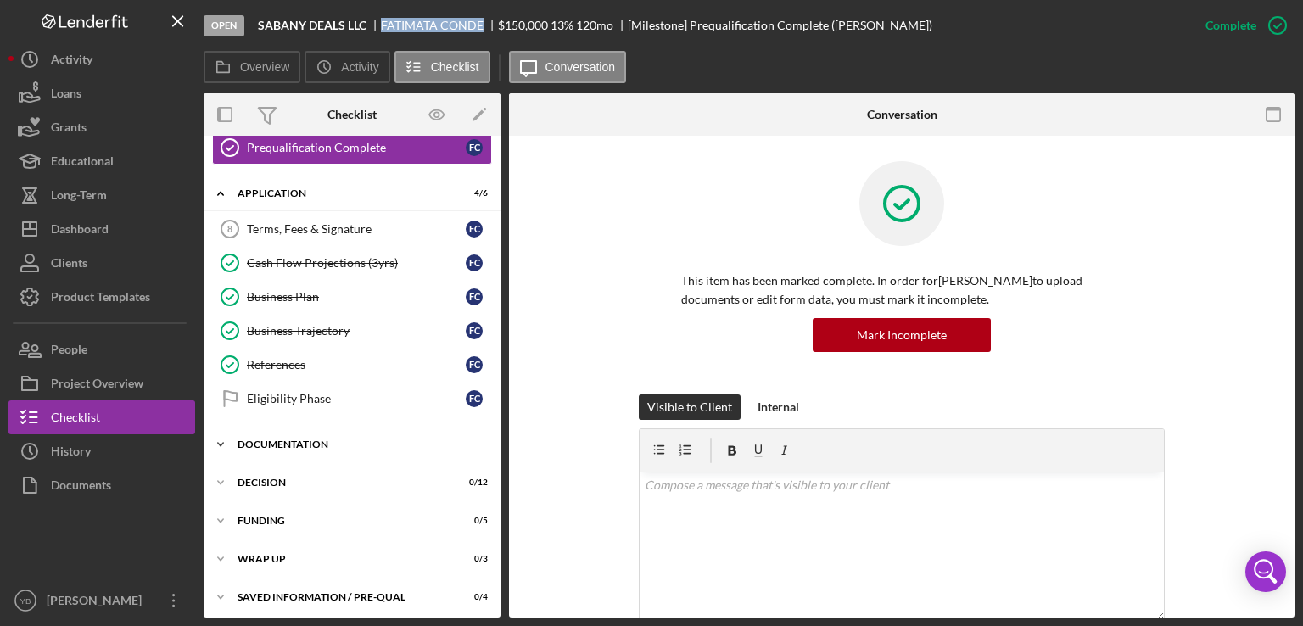
click at [328, 439] on div "Documentation" at bounding box center [359, 444] width 242 height 10
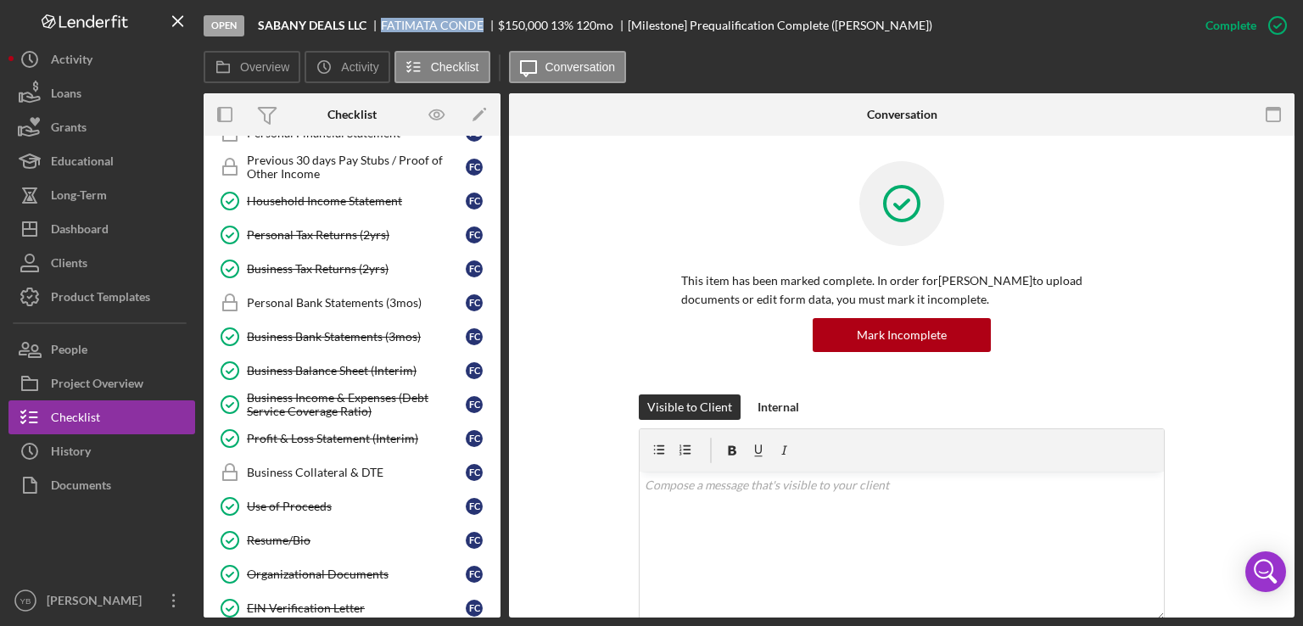
scroll to position [669, 0]
click at [340, 260] on div "Business Tax Returns (2yrs)" at bounding box center [356, 267] width 219 height 14
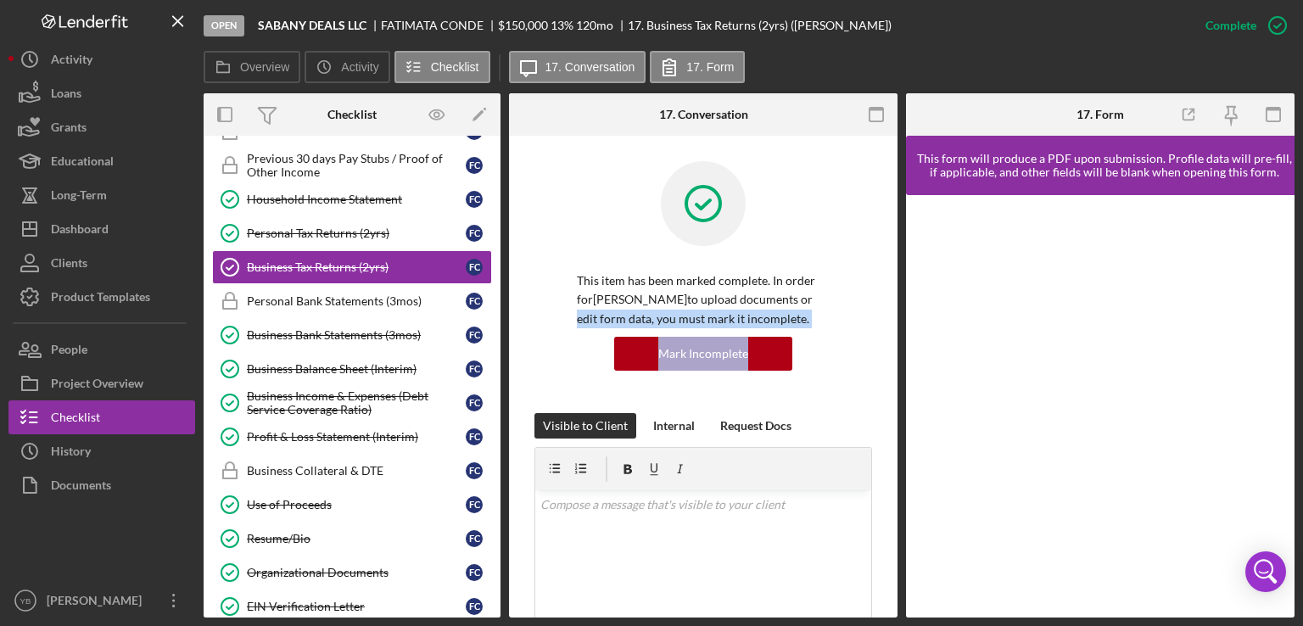
drag, startPoint x: 898, startPoint y: 304, endPoint x: 893, endPoint y: 334, distance: 30.8
click at [893, 334] on div "Overview Internal Workflow Stage Open Icon/Dropdown Arrow Archive (can unarchiv…" at bounding box center [749, 355] width 1091 height 524
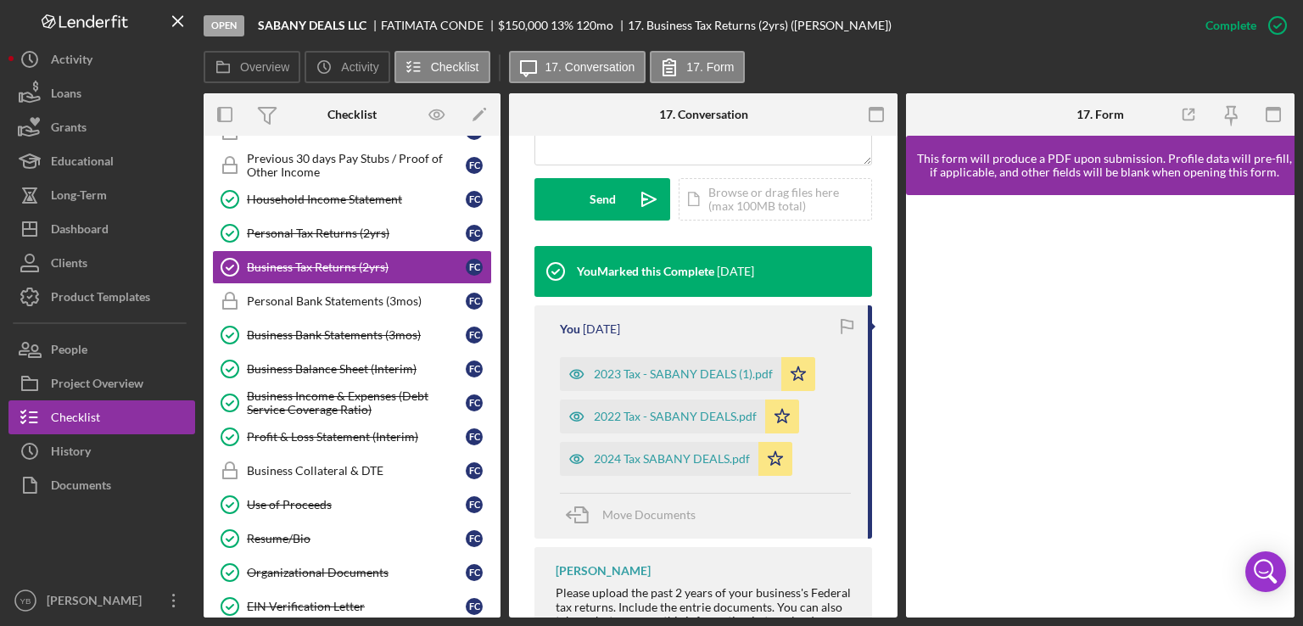
scroll to position [516, 0]
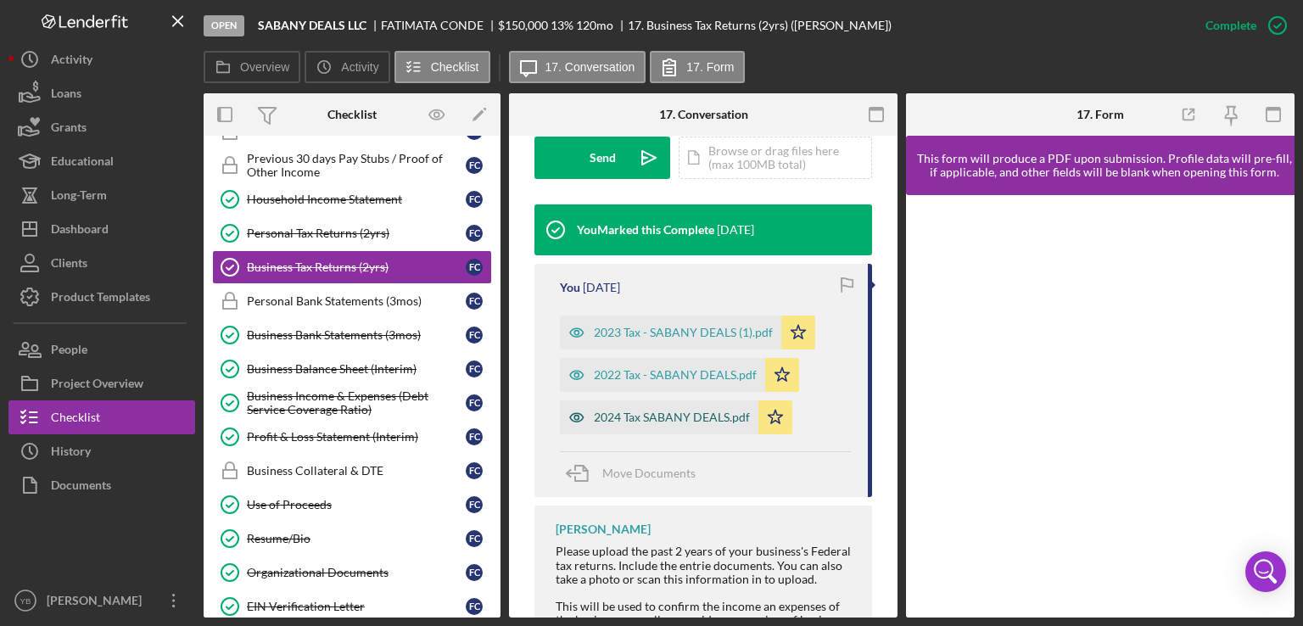
click at [679, 415] on div "2024 Tax SABANY DEALS.pdf" at bounding box center [672, 418] width 156 height 14
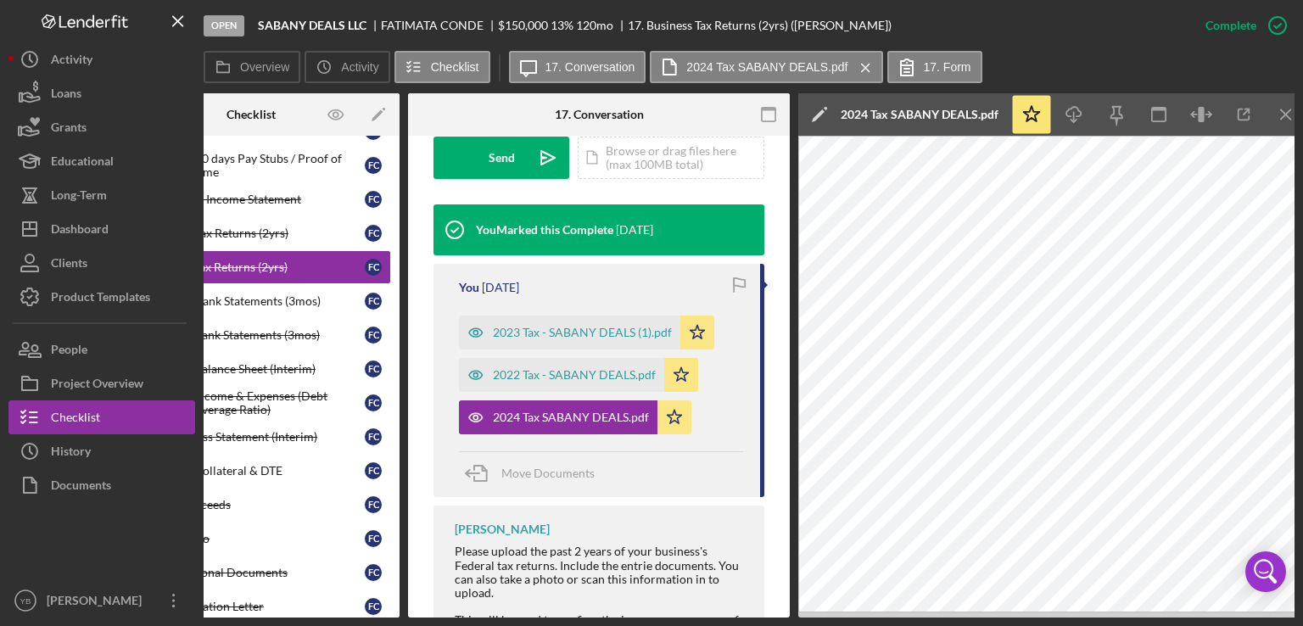
scroll to position [0, 0]
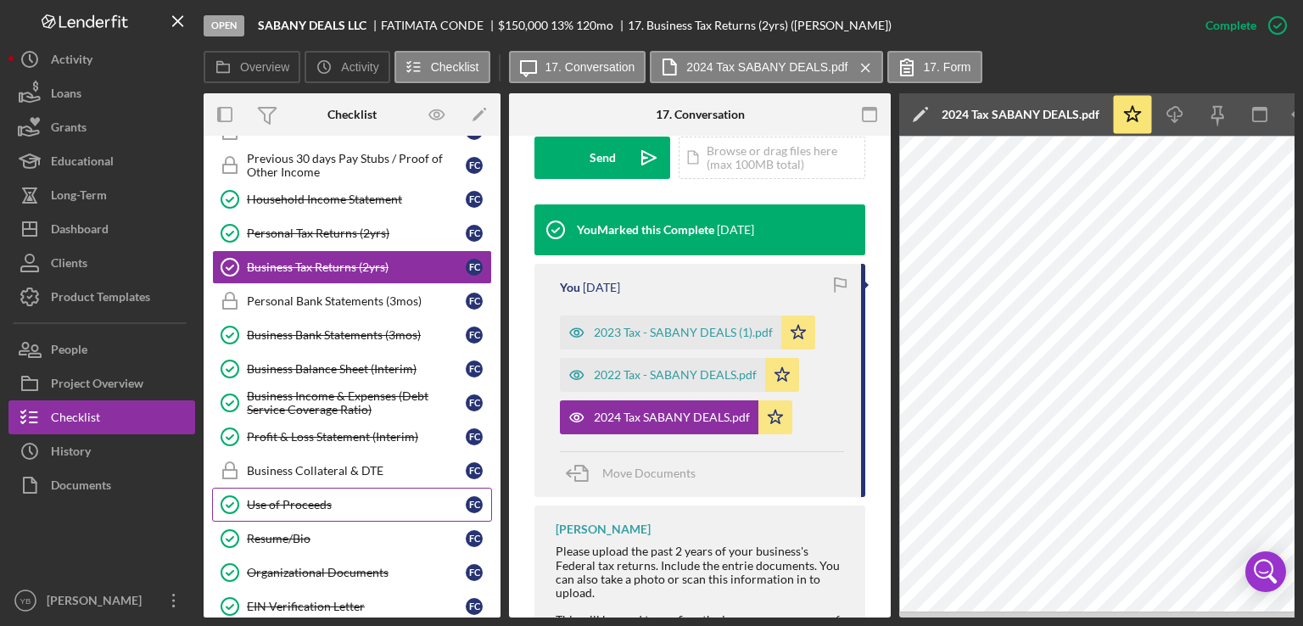
click at [308, 498] on div "Use of Proceeds" at bounding box center [356, 505] width 219 height 14
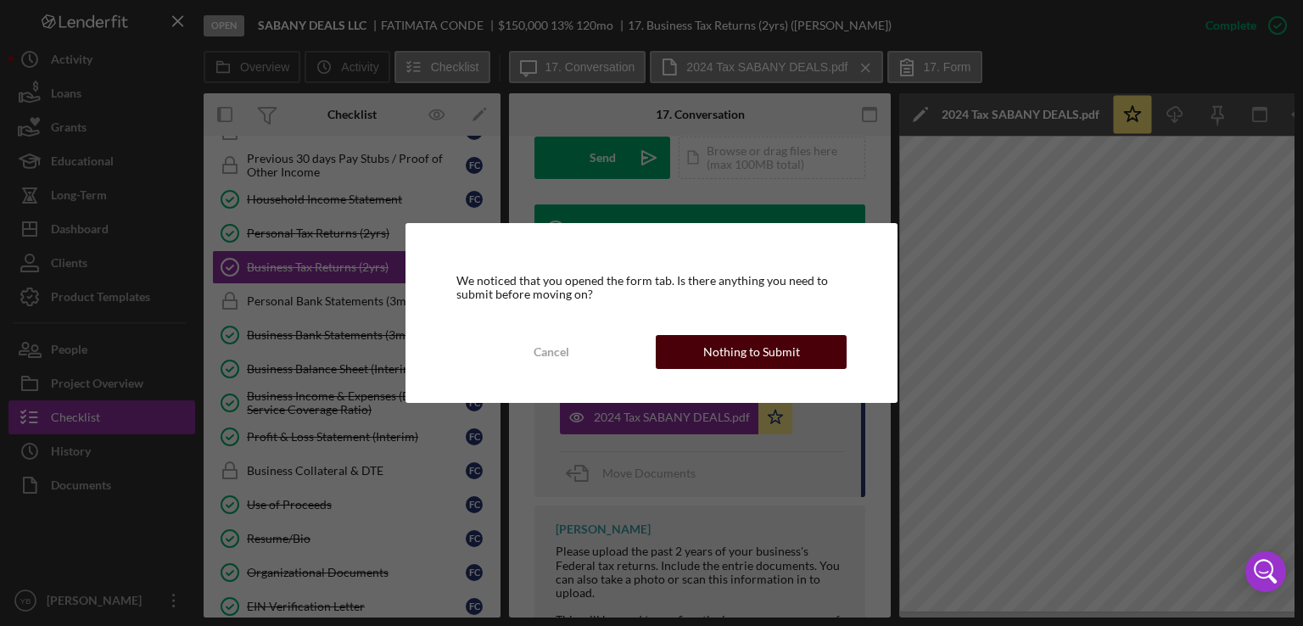
click at [720, 359] on div "Nothing to Submit" at bounding box center [751, 352] width 97 height 34
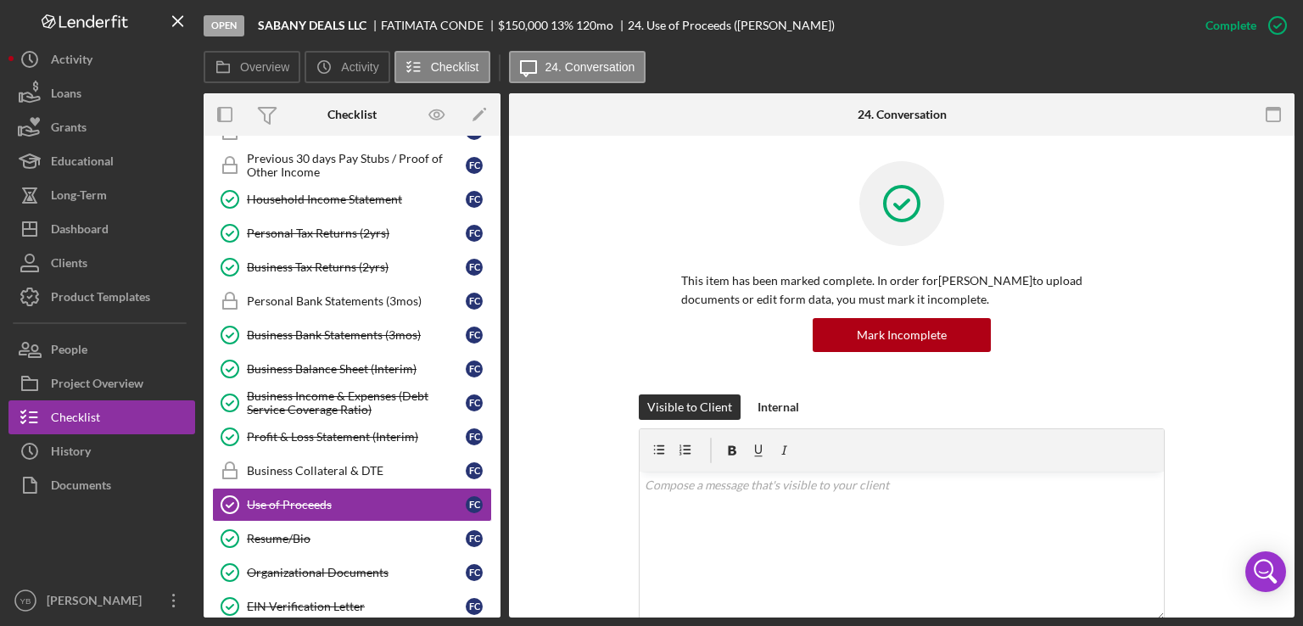
click at [1250, 280] on div "This item has been marked complete. In order for [PERSON_NAME] to upload docume…" at bounding box center [902, 277] width 735 height 233
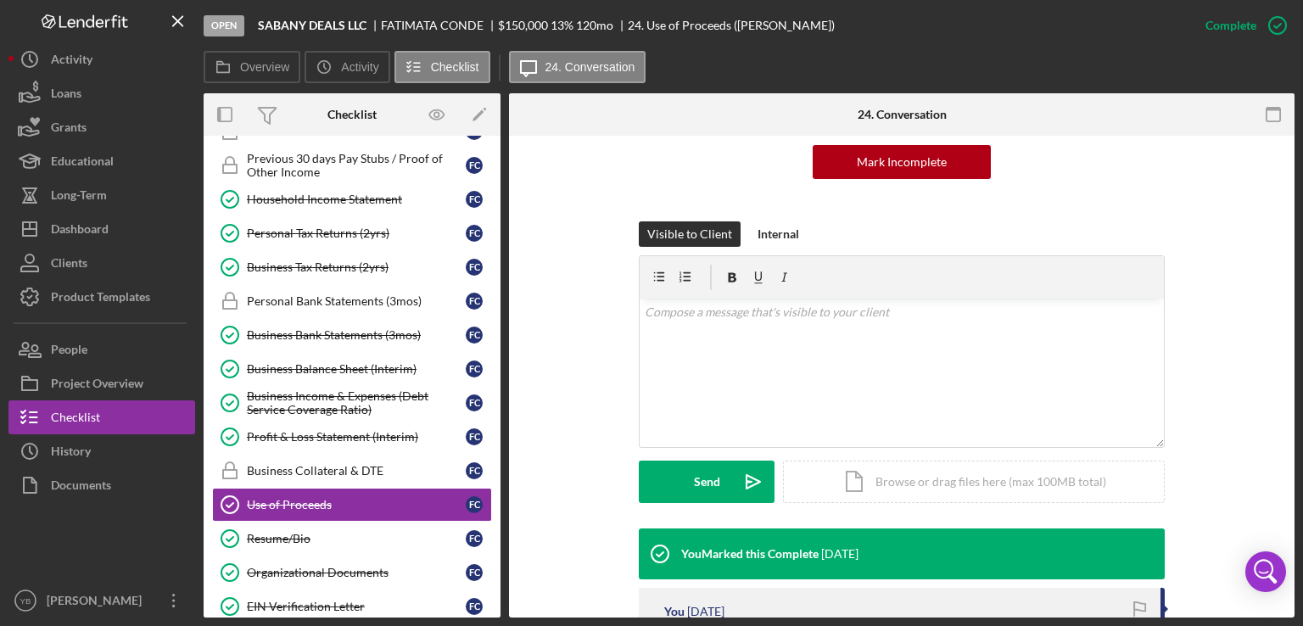
scroll to position [339, 0]
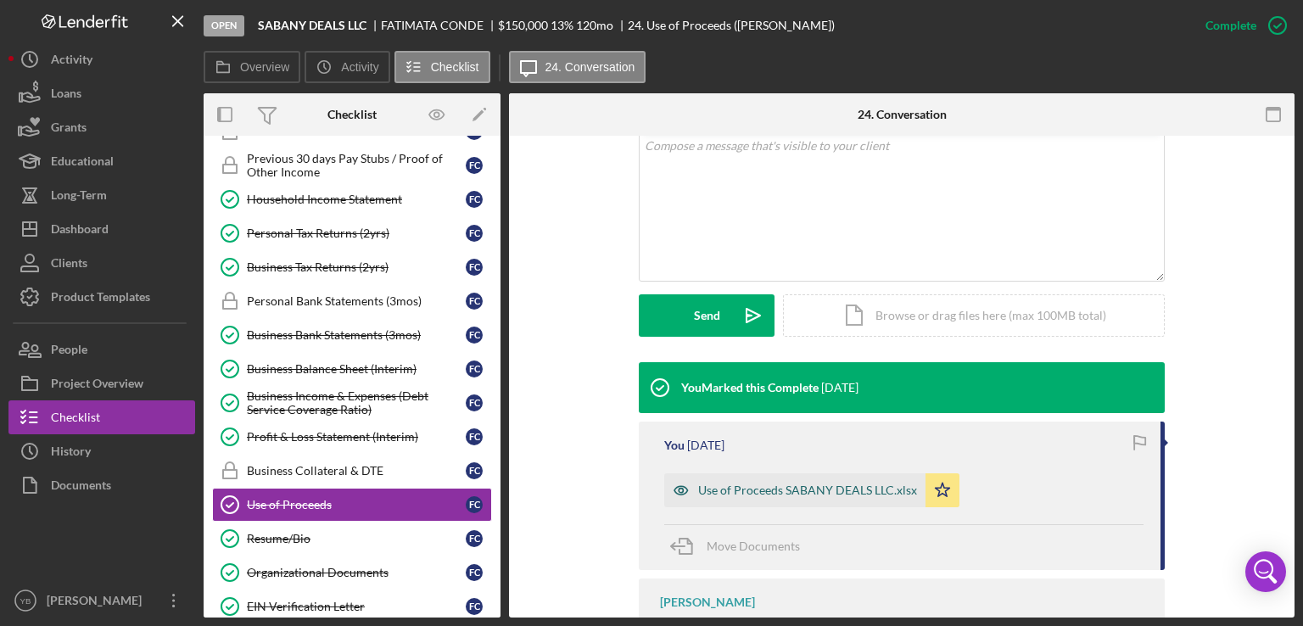
click at [795, 492] on div "Use of Proceeds SABANY DEALS LLC.xlsx" at bounding box center [807, 491] width 219 height 14
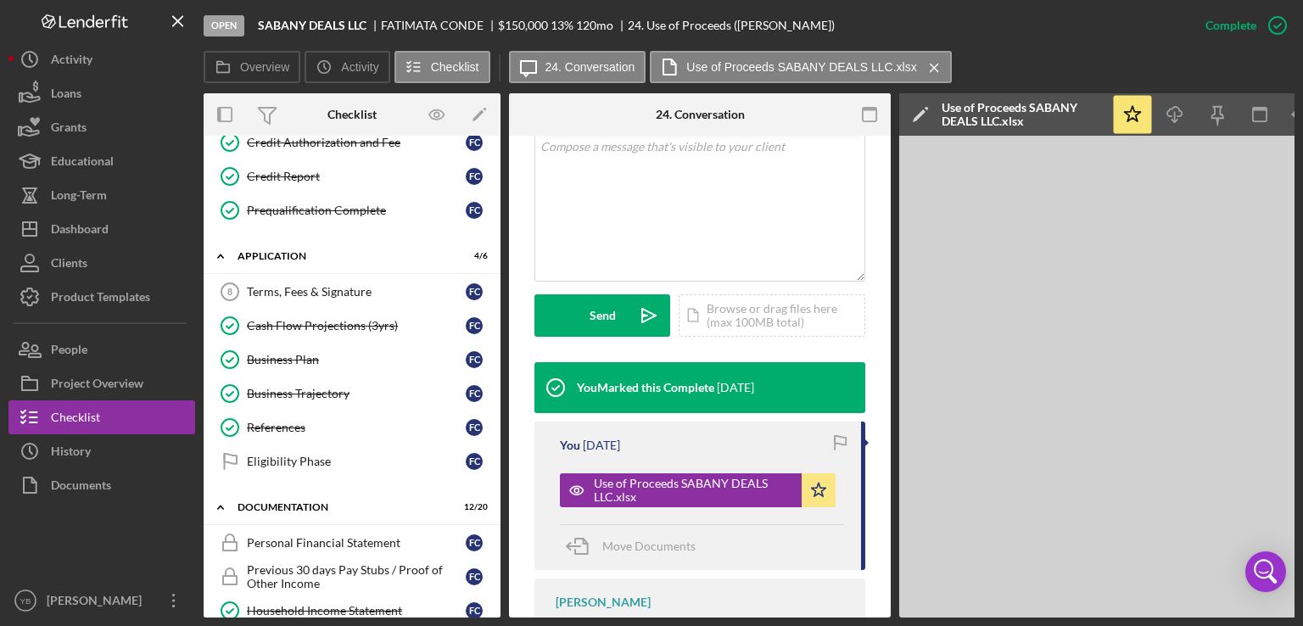
scroll to position [0, 0]
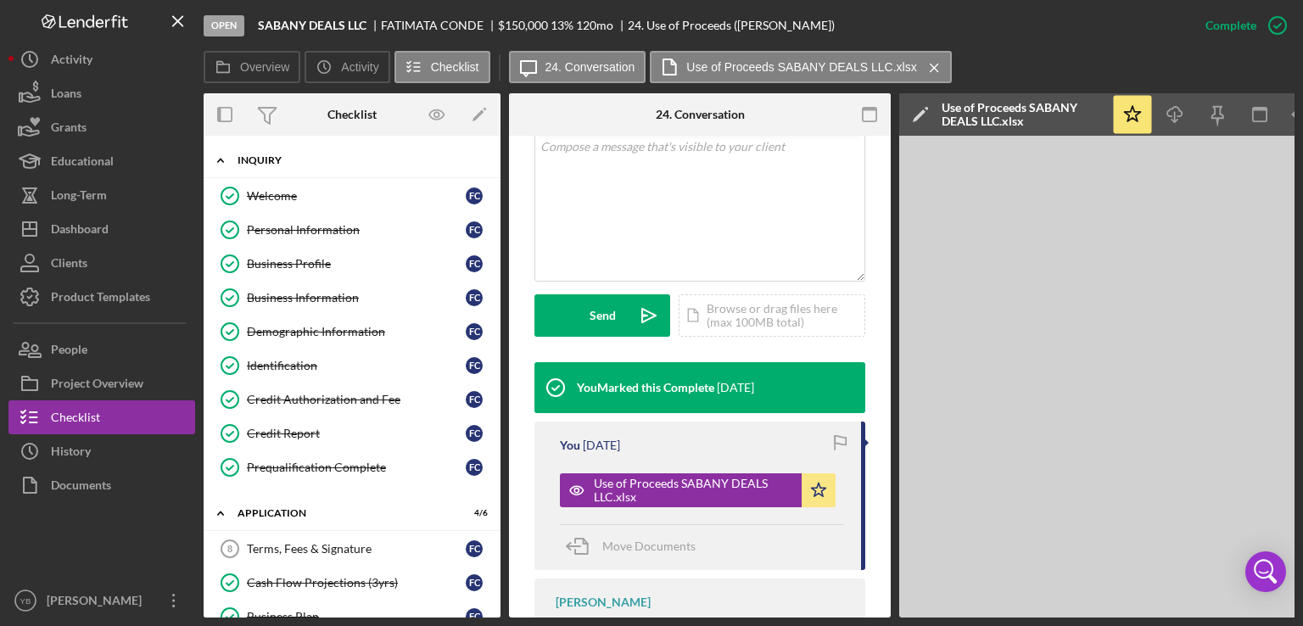
click at [292, 160] on div "Inquiry" at bounding box center [359, 160] width 242 height 10
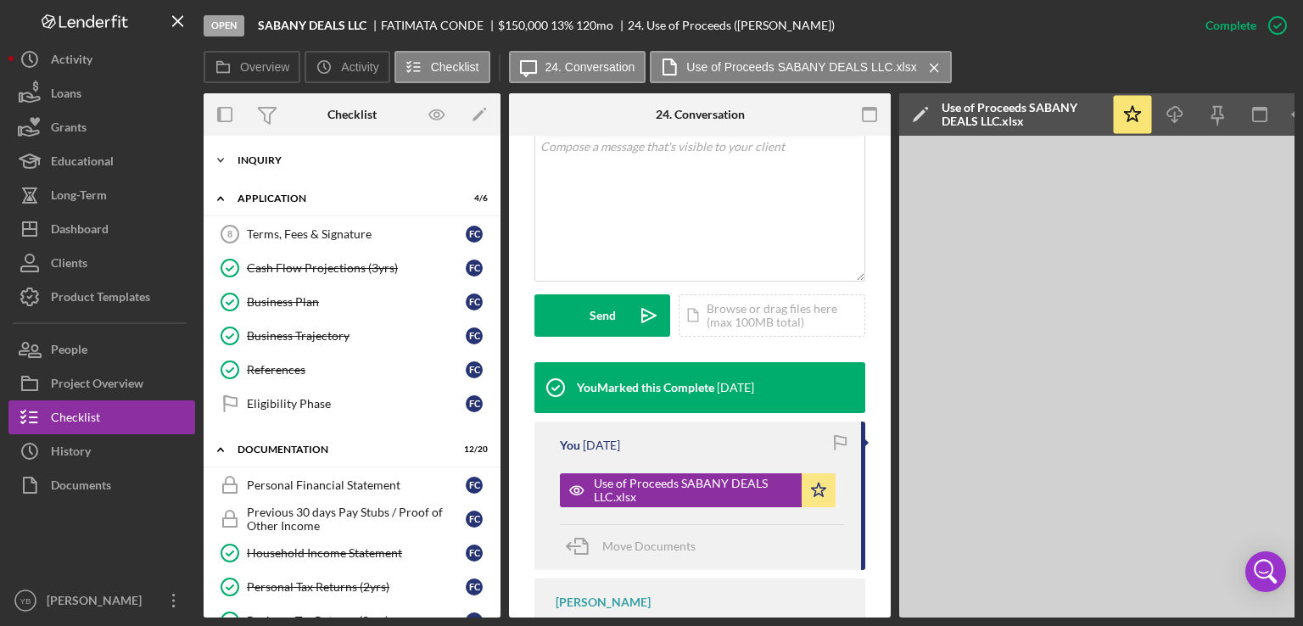
click at [268, 155] on div "Inquiry" at bounding box center [359, 160] width 242 height 10
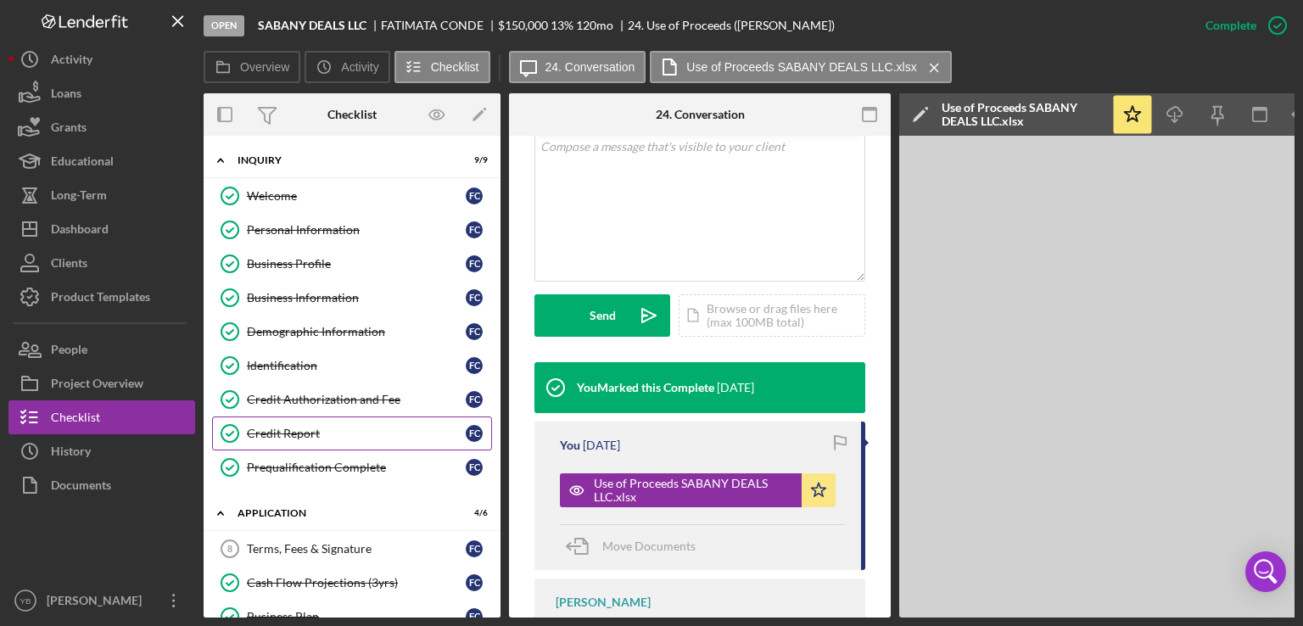
click at [279, 434] on div "Credit Report" at bounding box center [356, 434] width 219 height 14
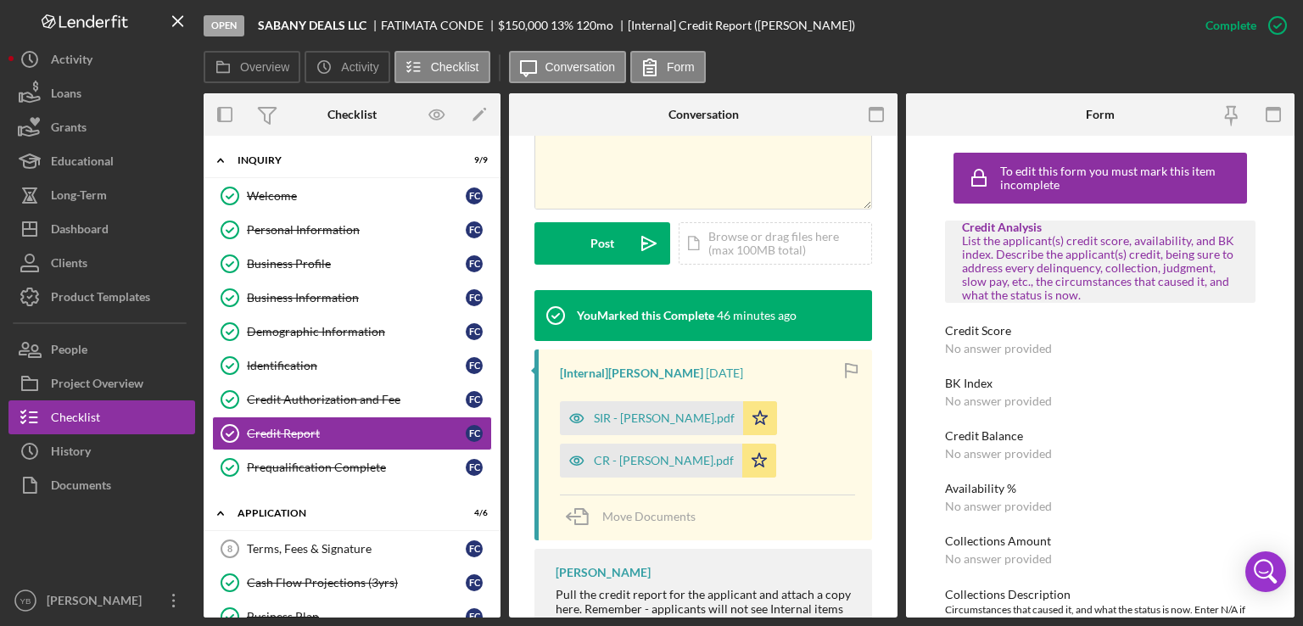
scroll to position [404, 0]
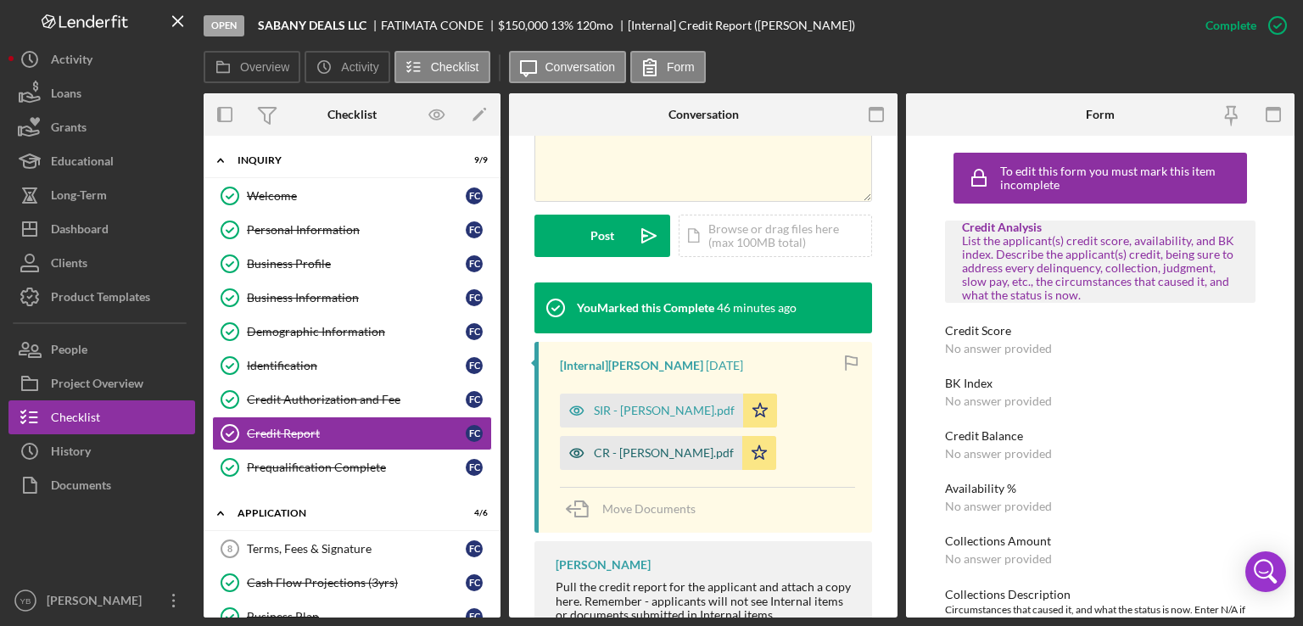
click at [662, 449] on div "CR - [PERSON_NAME].pdf" at bounding box center [664, 453] width 140 height 14
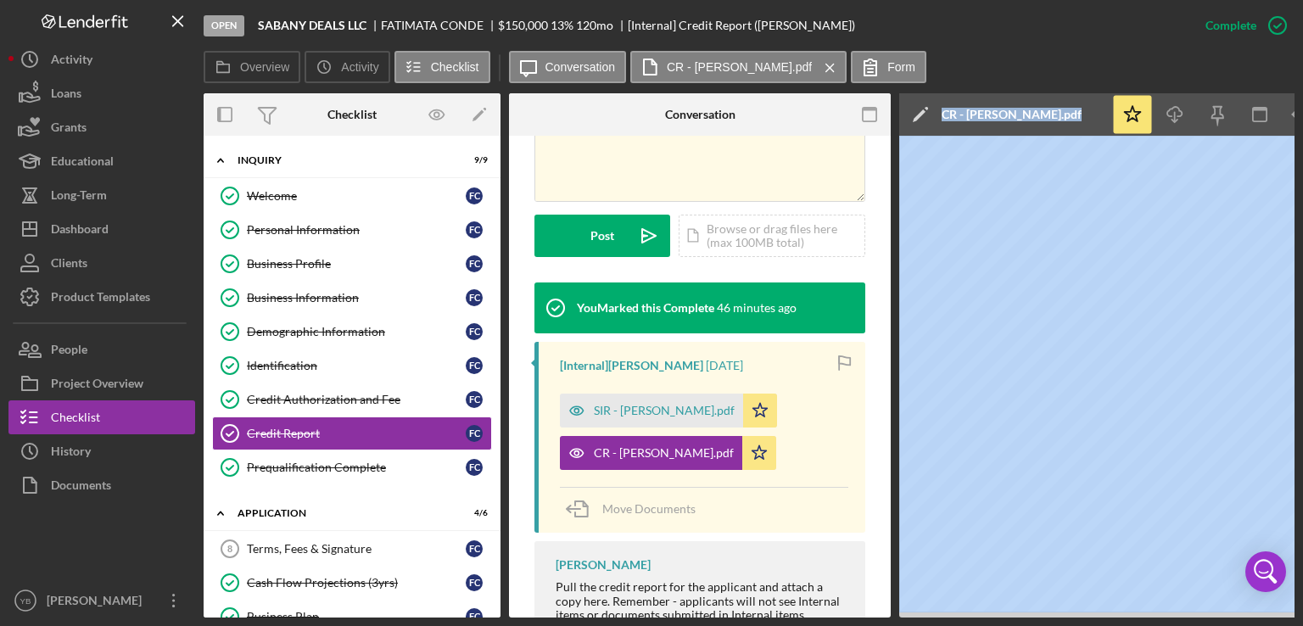
scroll to position [467, 0]
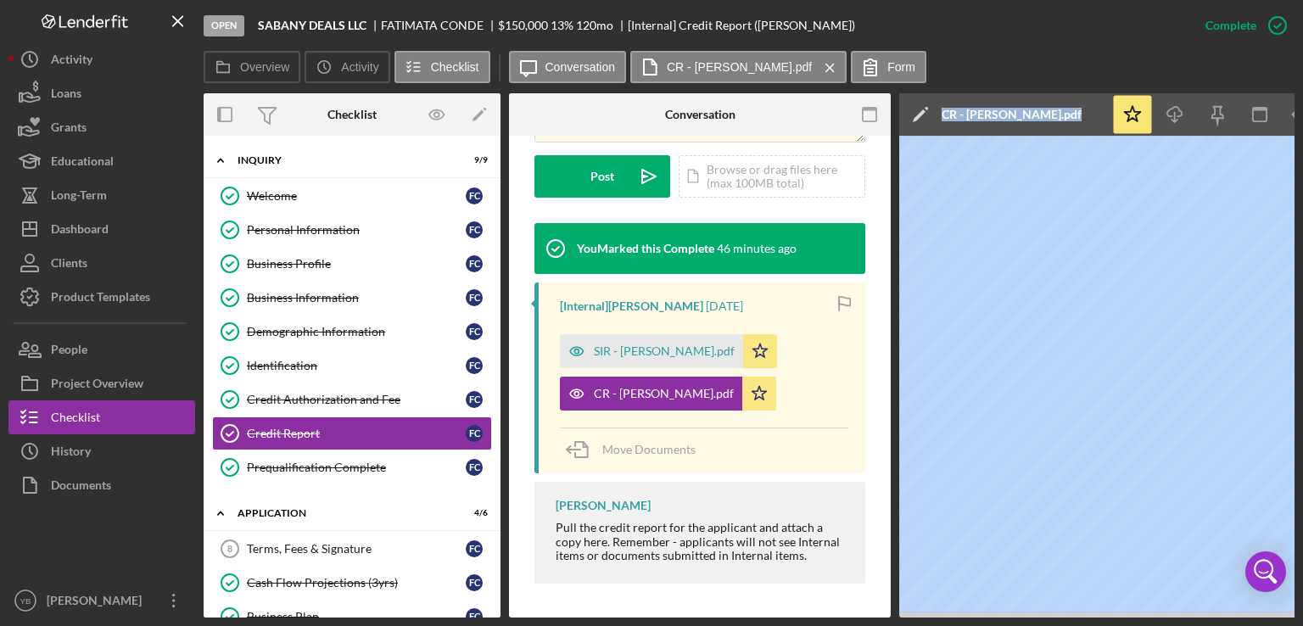
drag, startPoint x: 851, startPoint y: 612, endPoint x: 898, endPoint y: 605, distance: 47.2
click at [56, 423] on div "Open SABANY DEALS LLC [PERSON_NAME] $150,000 $150,000 13 % 120 mo [Internal] Cr…" at bounding box center [651, 309] width 1286 height 618
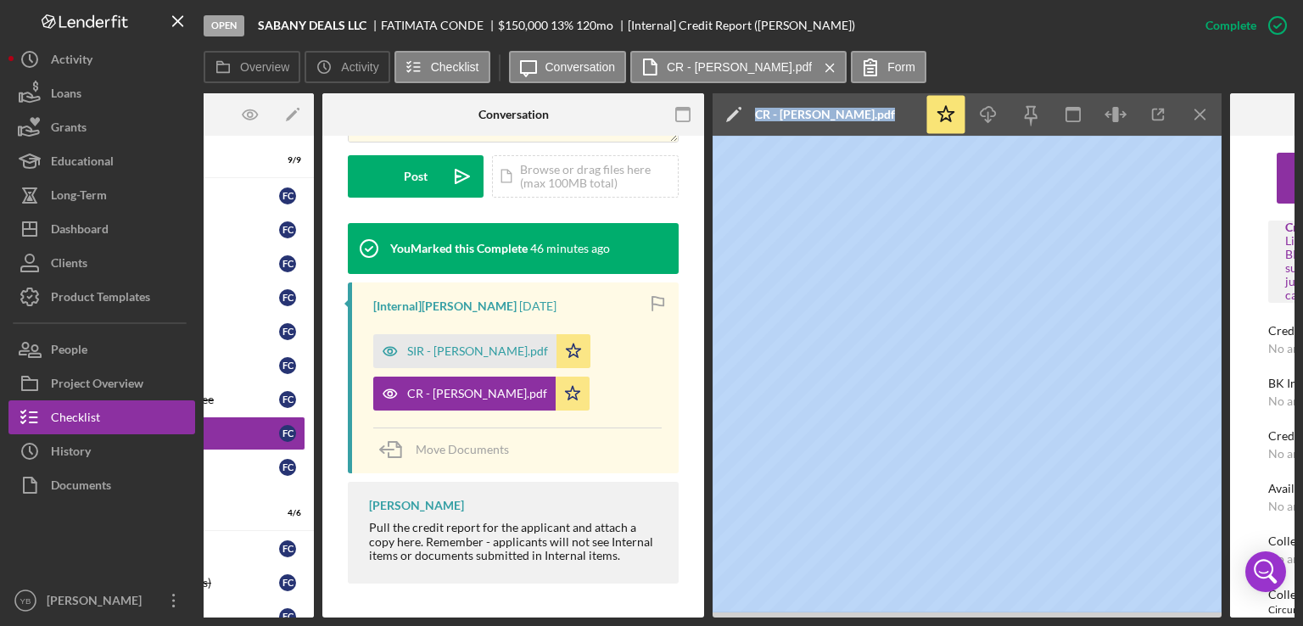
scroll to position [0, 188]
